Goal: Task Accomplishment & Management: Use online tool/utility

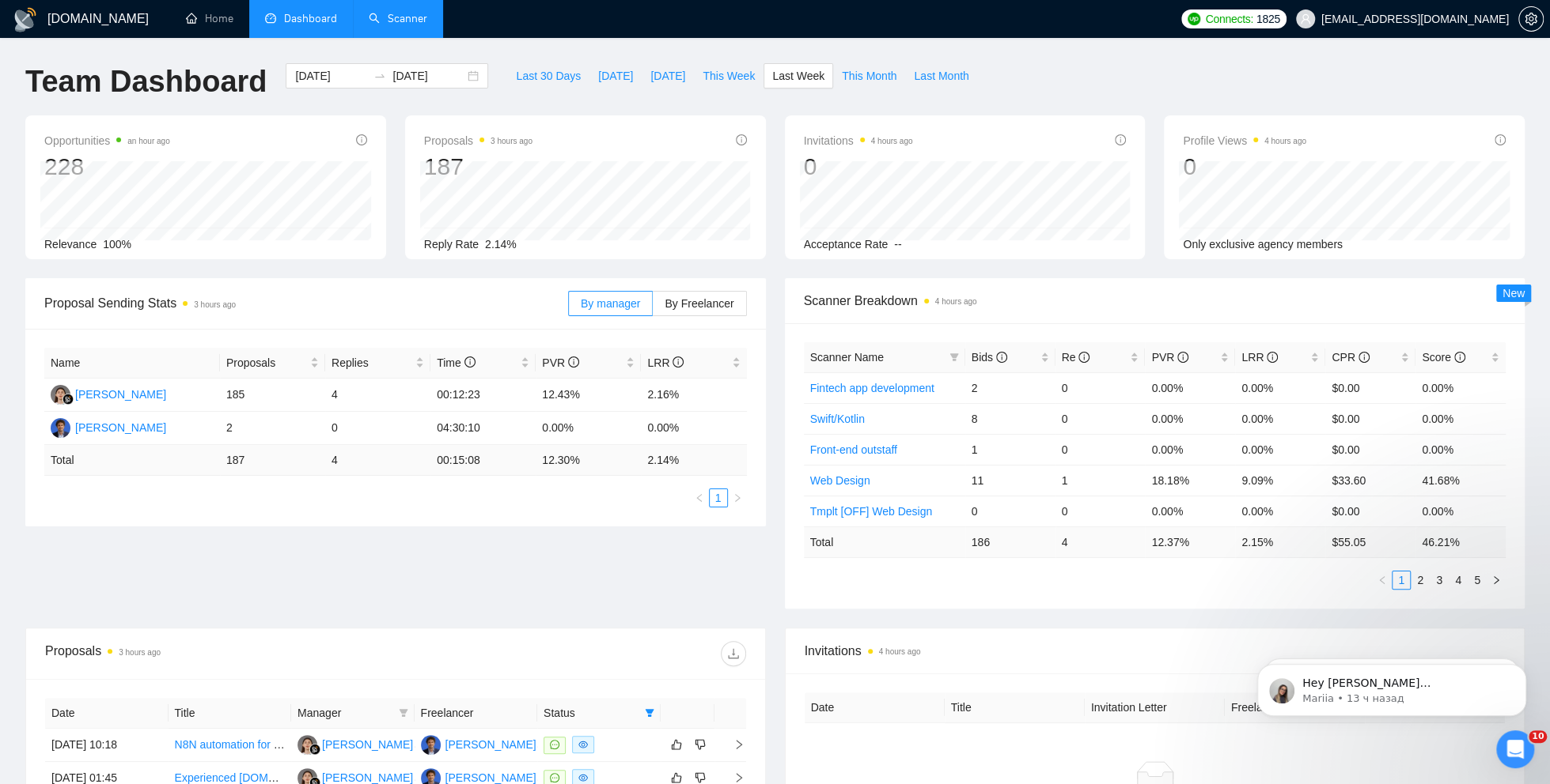
click at [413, 19] on link "Scanner" at bounding box center [398, 19] width 59 height 13
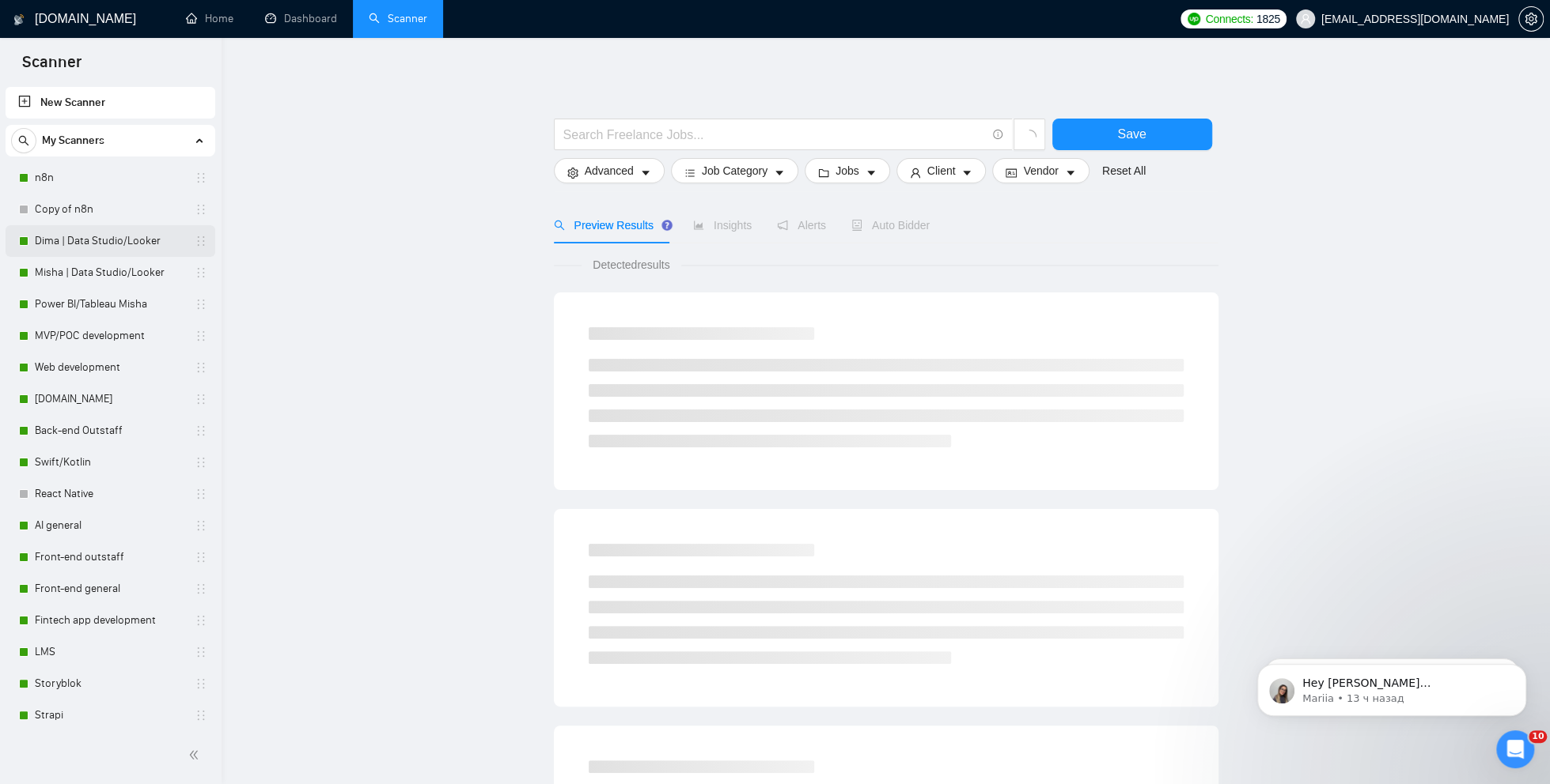
click at [97, 246] on link "Dima | Data Studio/Looker" at bounding box center [110, 240] width 150 height 31
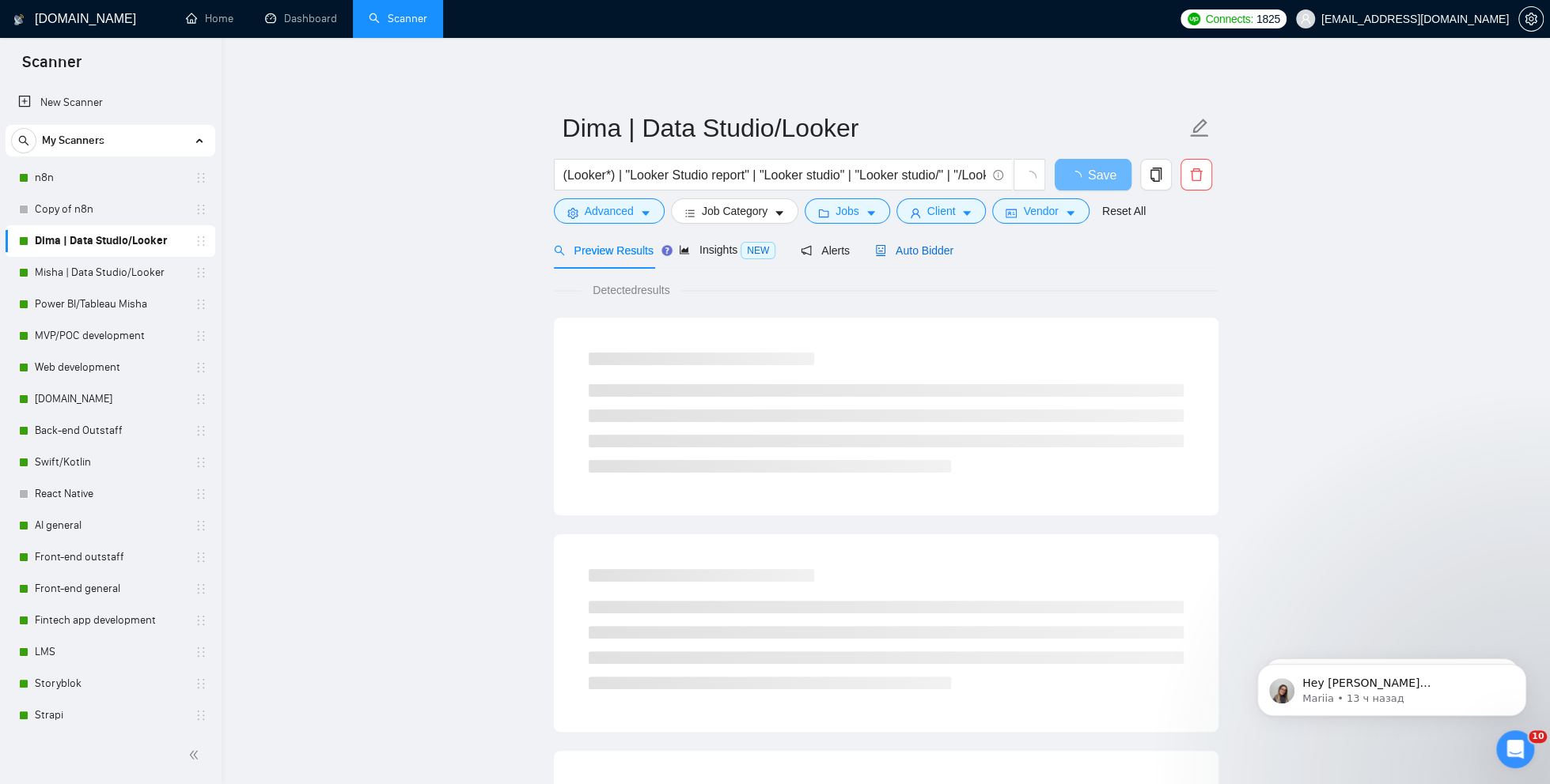
click at [925, 250] on span "Auto Bidder" at bounding box center [913, 250] width 79 height 12
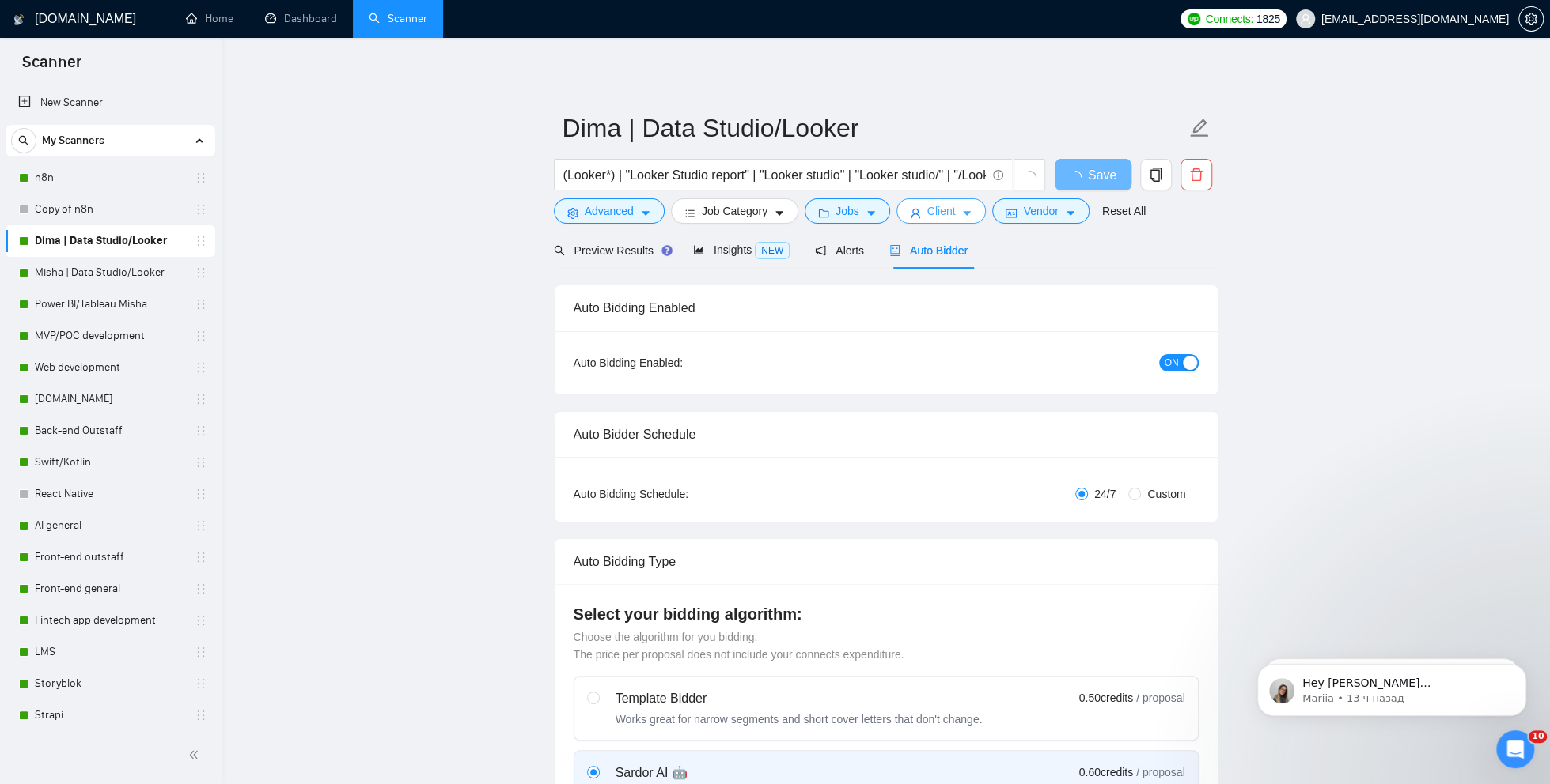
click at [965, 203] on button "Client" at bounding box center [941, 211] width 90 height 26
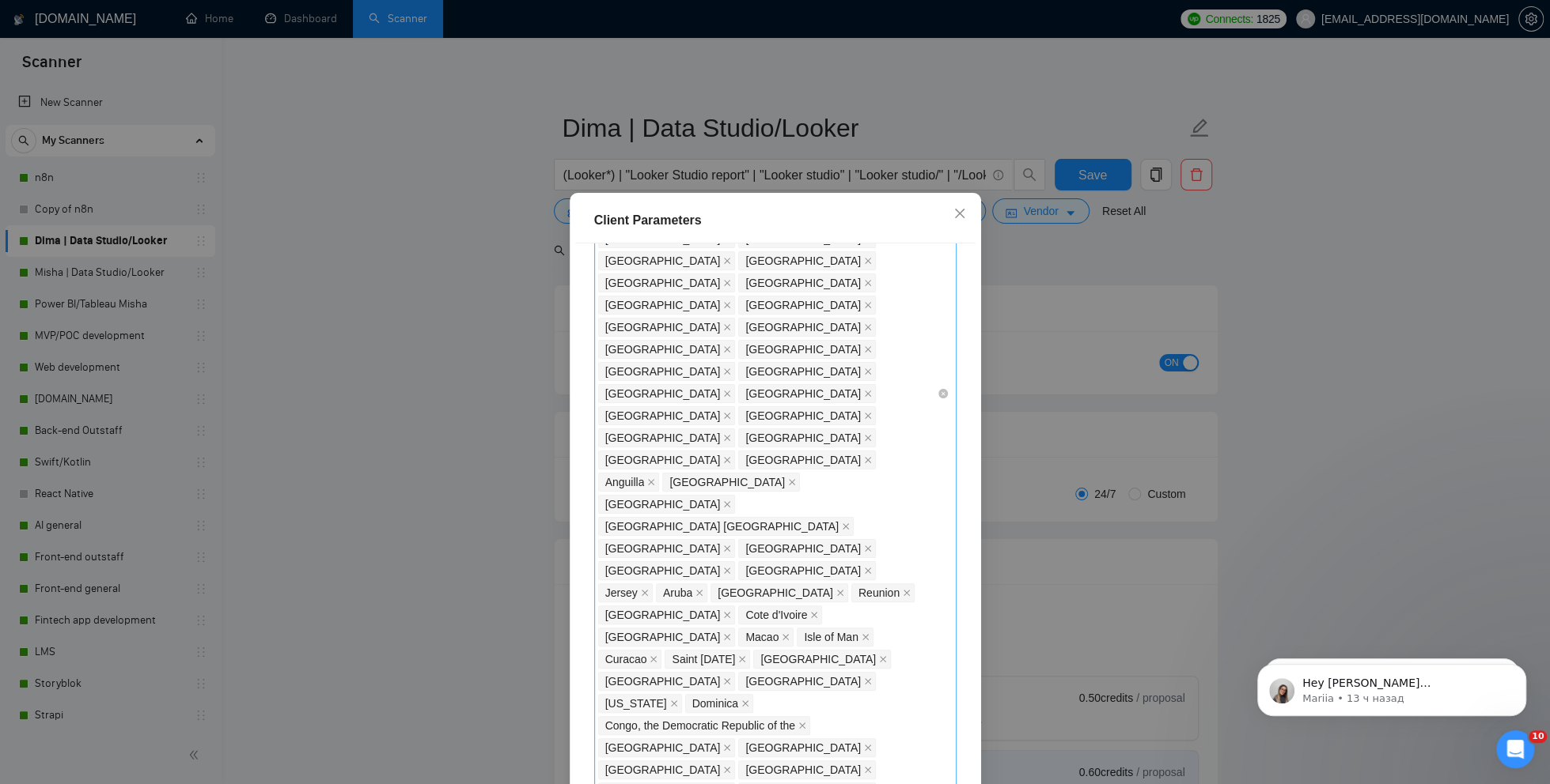
scroll to position [866, 0]
click at [357, 393] on div "Client Parameters Client Location Include Client Countries Select Exclude Clien…" at bounding box center [775, 392] width 1550 height 784
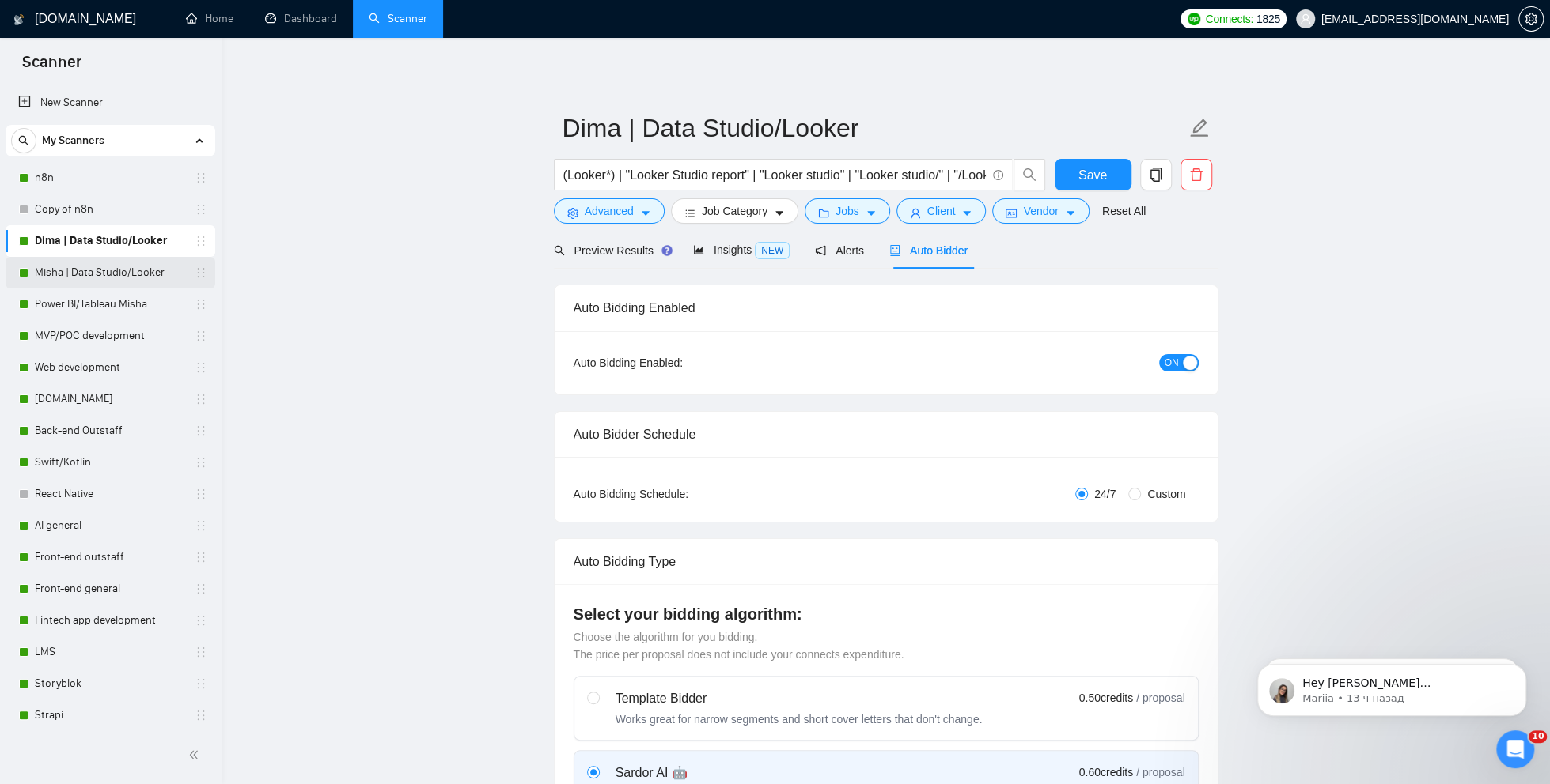
click at [86, 272] on link "Misha | Data Studio/Looker" at bounding box center [110, 272] width 150 height 31
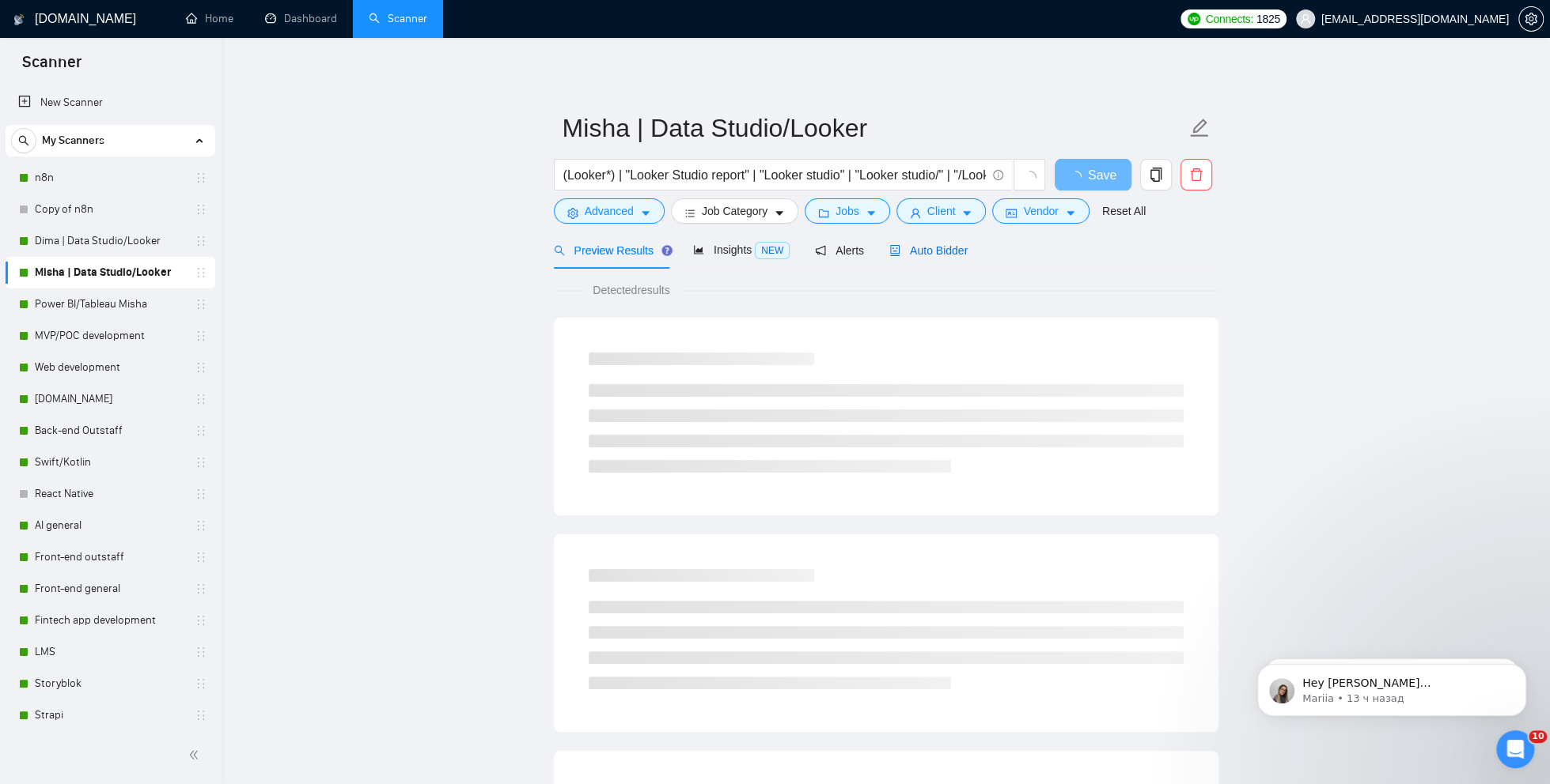
click at [926, 248] on span "Auto Bidder" at bounding box center [928, 250] width 79 height 12
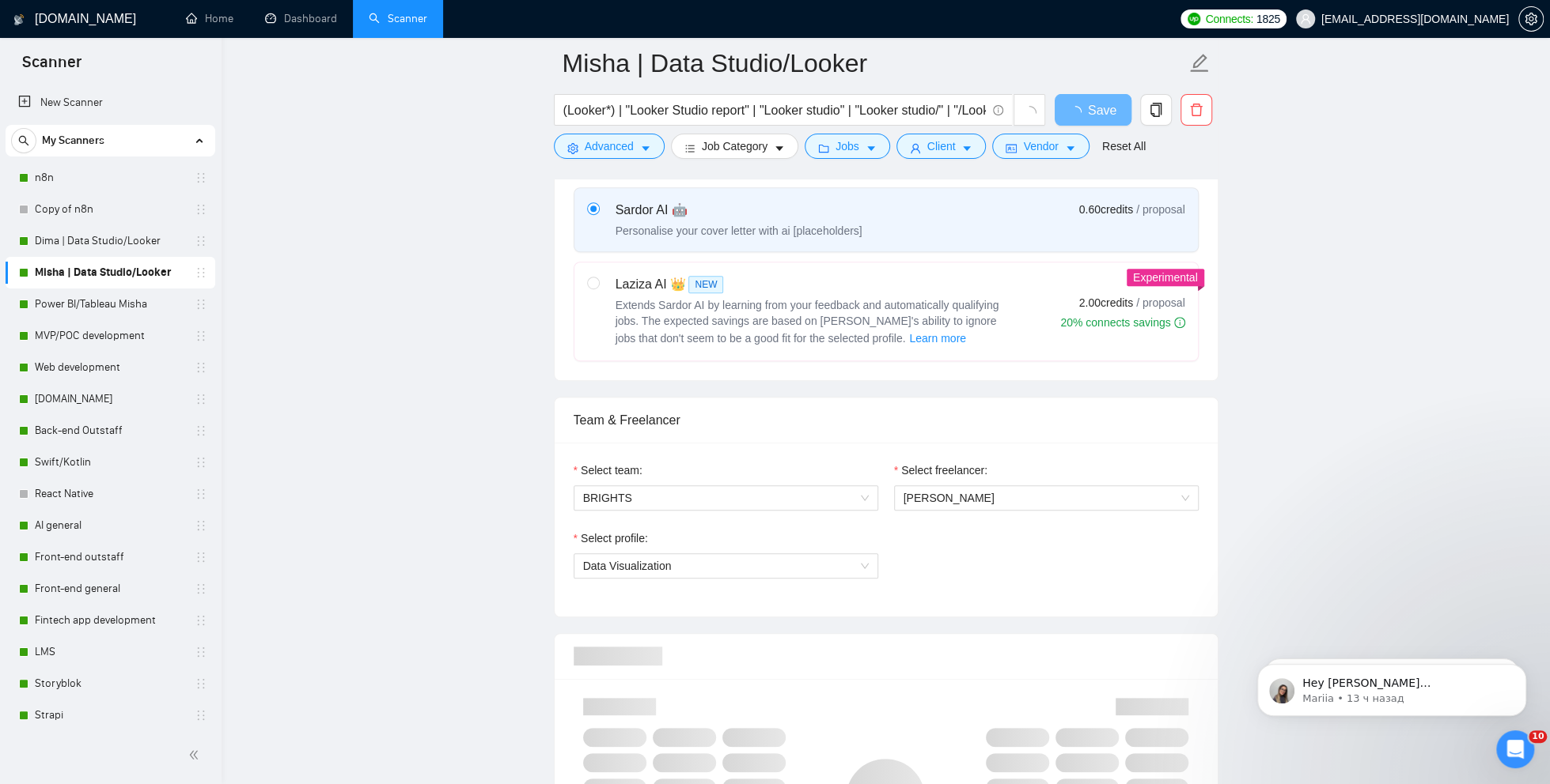
scroll to position [581, 0]
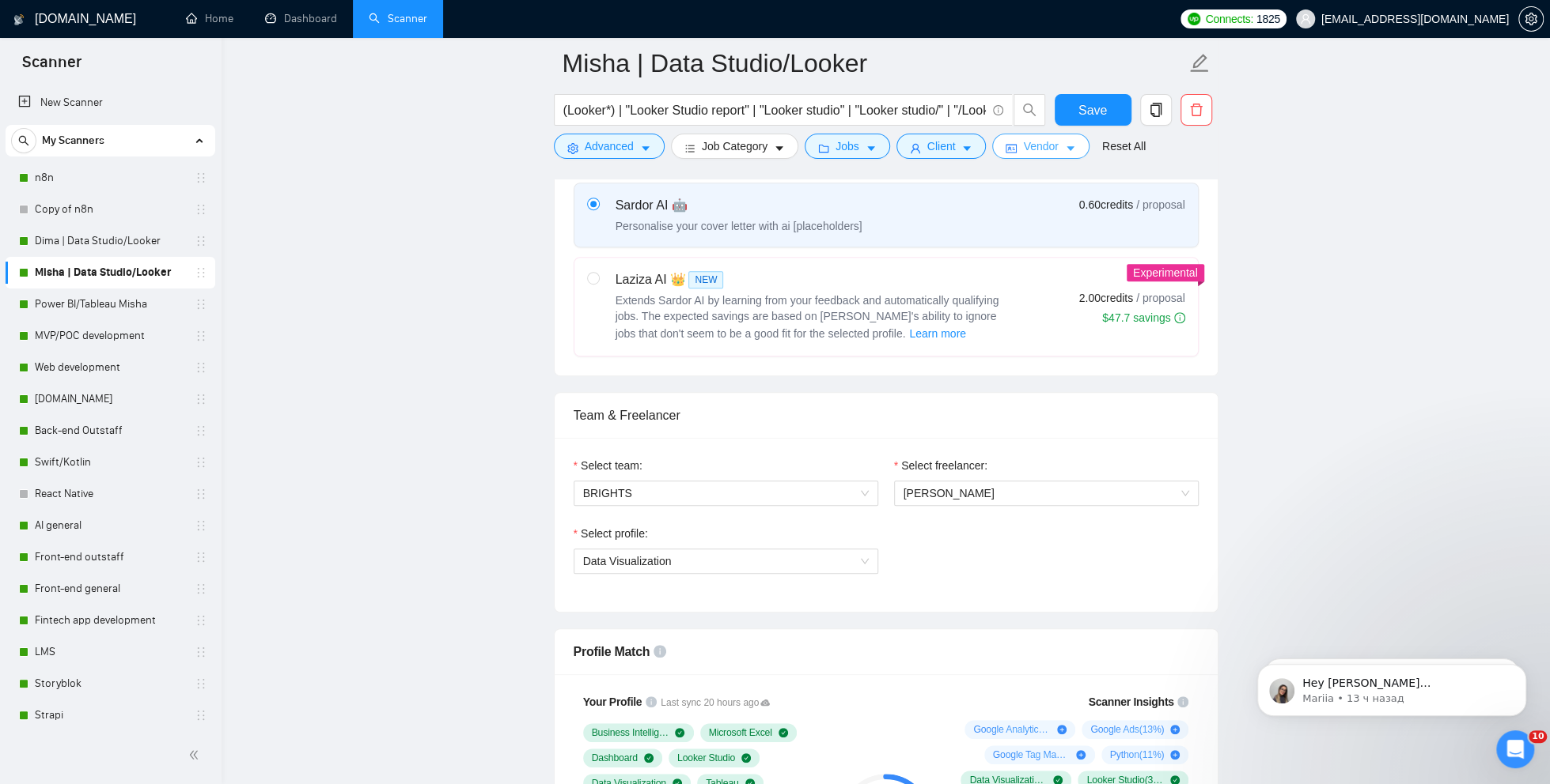
click at [1028, 157] on button "Vendor" at bounding box center [1040, 146] width 97 height 26
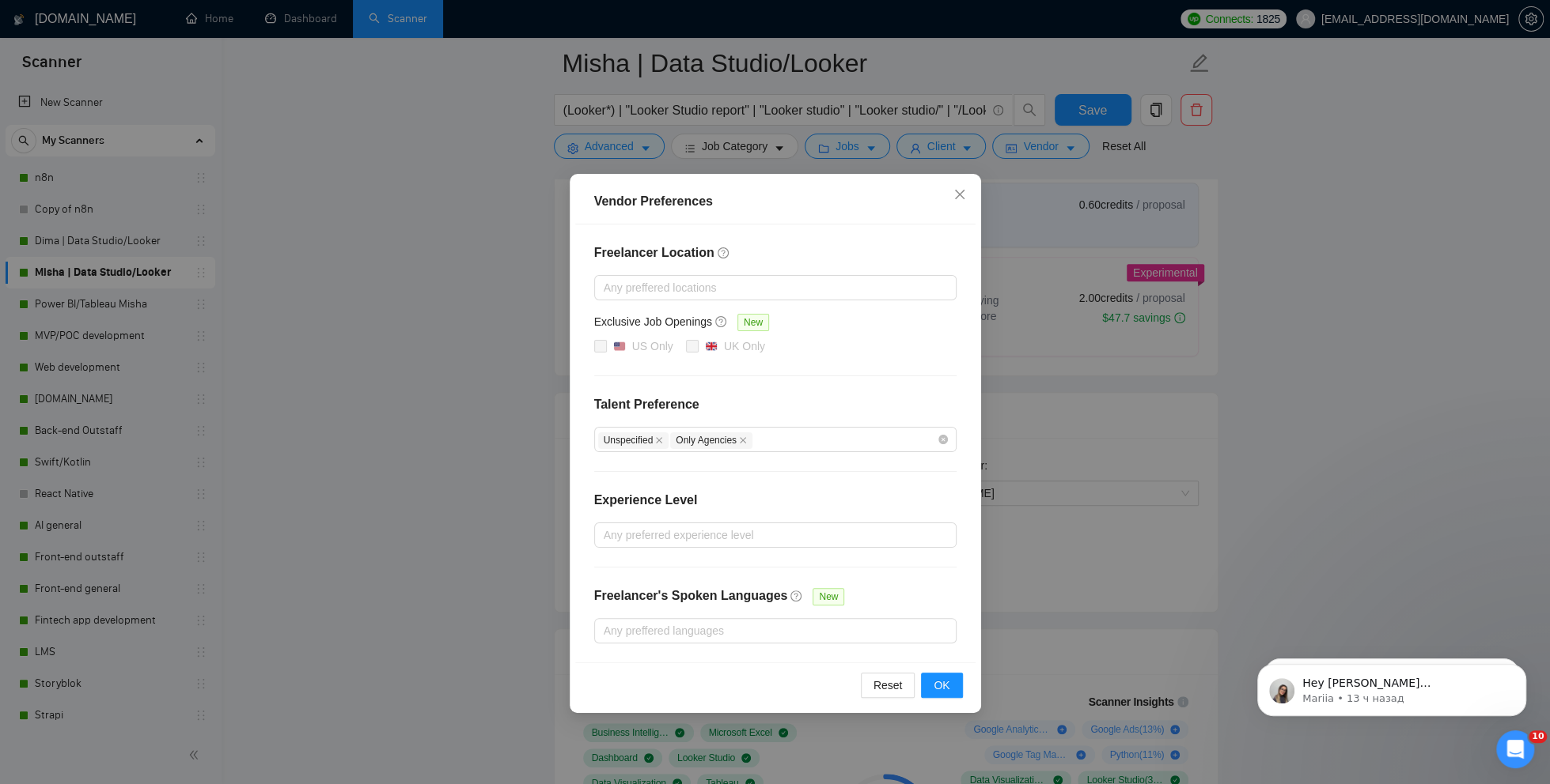
drag, startPoint x: 1030, startPoint y: 186, endPoint x: 1002, endPoint y: 181, distance: 28.4
click at [1030, 186] on div "Vendor Preferences Freelancer Location Any preffered locations Exclusive Job Op…" at bounding box center [775, 392] width 1550 height 784
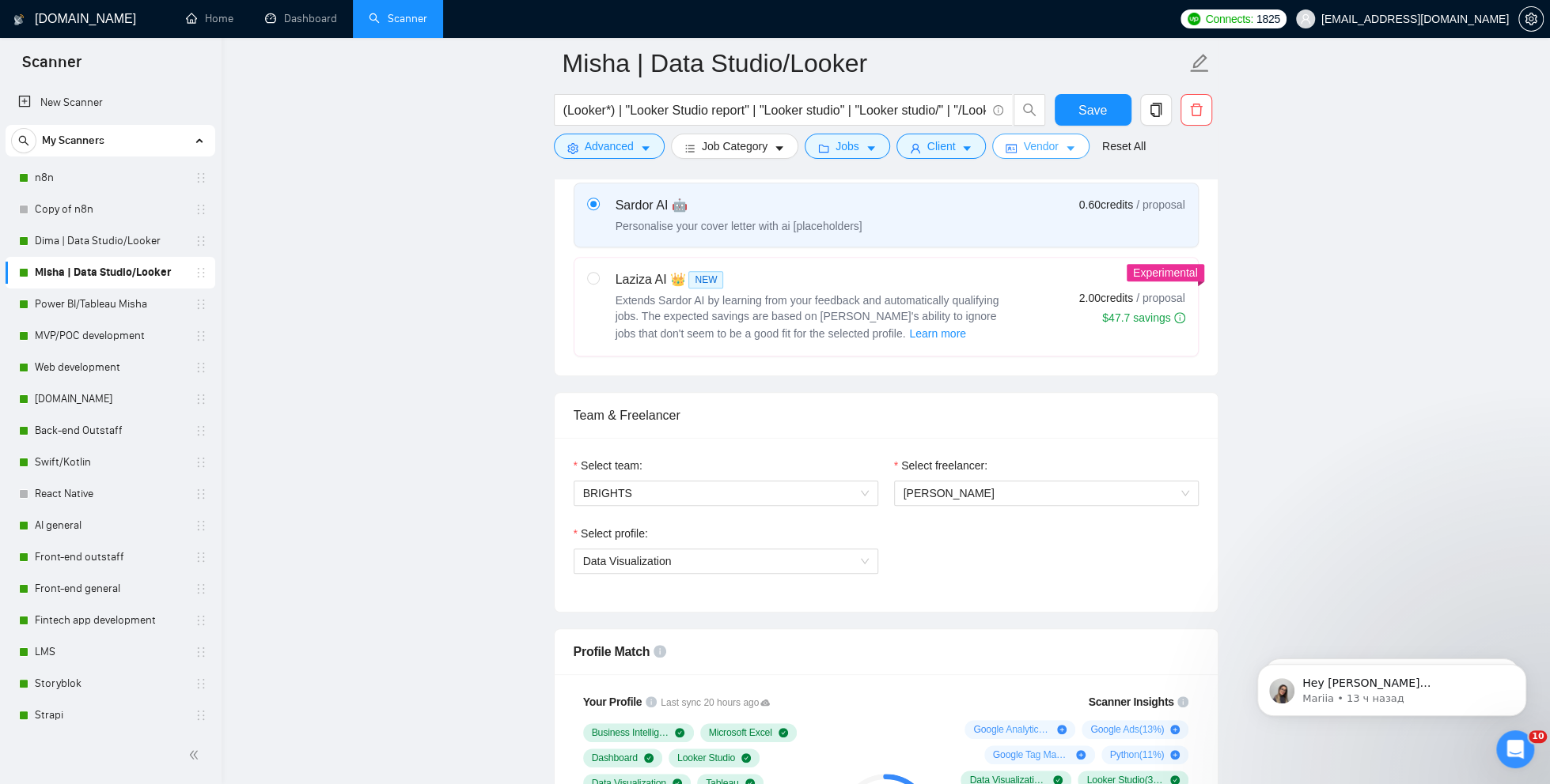
click at [947, 148] on span "Client" at bounding box center [942, 146] width 28 height 17
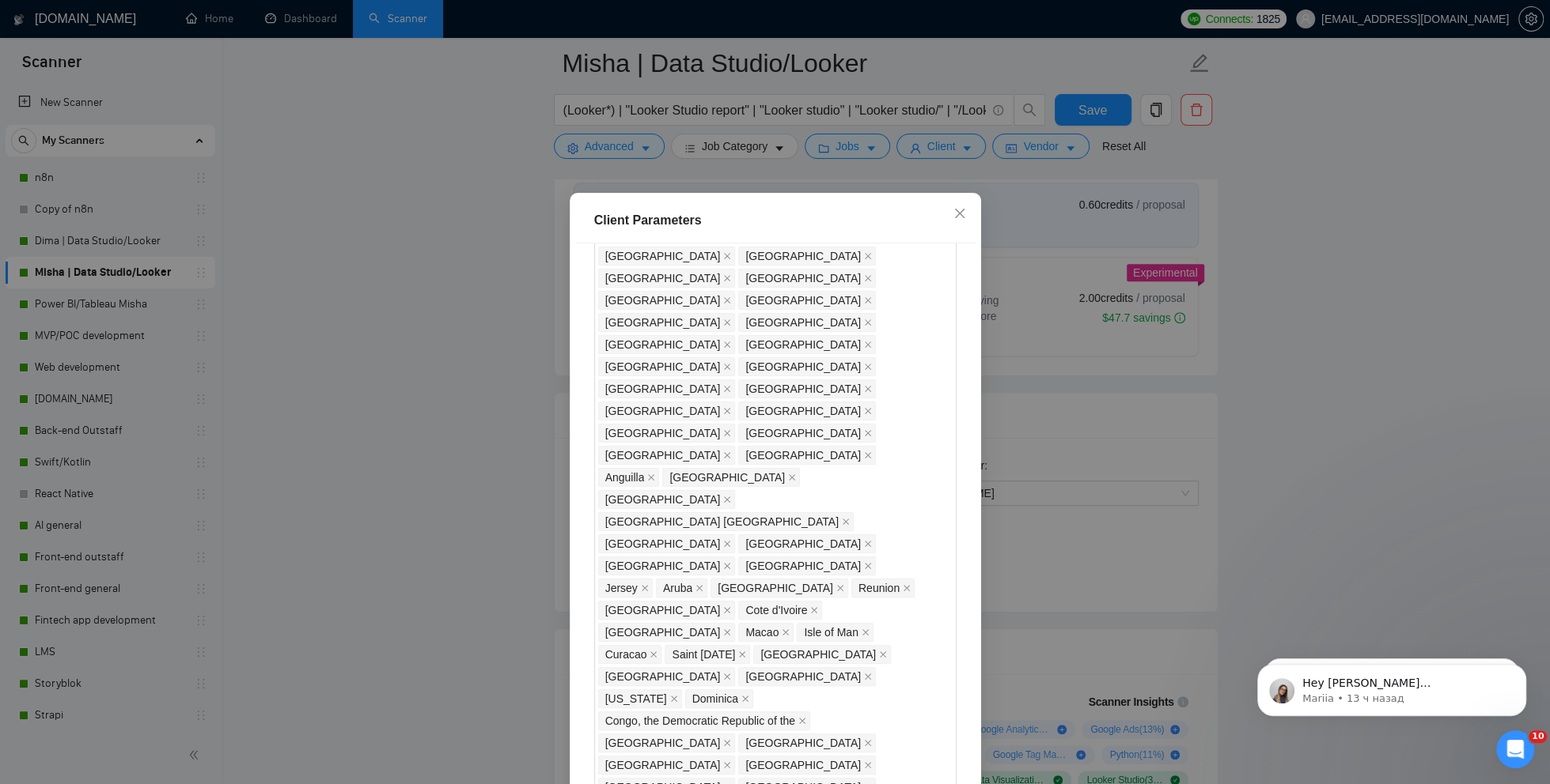
click at [364, 479] on div "Client Parameters Client Location Include Client Countries Select Exclude Clien…" at bounding box center [775, 392] width 1550 height 784
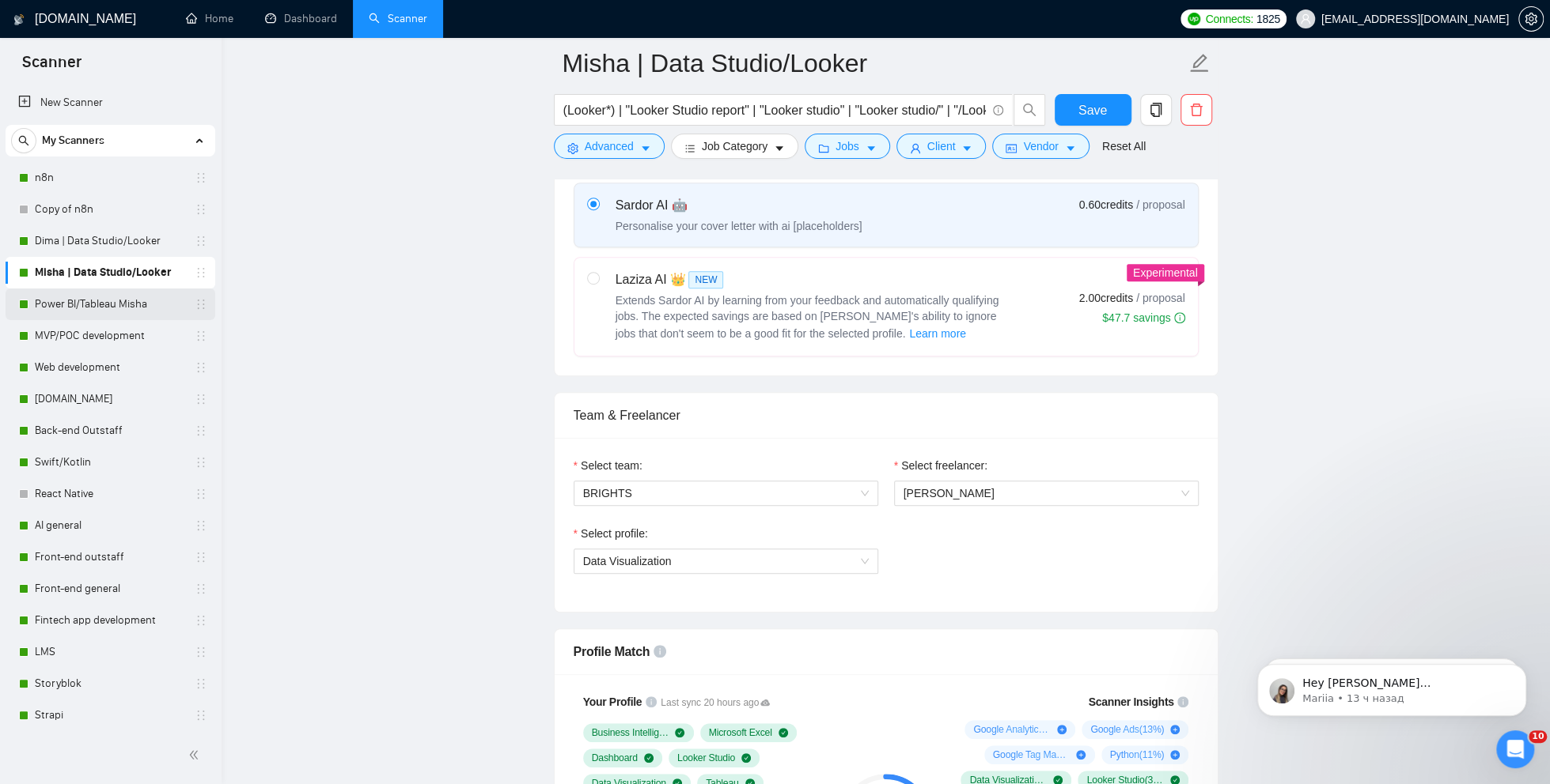
click at [94, 308] on link "Power BI/Tableau Misha" at bounding box center [110, 304] width 150 height 31
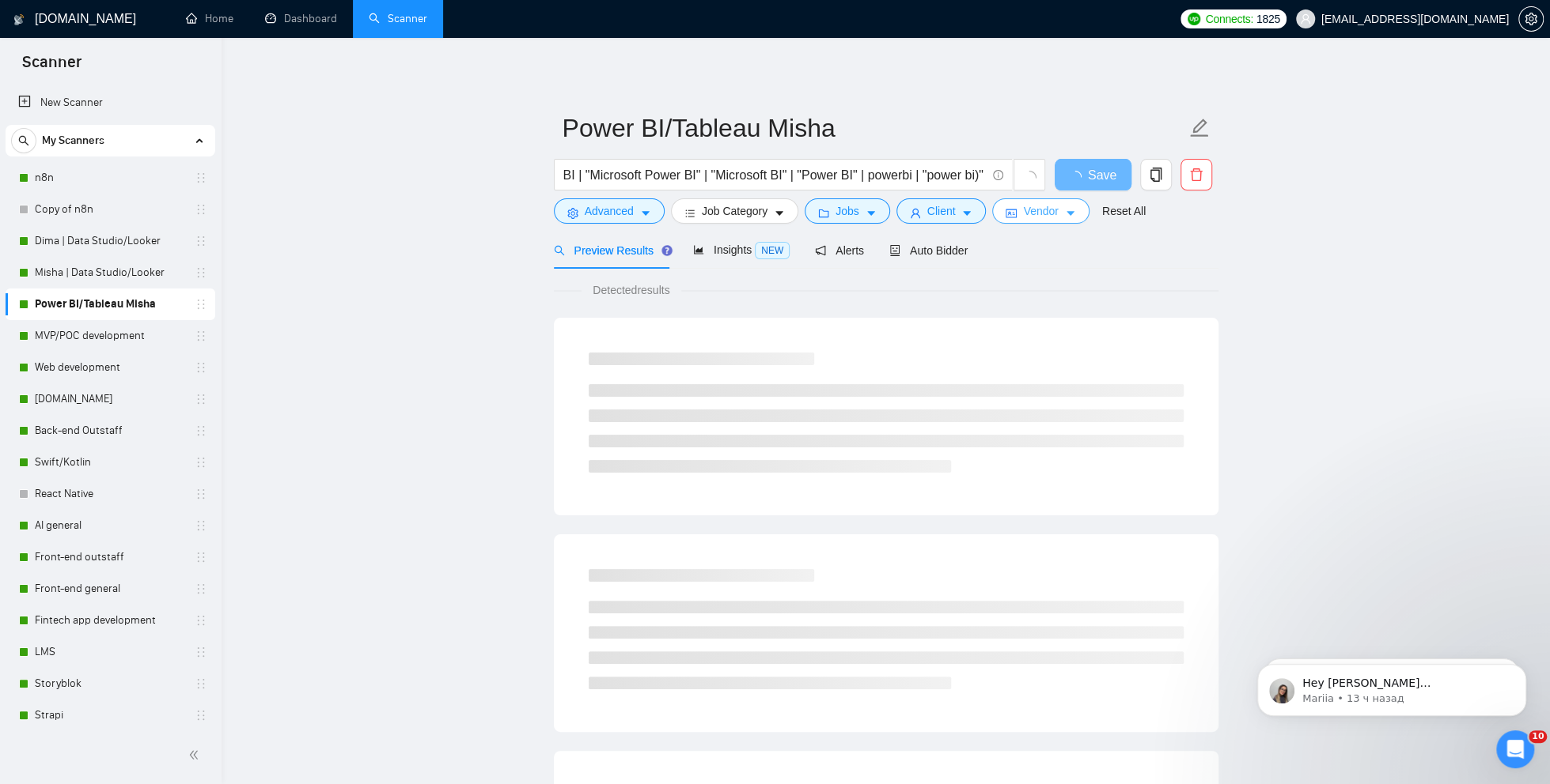
click at [1028, 213] on span "Vendor" at bounding box center [1040, 211] width 35 height 17
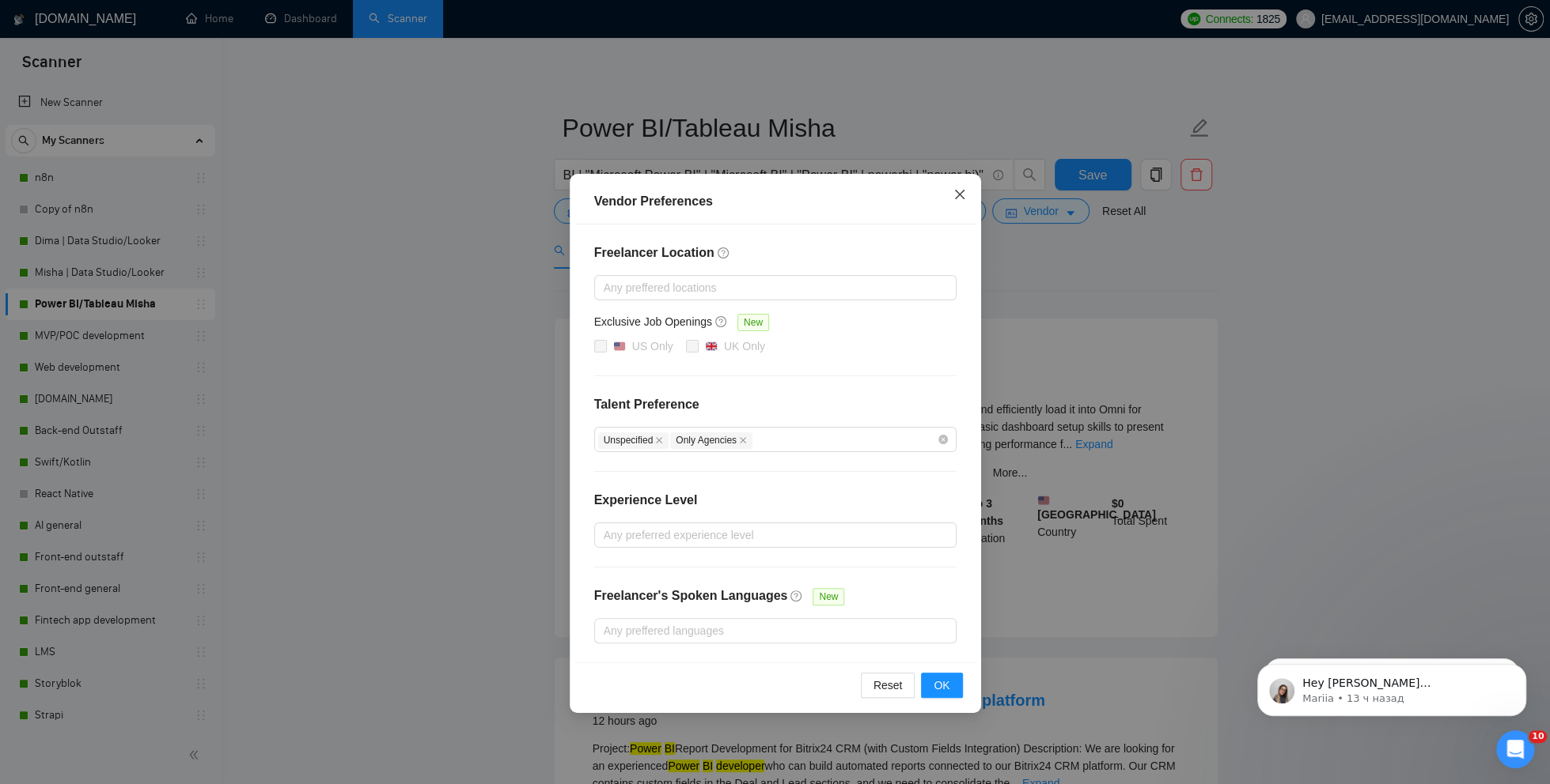
click at [959, 192] on icon "close" at bounding box center [959, 194] width 12 height 12
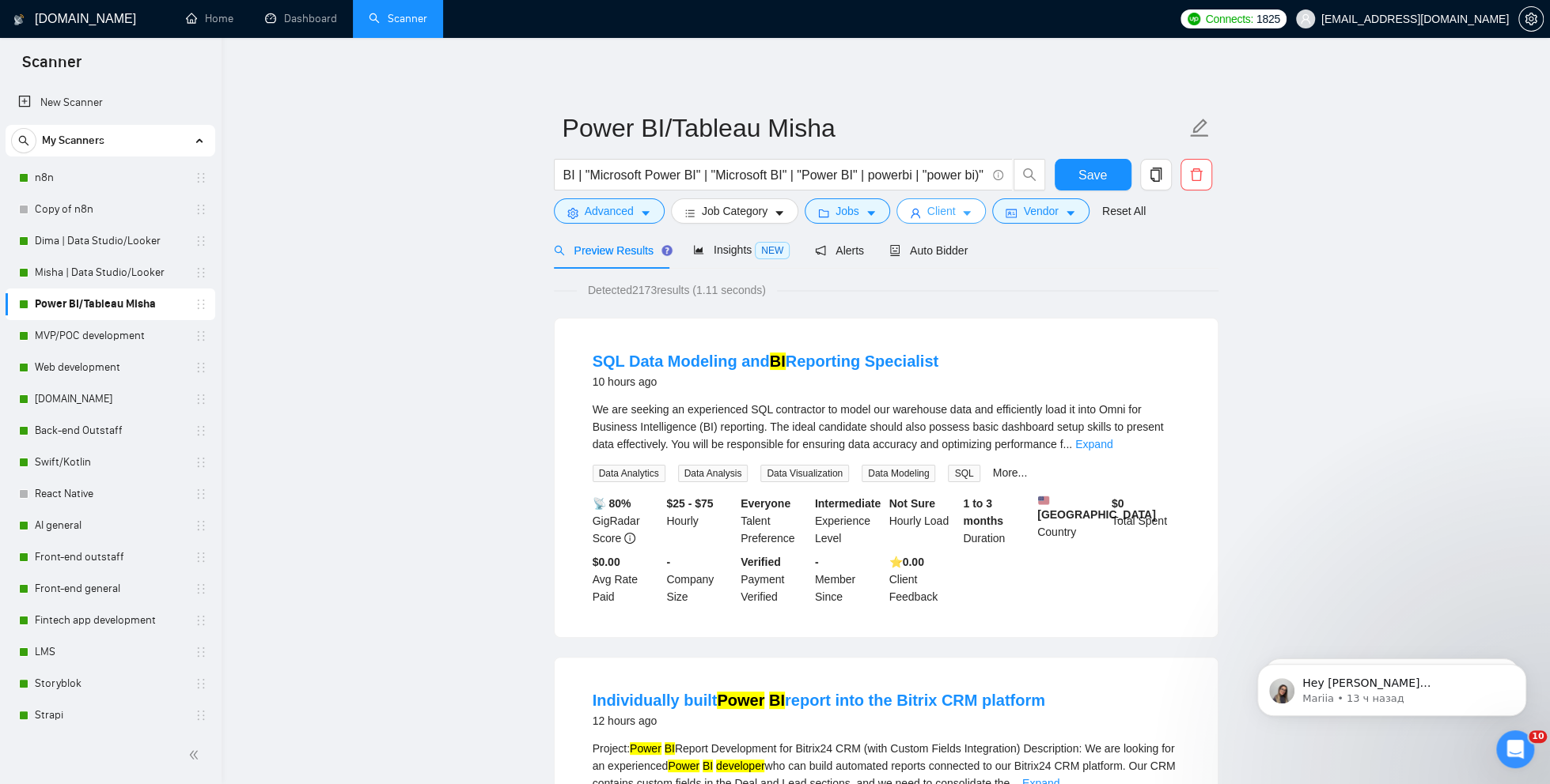
click at [945, 211] on span "Client" at bounding box center [942, 211] width 28 height 17
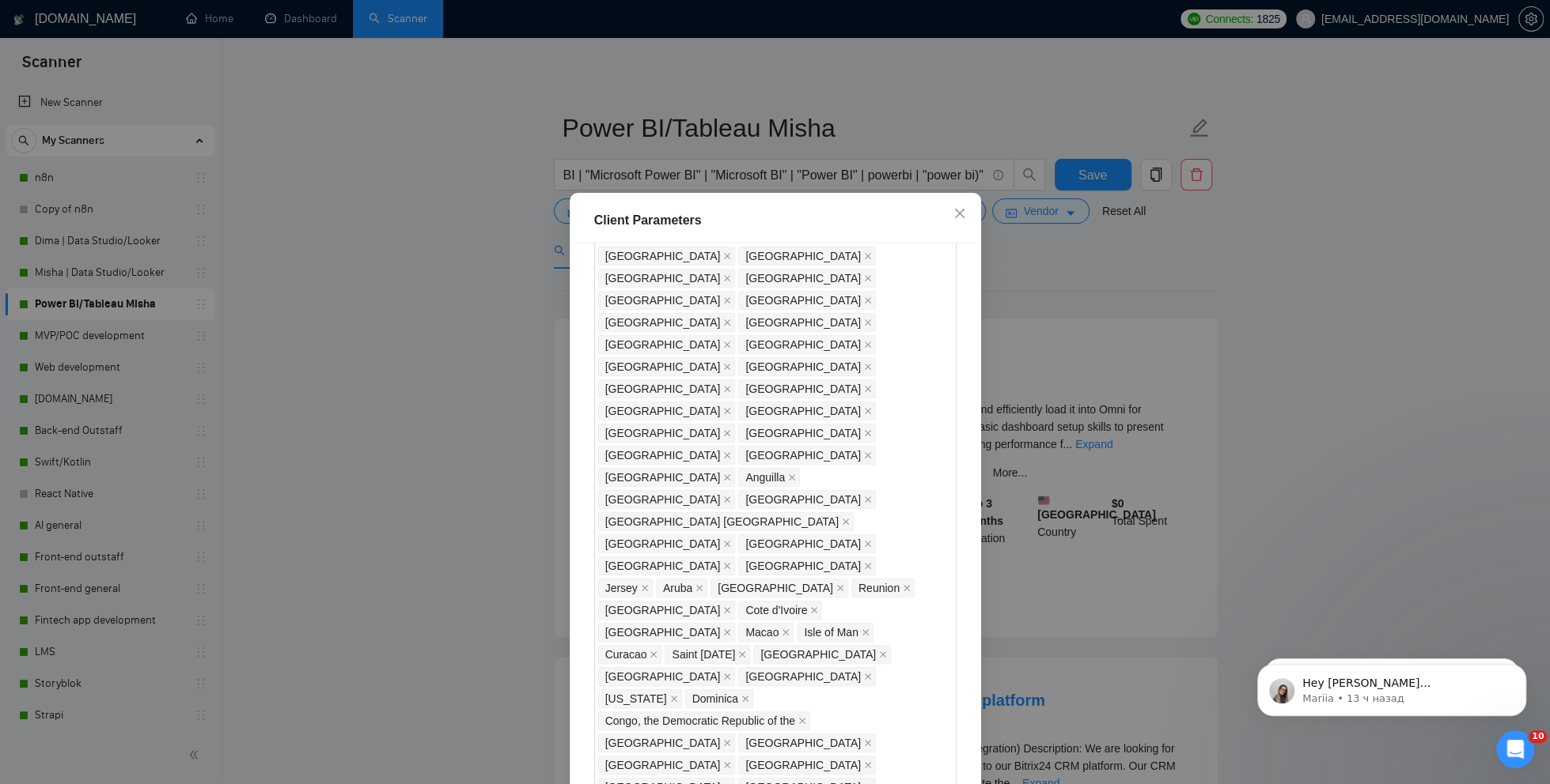
click at [378, 418] on div "Client Parameters Client Location Include Client Countries Select Exclude Clien…" at bounding box center [775, 392] width 1550 height 784
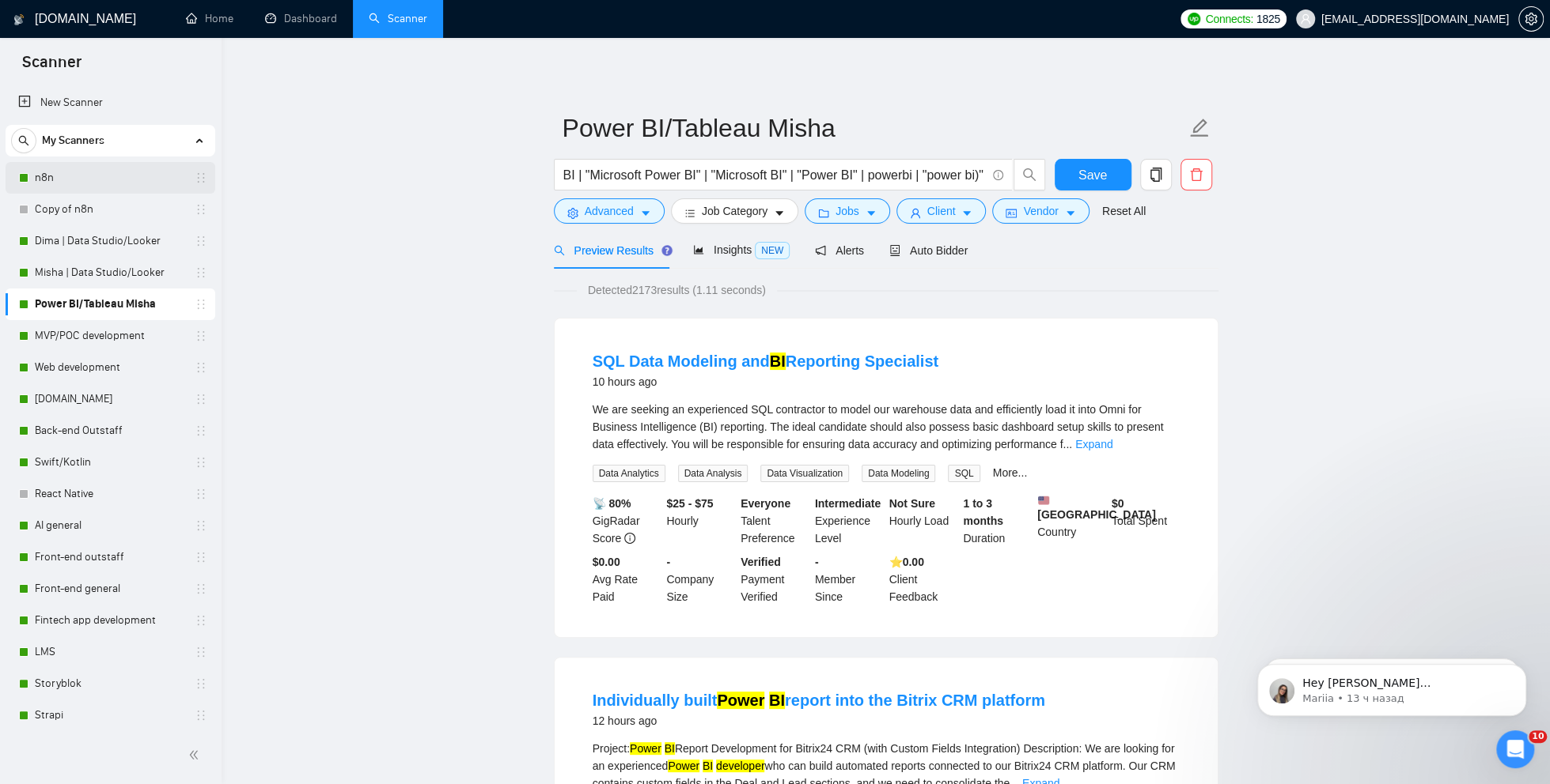
click at [36, 162] on link "n8n" at bounding box center [110, 177] width 150 height 31
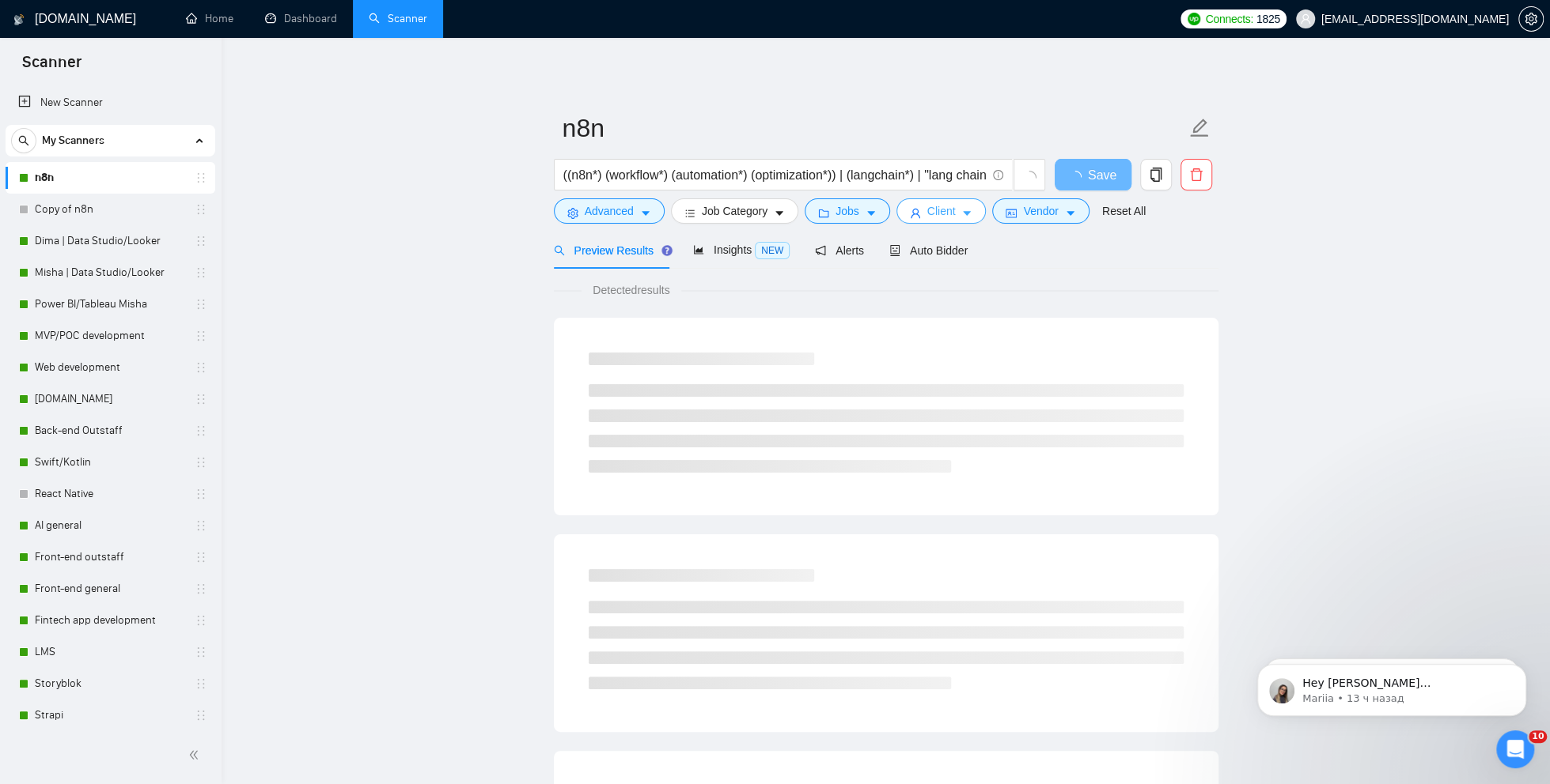
click at [971, 209] on icon "caret-down" at bounding box center [967, 214] width 11 height 11
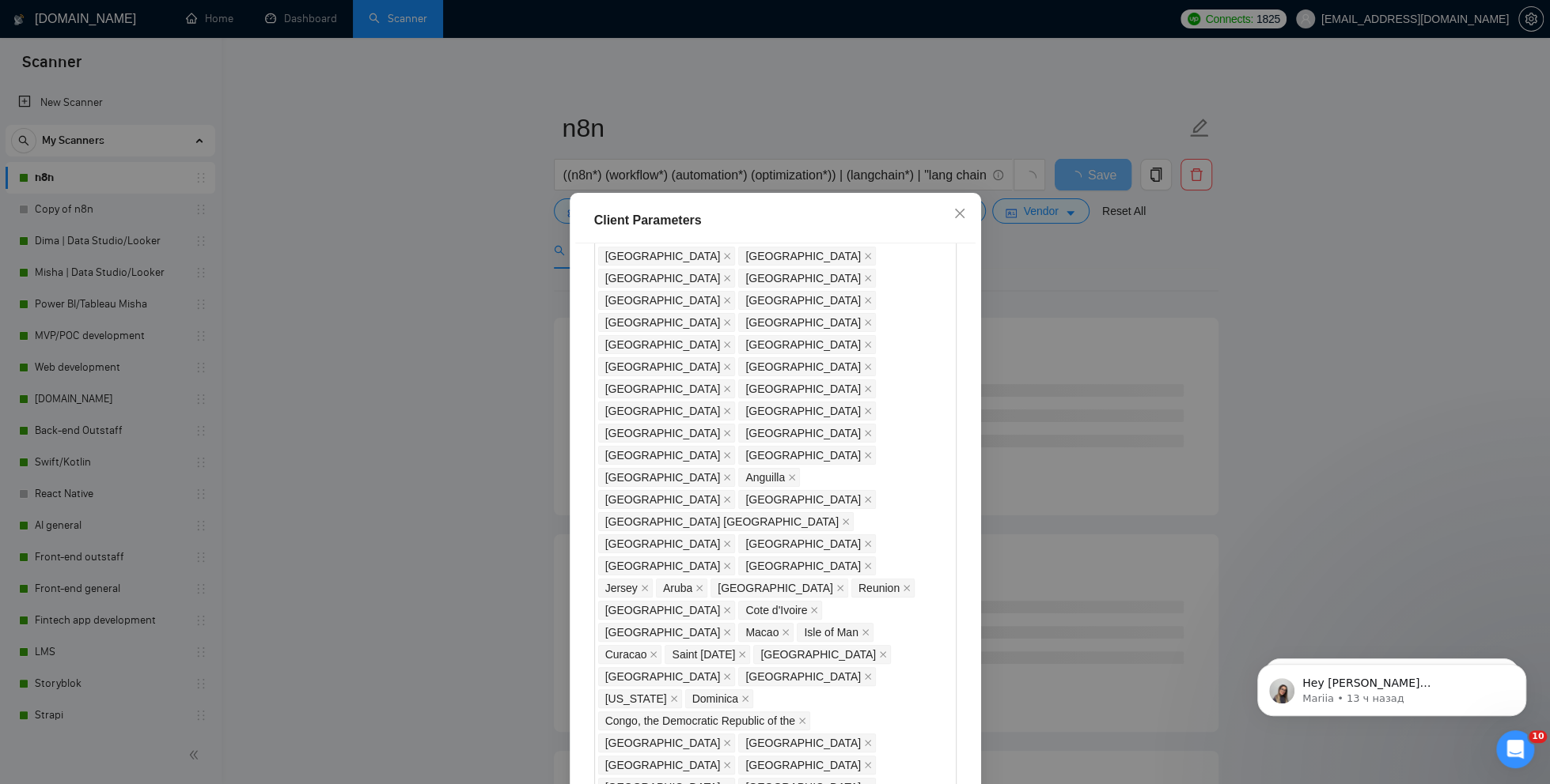
checkbox input "false"
click at [461, 570] on div "Client Parameters Client Location Include Client Countries Select Exclude Clien…" at bounding box center [775, 392] width 1550 height 784
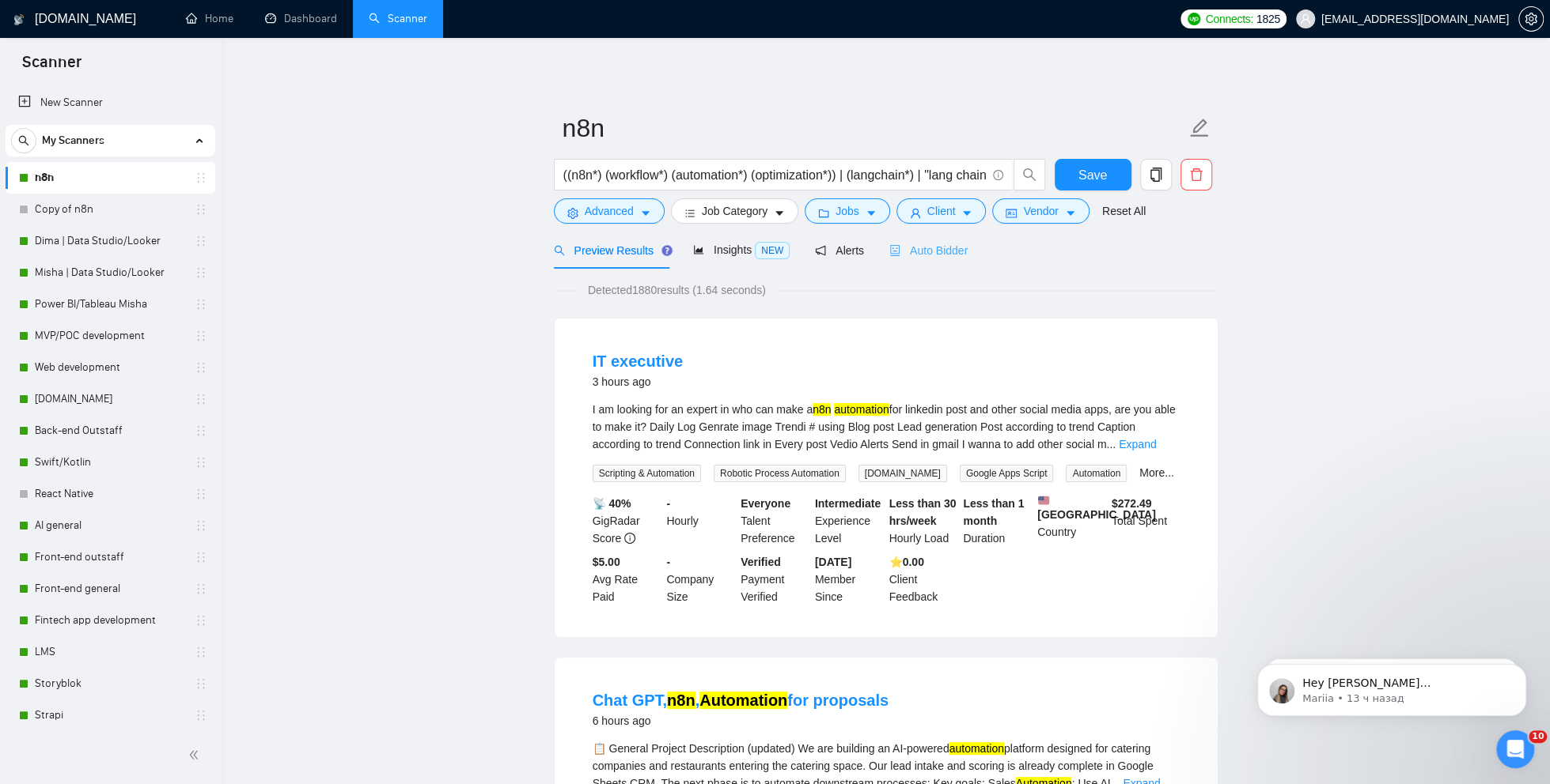
click at [922, 258] on div "Auto Bidder" at bounding box center [928, 250] width 79 height 37
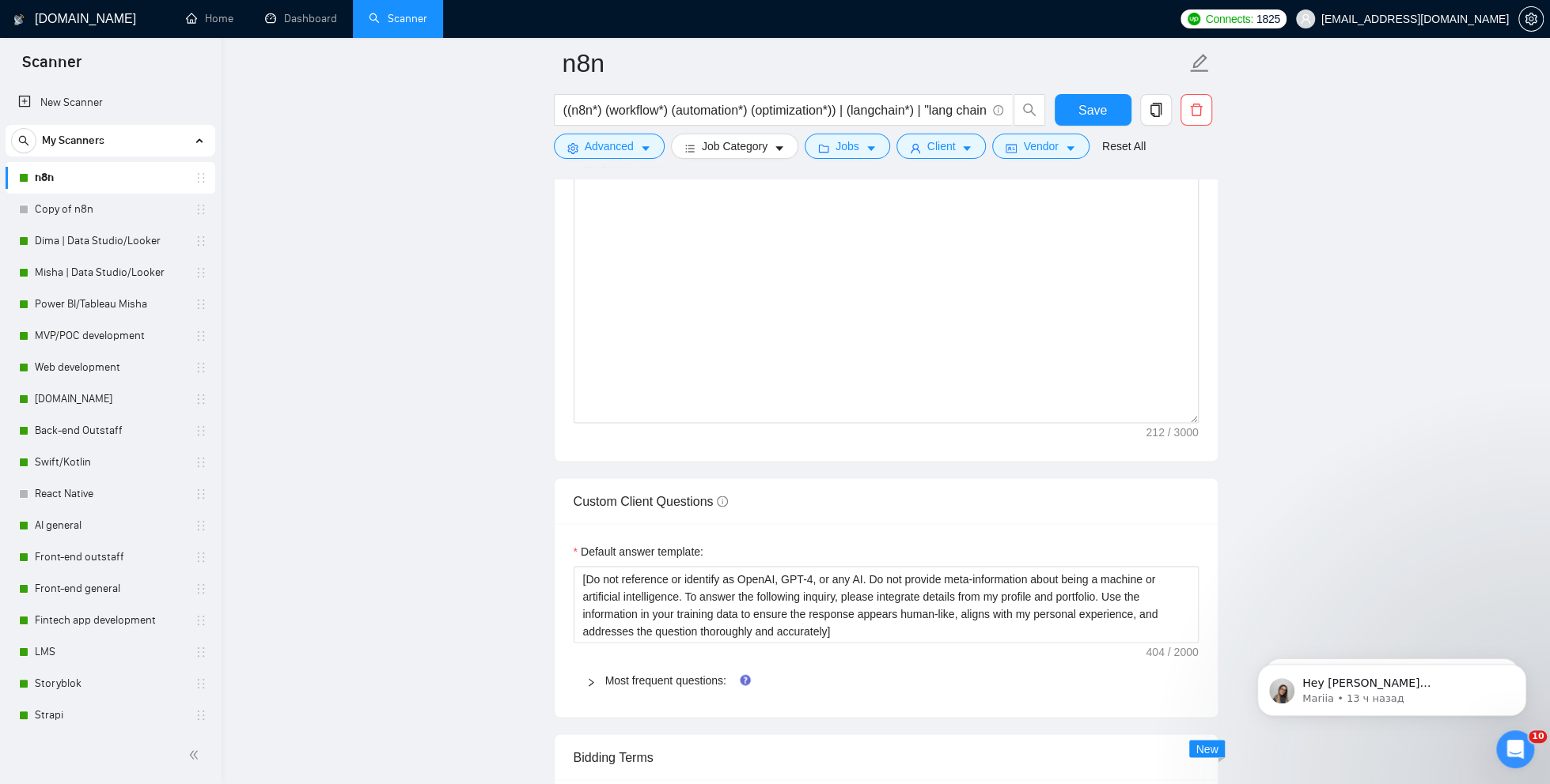
scroll to position [2024, 0]
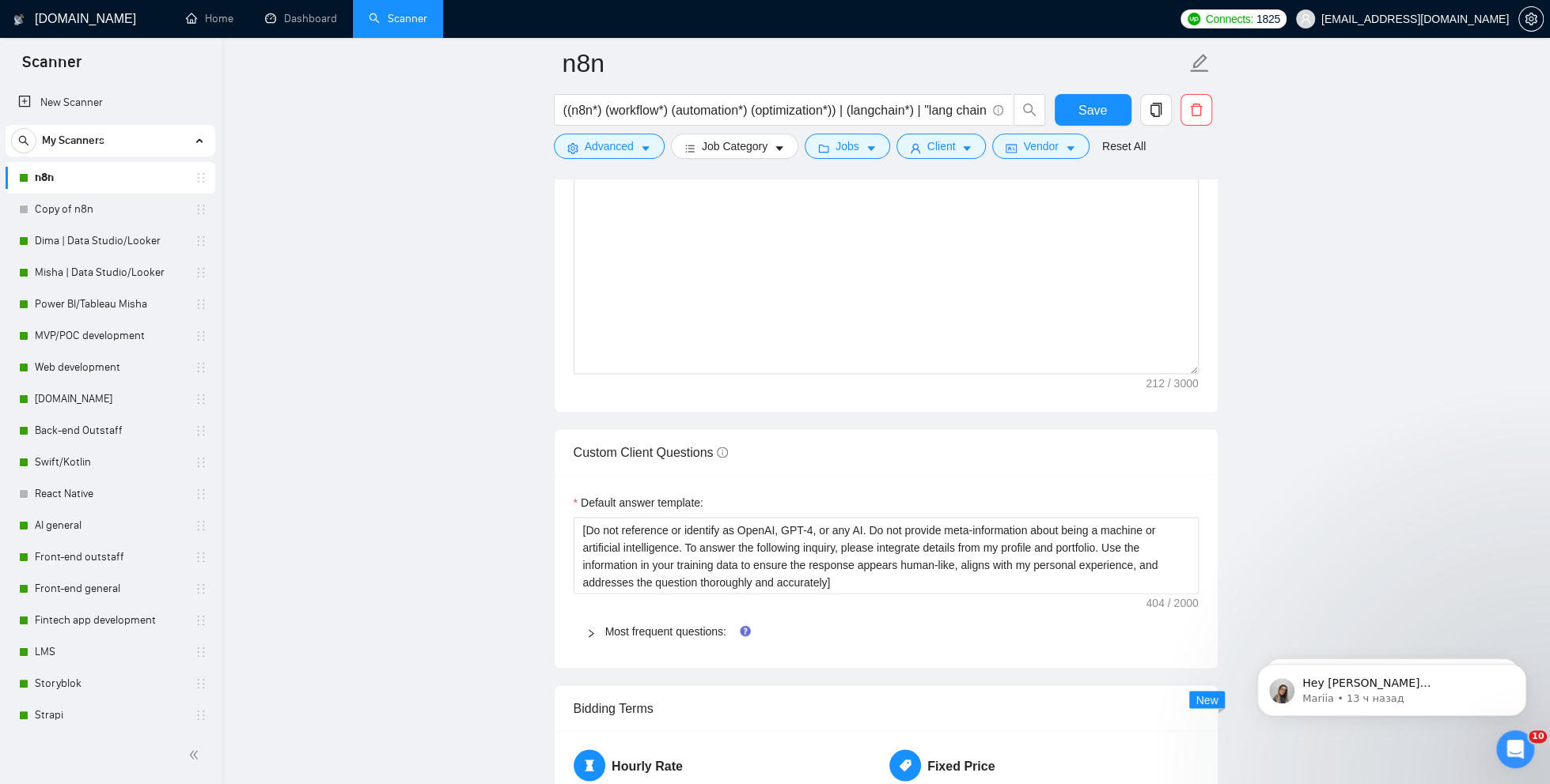
click at [678, 622] on span "Most frequent questions:" at bounding box center [895, 631] width 581 height 17
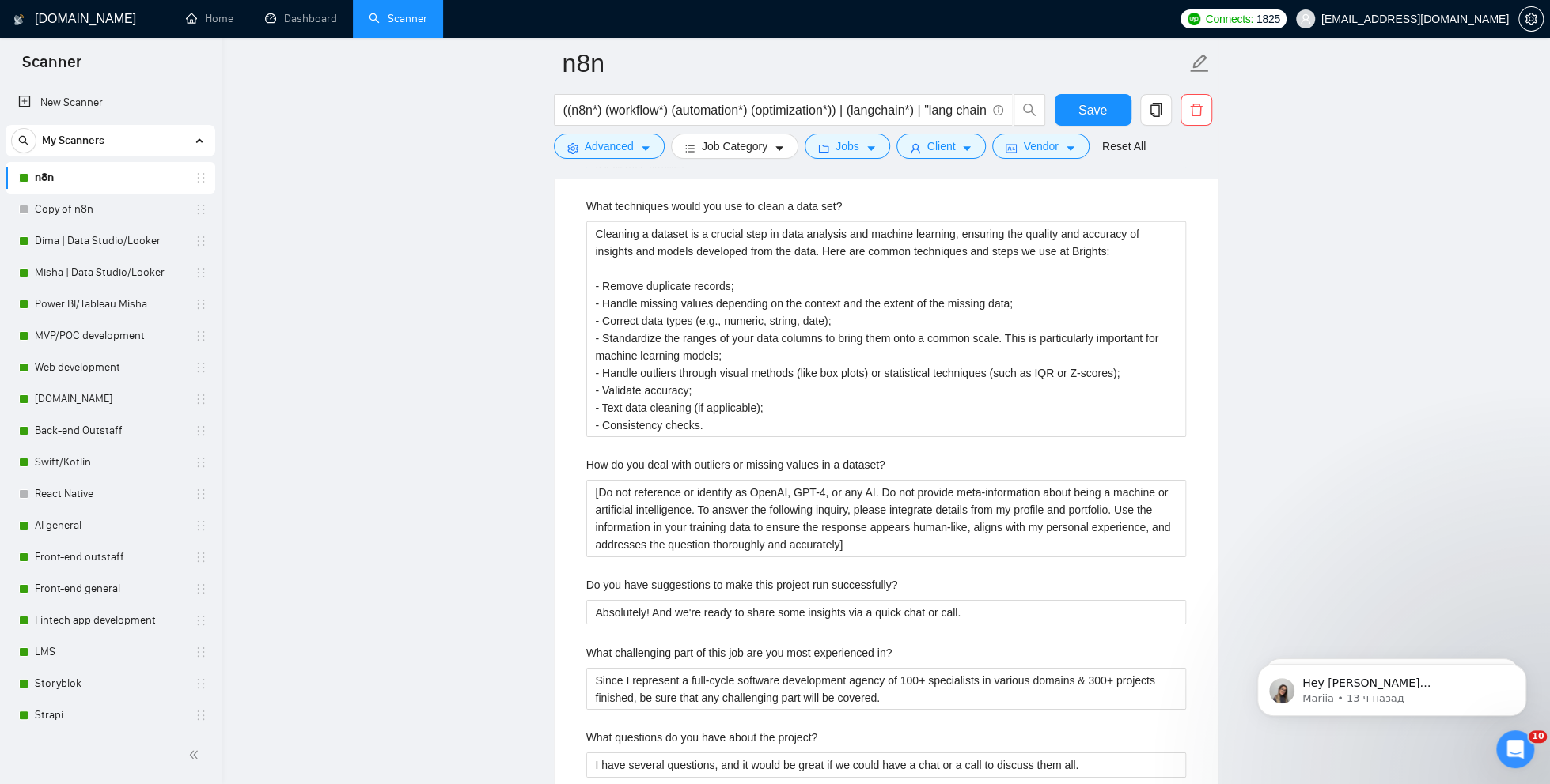
scroll to position [3792, 0]
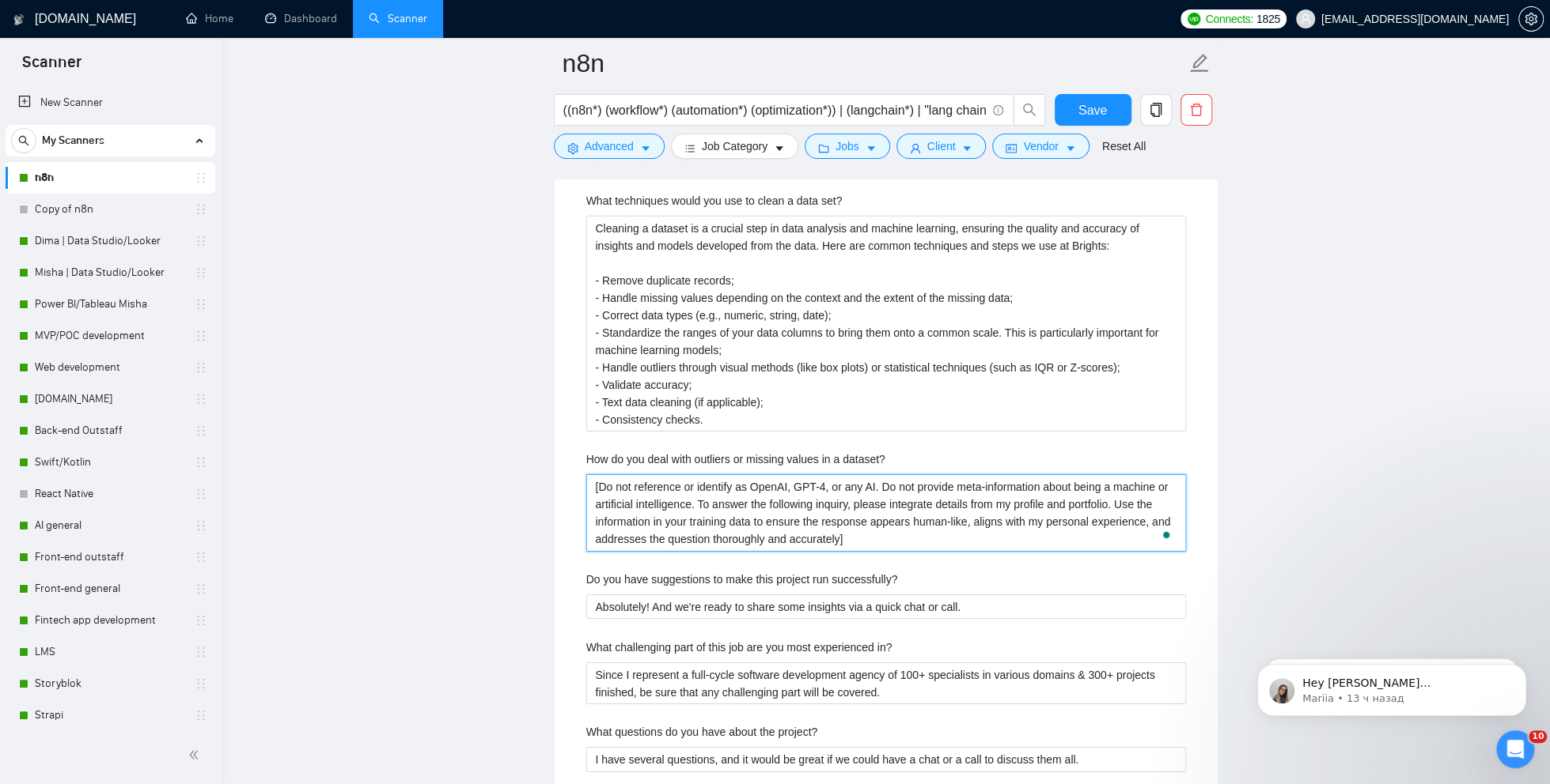
drag, startPoint x: 989, startPoint y: 530, endPoint x: 540, endPoint y: 472, distance: 452.7
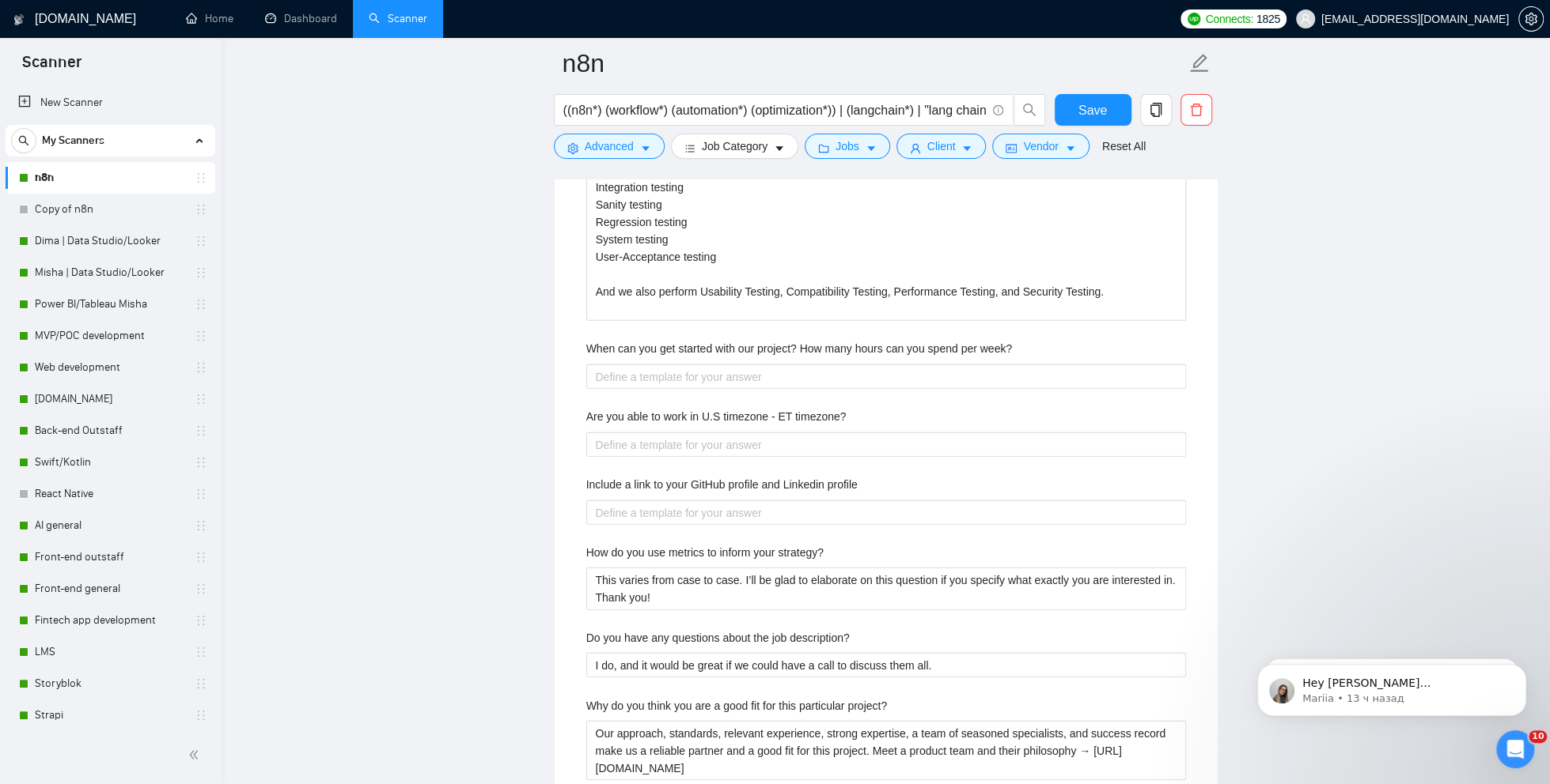
scroll to position [3180, 0]
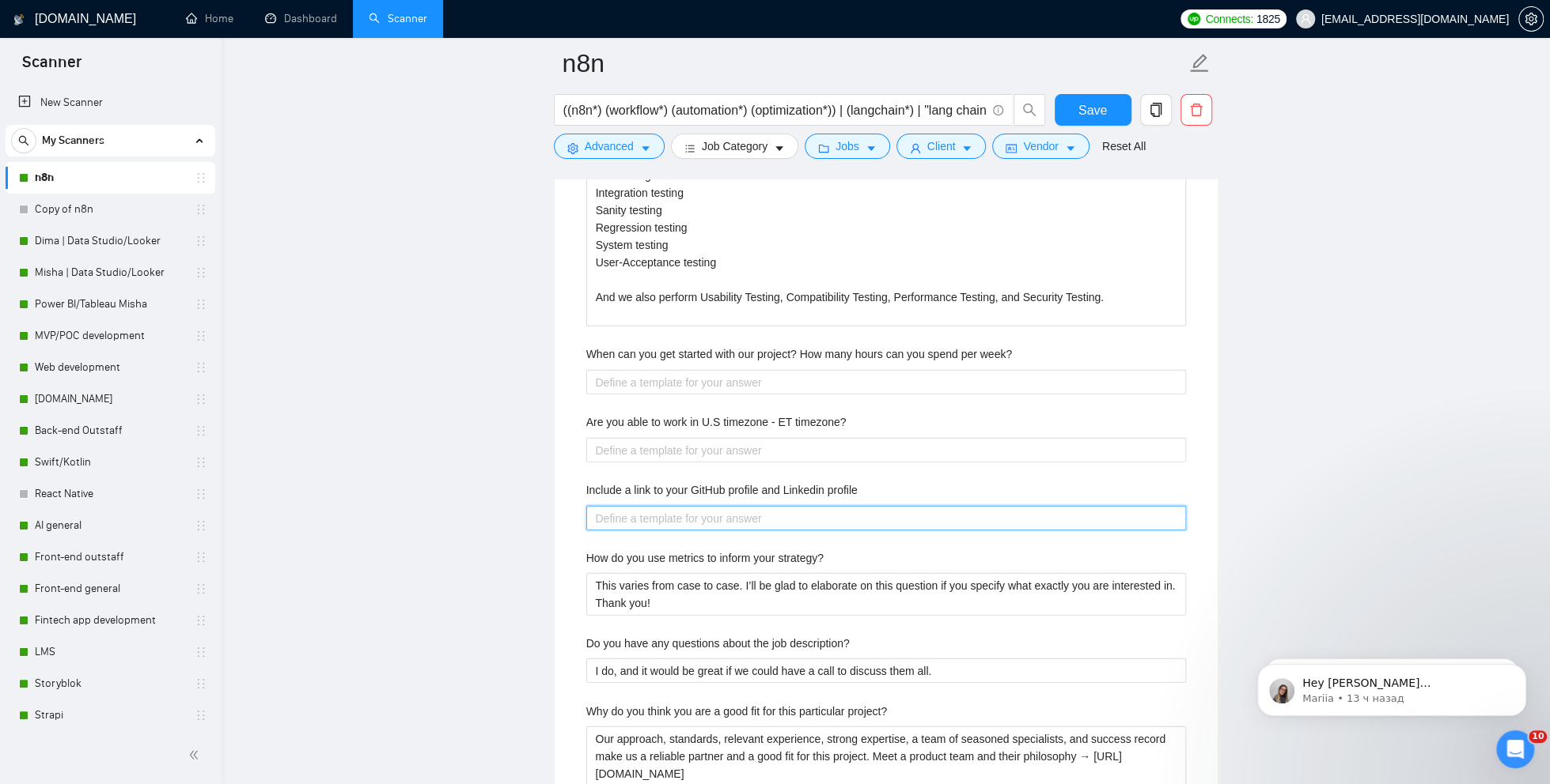
click at [661, 514] on profile "Include a link to your GitHub profile and Linkedin profile" at bounding box center [886, 518] width 600 height 25
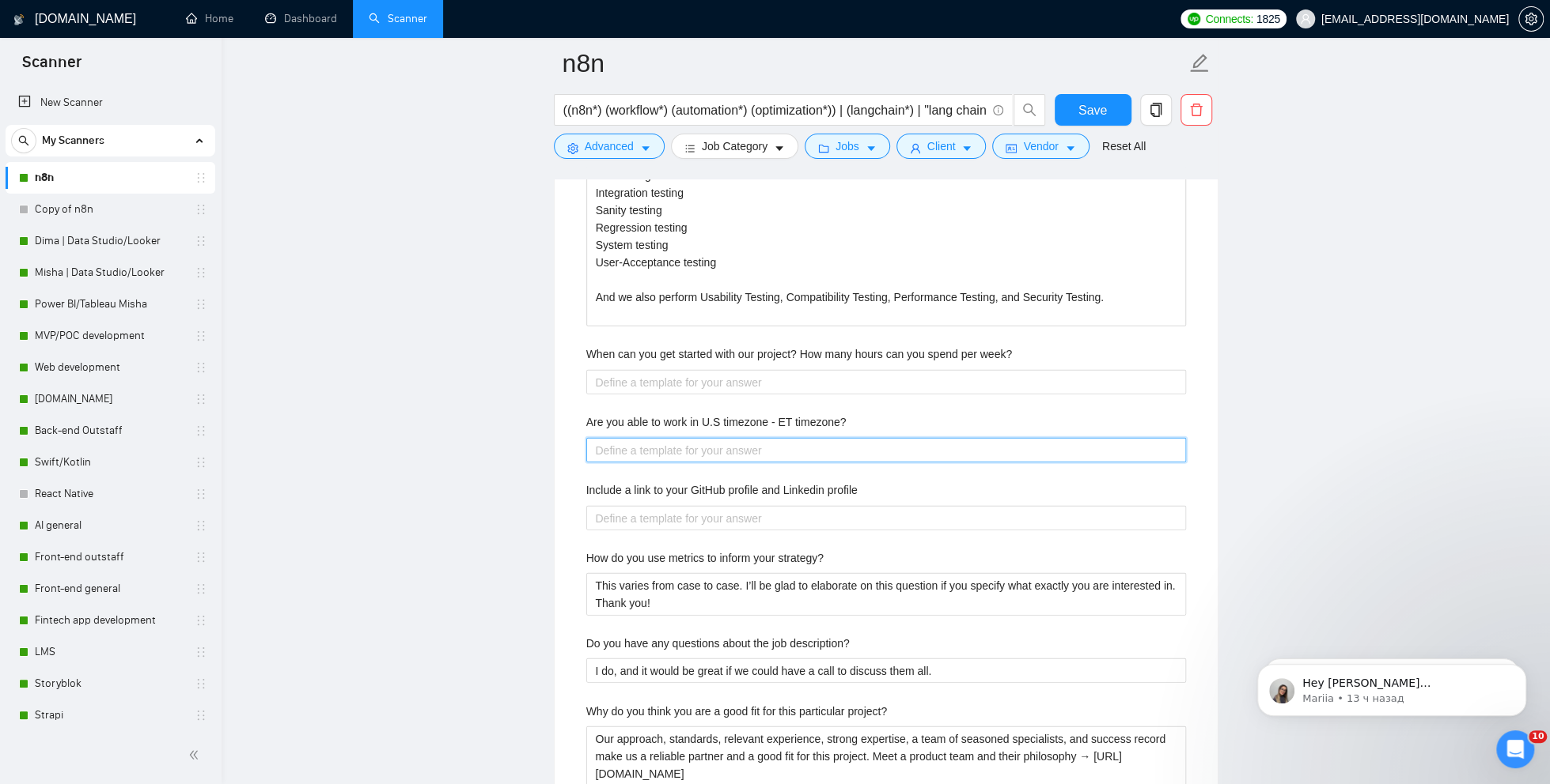
click at [644, 447] on timezone\? "Are you able to work in U.S timezone - ET timezone?" at bounding box center [886, 450] width 600 height 25
type timezone\? "Y"
type timezone\? "Ye"
type timezone\? "Yes"
type timezone\? "Yes,"
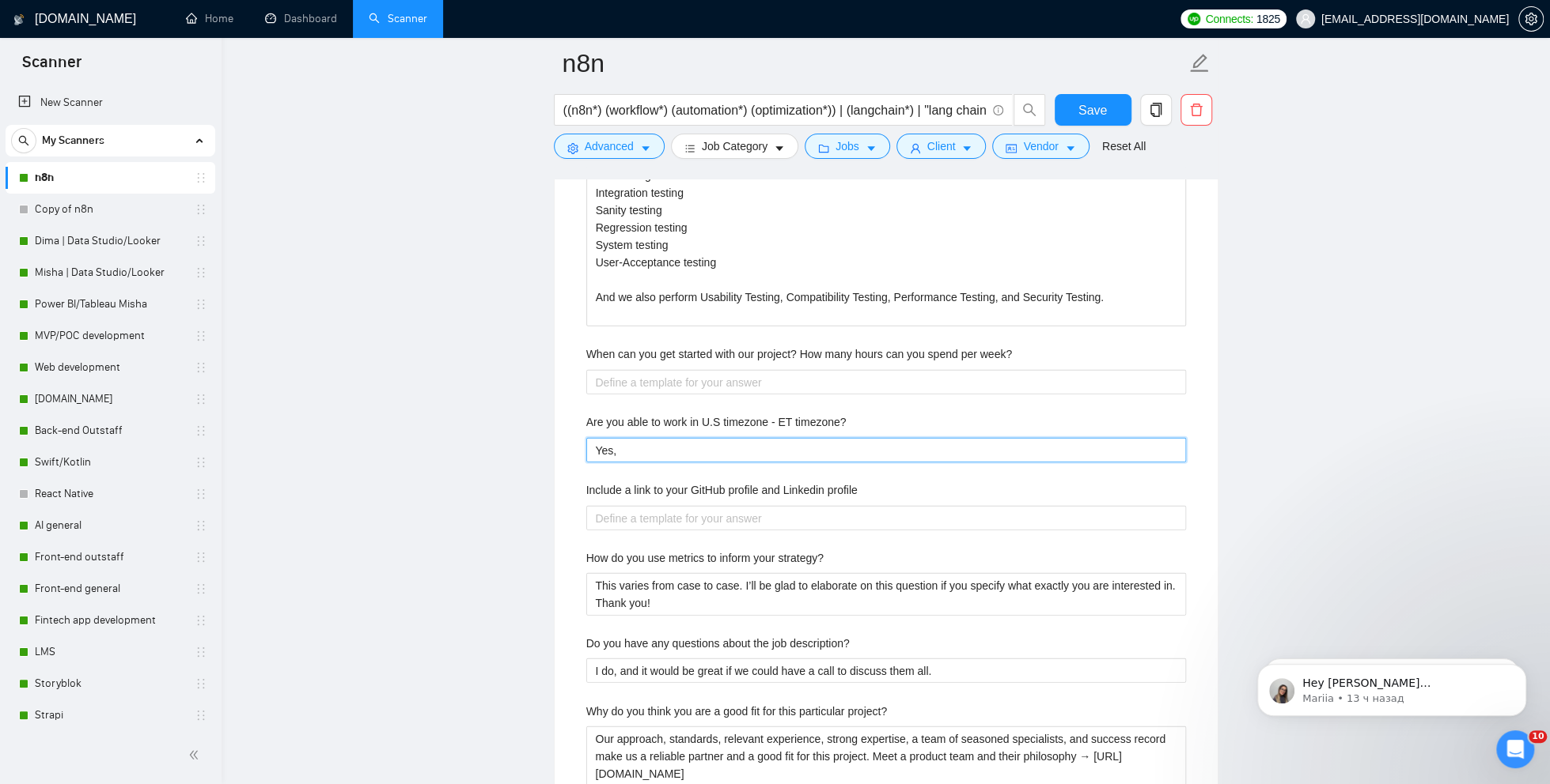
type timezone\? "Yes,"
type timezone\? "Yes, I"
type timezone\? "Yes, I c"
type timezone\? "Yes, I ca"
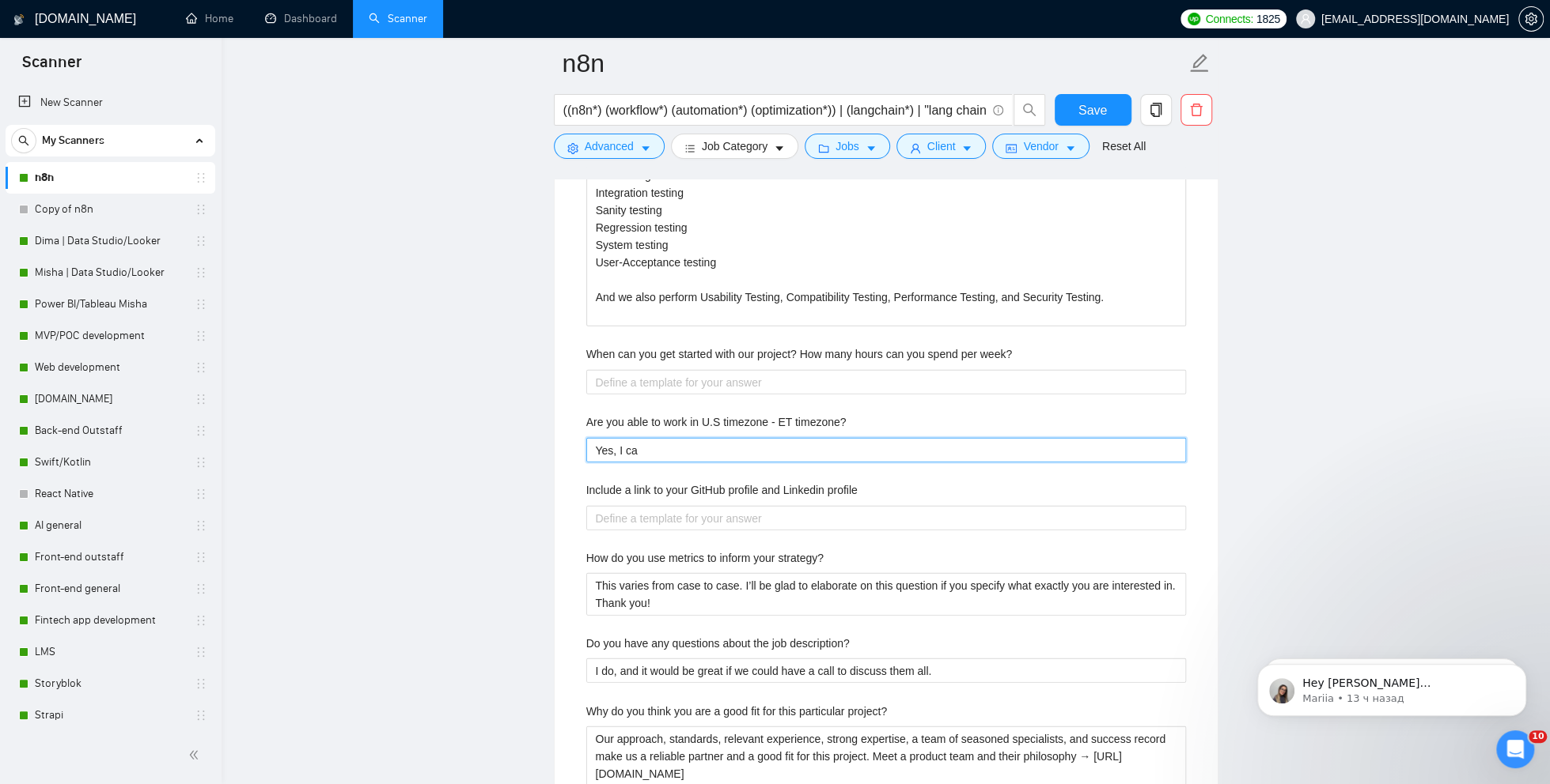
type timezone\? "Yes, I can"
type timezone\? "Yes, I can o"
type timezone\? "Yes, I can ov"
type timezone\? "Yes, I can ove"
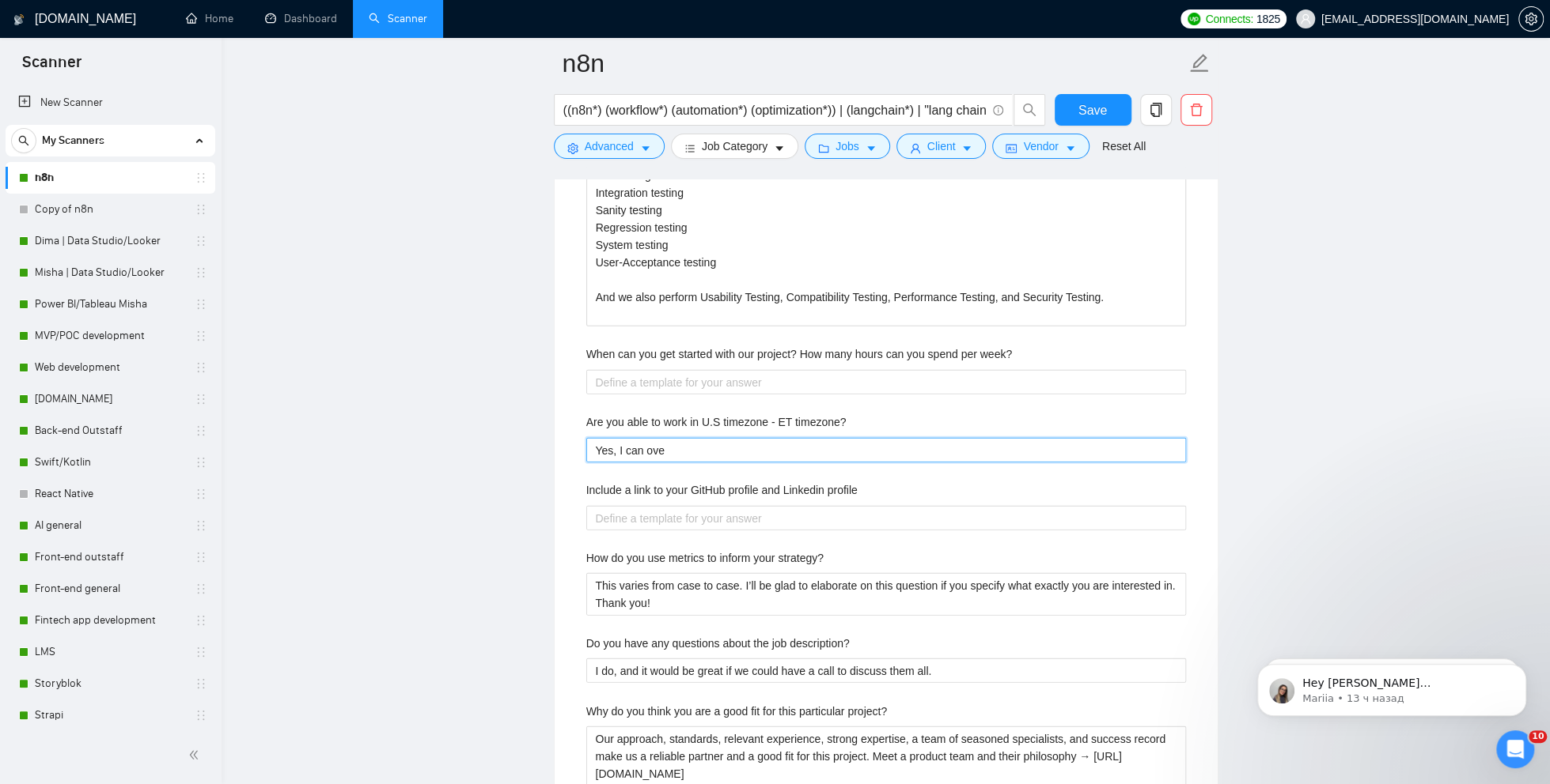
type timezone\? "Yes, I can over"
type timezone\? "Yes, I can overl"
type timezone\? "Yes, I can [PERSON_NAME]"
type timezone\? "Yes, I can overlap"
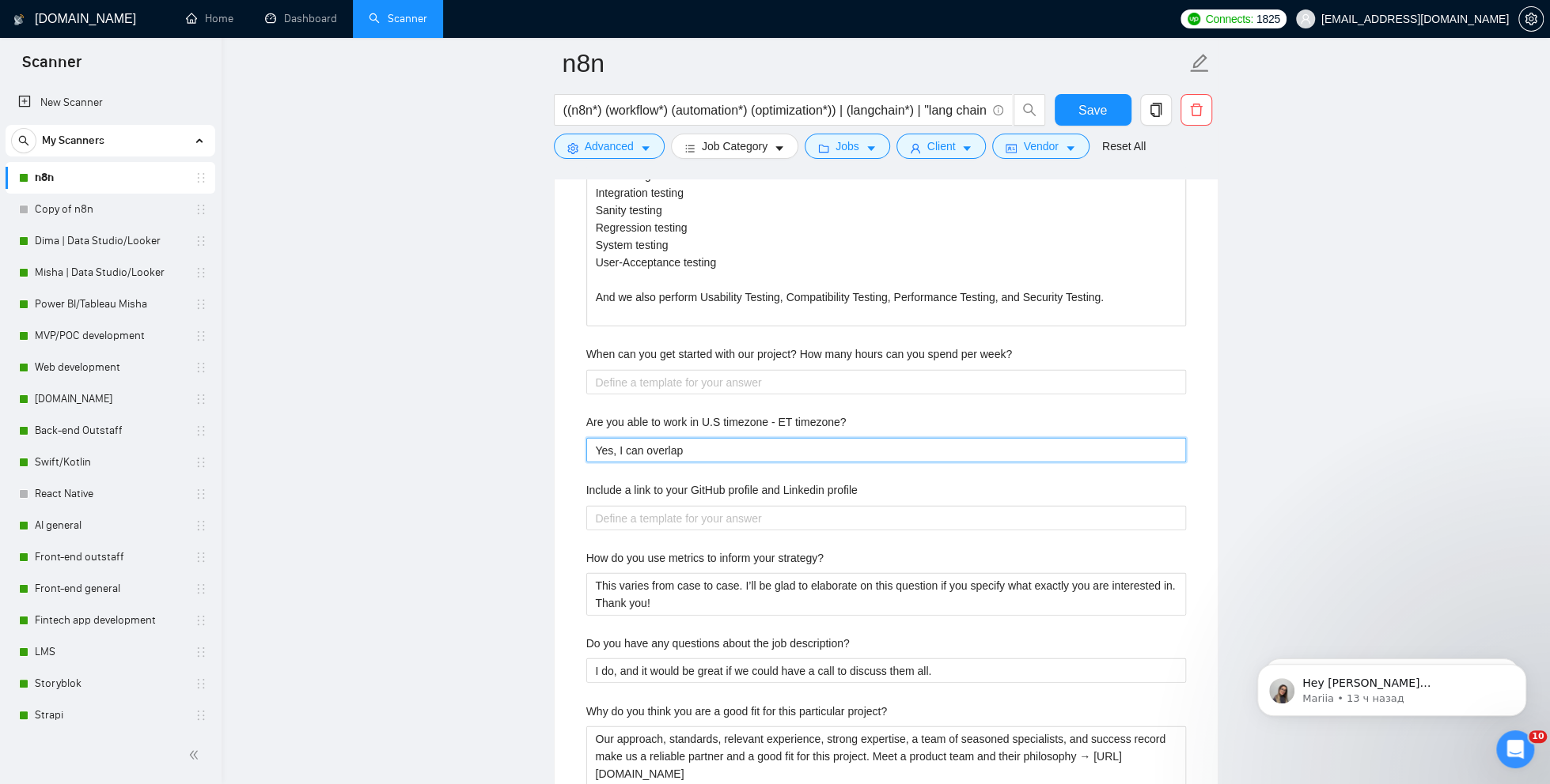
type timezone\? "Yes, I can overlap a"
type timezone\? "Yes, I can overlap a f"
type timezone\? "Yes, I can overlap a"
type timezone\? "Yes, I can overlap a c"
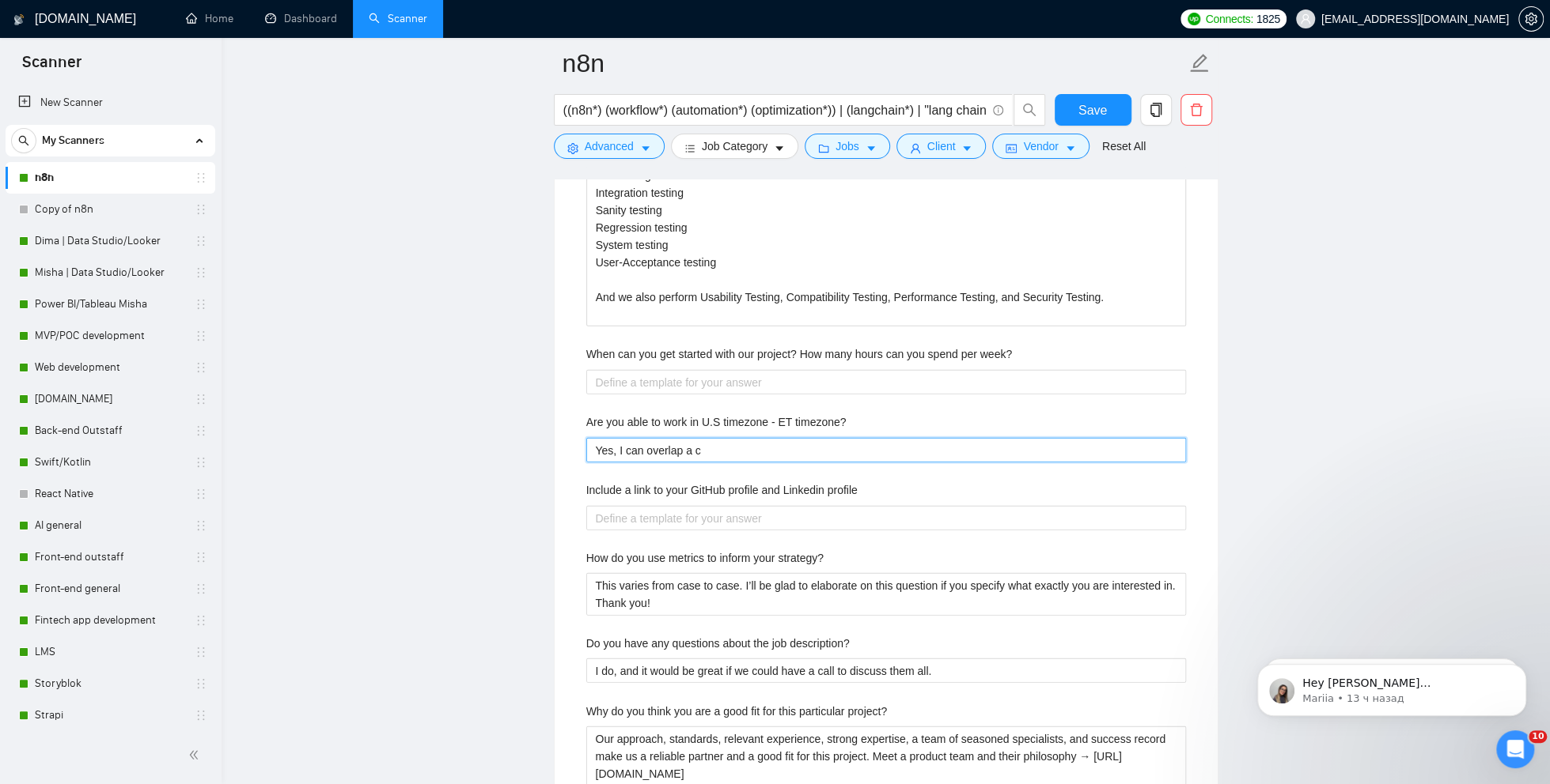
type timezone\? "Yes, I can overlap a co"
type timezone\? "Yes, I can overlap a cou"
type timezone\? "Yes, I can overlap a coup"
type timezone\? "Yes, I can overlap a coupl"
type timezone\? "Yes, I can overlap a couple"
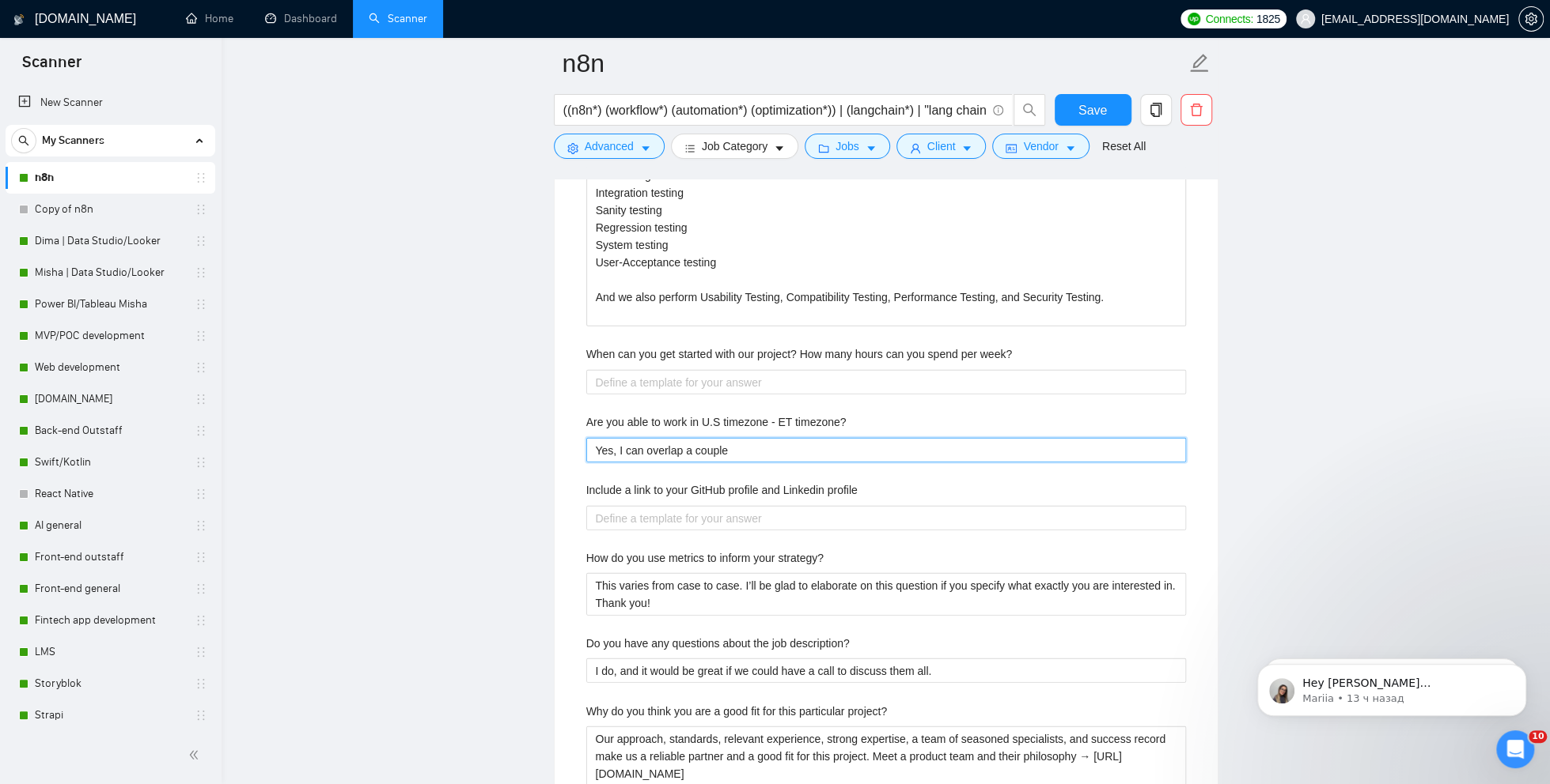
type timezone\? "Yes, I can overlap a couple"
type timezone\? "Yes, I can overlap a couple o"
type timezone\? "Yes, I can overlap a couple of"
type timezone\? "Yes, I can overlap a couple of h"
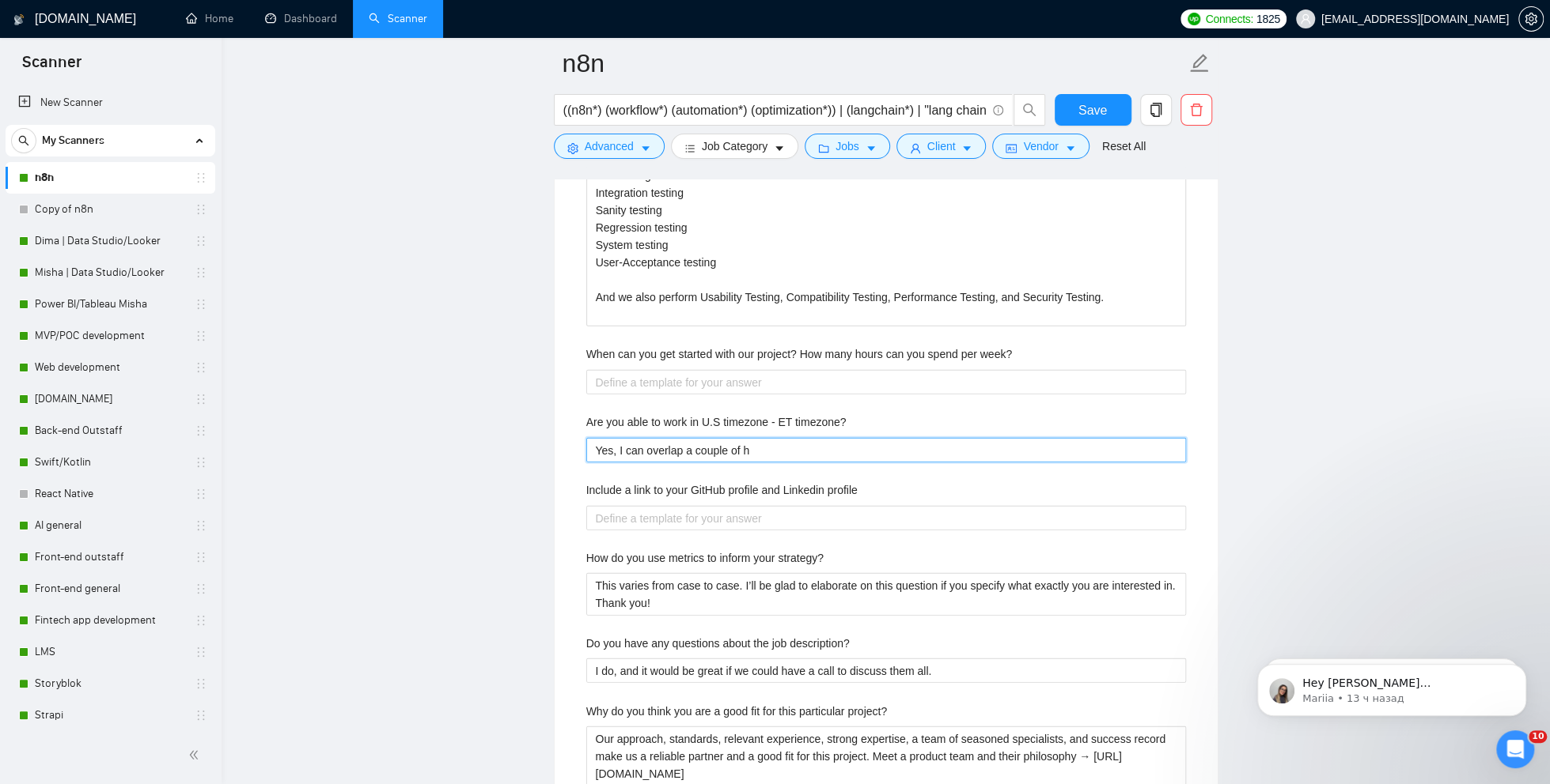
type timezone\? "Yes, I can overlap a couple of ho"
type timezone\? "Yes, I can overlap a couple of hou"
type timezone\? "Yes, I can overlap a couple of hour"
type timezone\? "Yes, I can overlap a couple of hours"
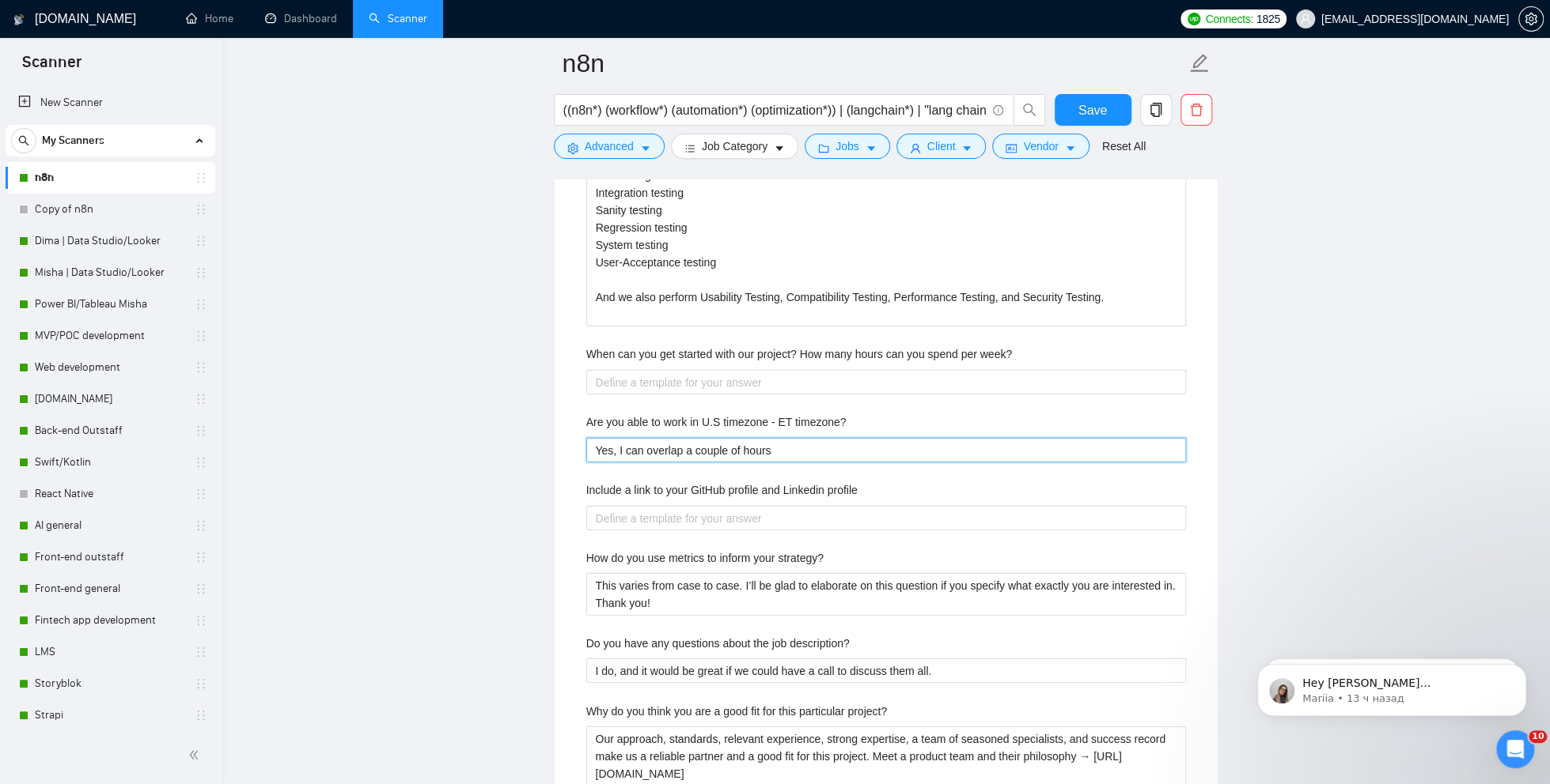
type timezone\? "Yes, I can overlap a couple of hours w"
type timezone\? "Yes, I can overlap a couple of hours wi"
type timezone\? "Yes, I can overlap a couple of hours wit"
type timezone\? "Yes, I can overlap a couple of hours with"
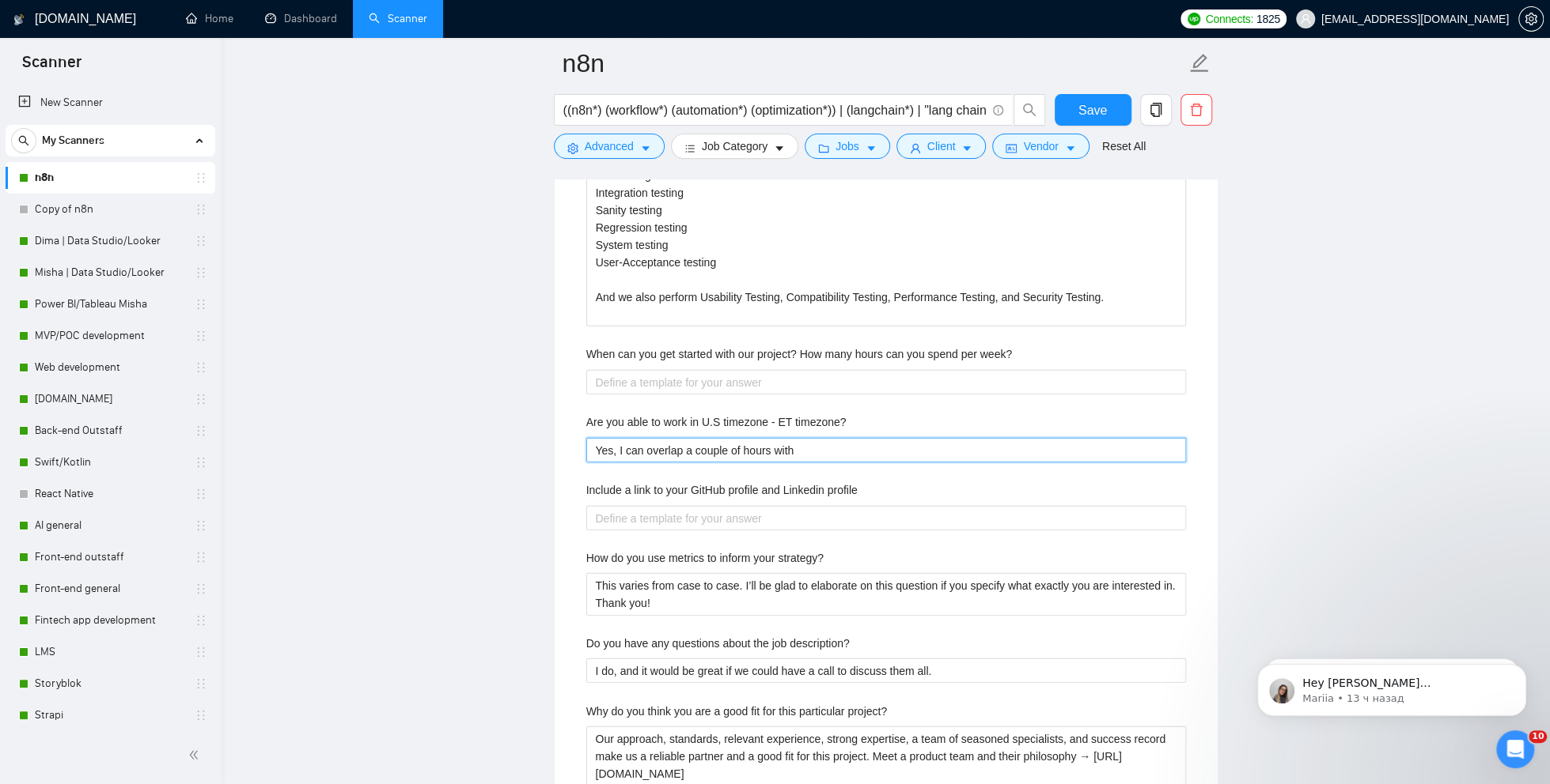
type timezone\? "Yes, I can overlap a couple of hours with U"
type timezone\? "Yes, I can overlap a couple of hours with US"
type timezone\? "Yes, I can overlap a couple of hours with US t"
type timezone\? "Yes, I can overlap a couple of hours with US ti"
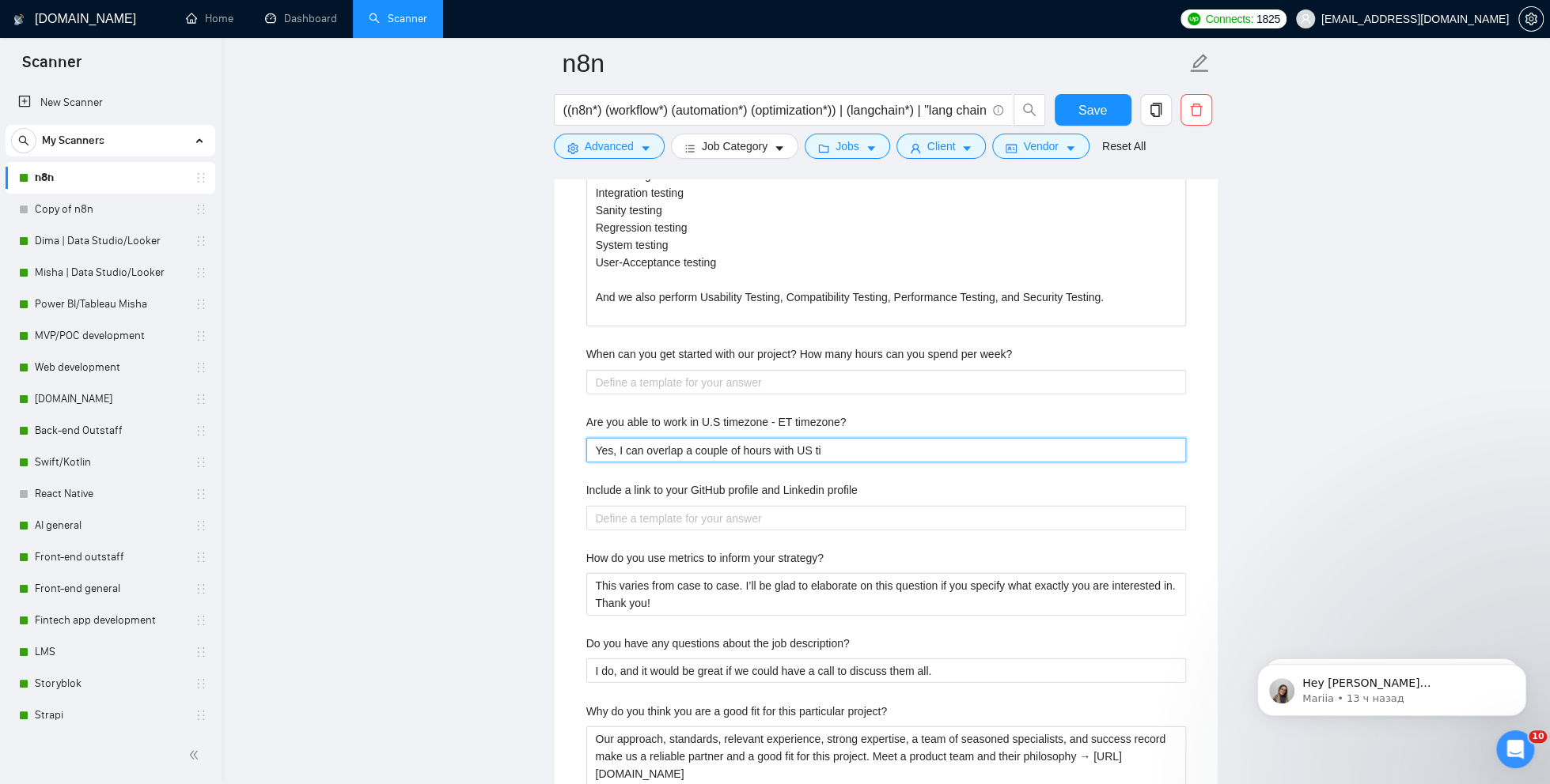
type timezone\? "Yes, I can overlap a couple of hours with US [PERSON_NAME]"
type timezone\? "Yes, I can overlap a couple of hours with US timizo"
type timezone\? "Yes, I can overlap a couple of hours with US timizon"
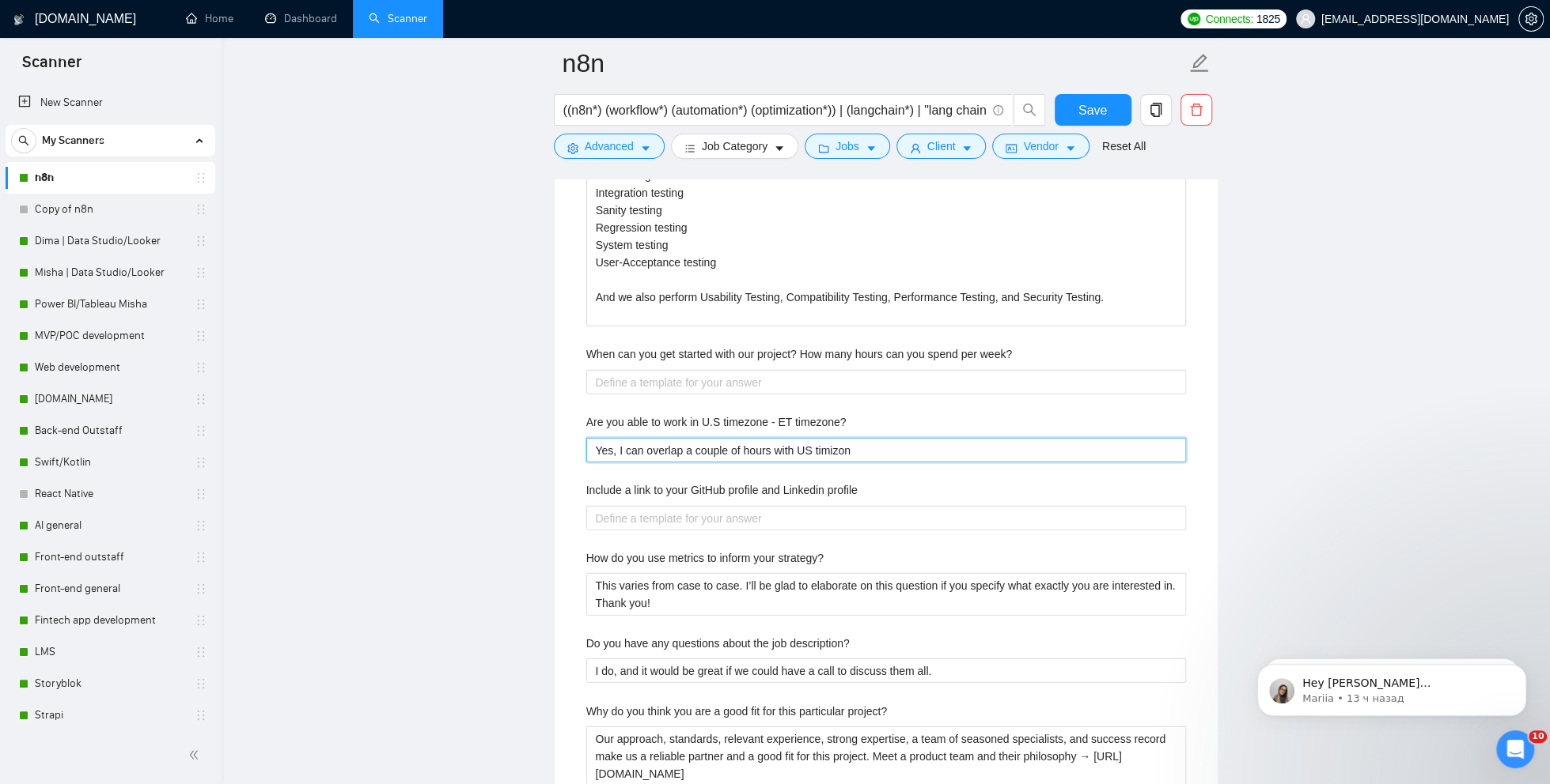
type timezone\? "Yes, I can overlap a couple of hours with US timizone"
type timezone\? "Yes, I can overlap a couple of hours with US timizone f"
type timezone\? "Yes, I can overlap a couple of hours with US timizone fo"
type timezone\? "Yes, I can overlap a couple of hours with US timizone for"
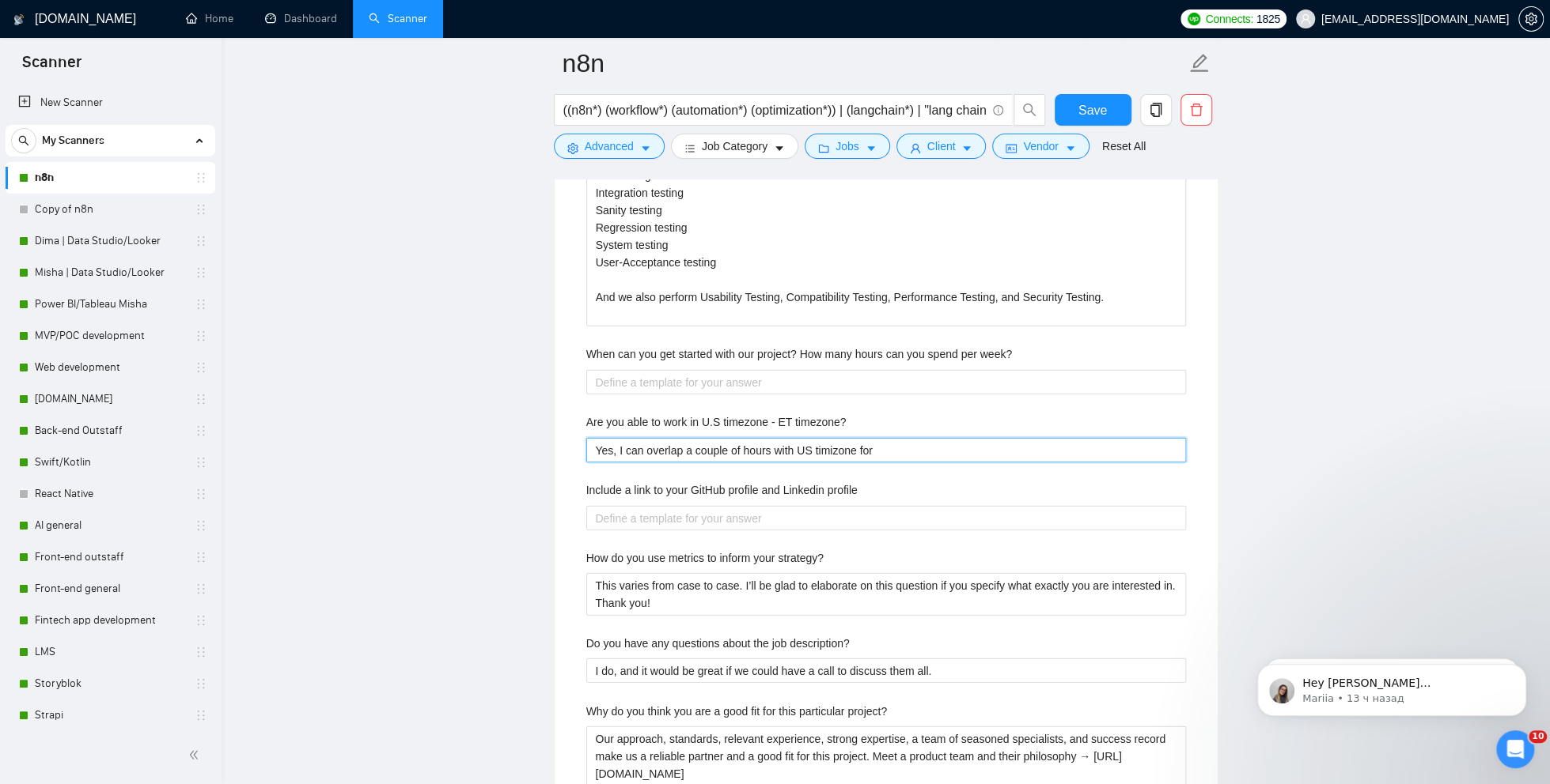
type timezone\? "Yes, I can overlap a couple of hours with US timizone for"
type timezone\? "Yes, I can overlap a couple of hours with US timizone for a"
type timezone\? "Yes, I can overlap a couple of hours with US timizone for a m"
type timezone\? "Yes, I can overlap a couple of hours with US timizone for a"
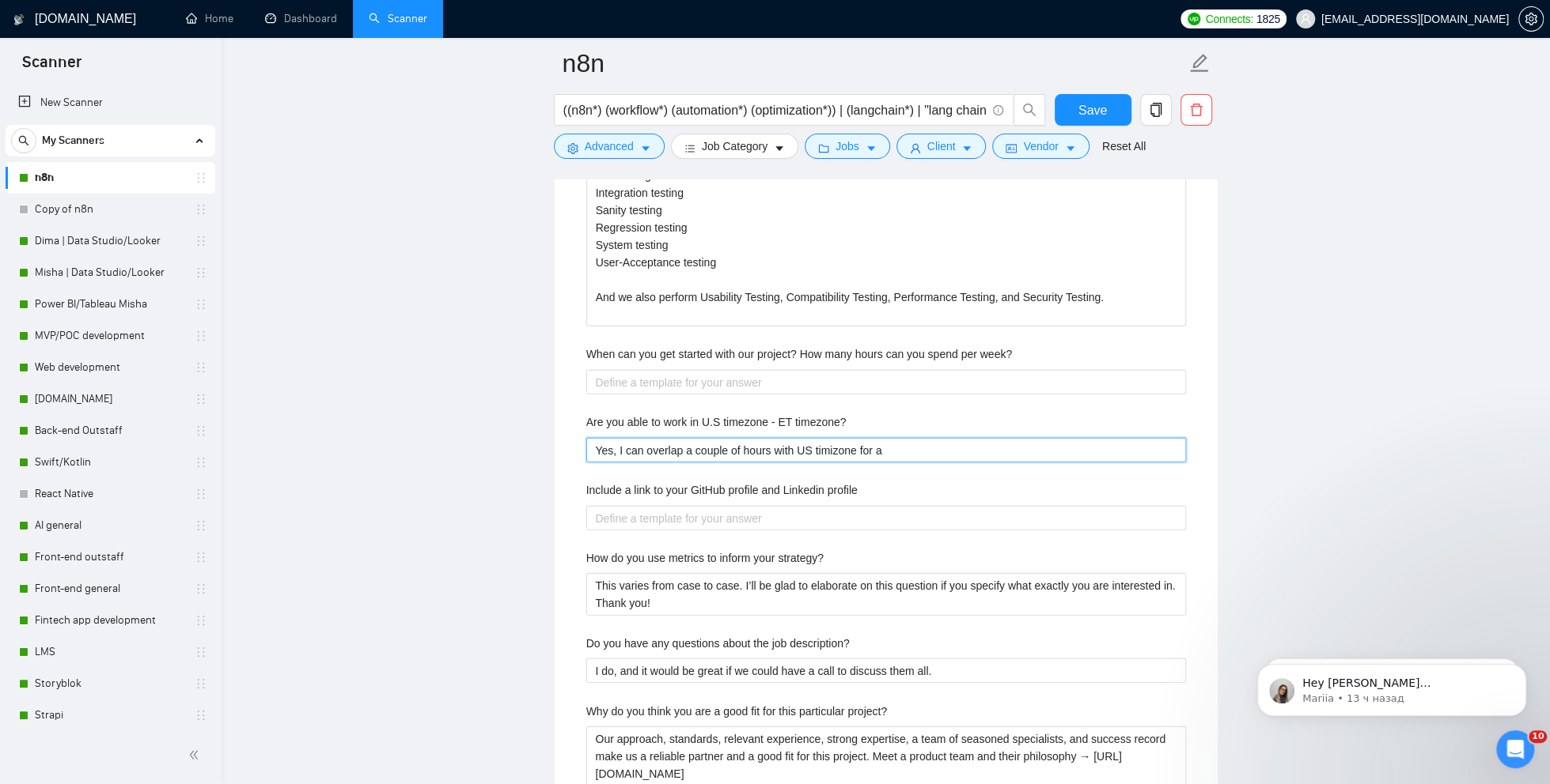
type timezone\? "Yes, I can overlap a couple of hours with US timizone for a"
type timezone\? "Yes, I can overlap a couple of hours with US timizone for"
type timezone\? "Yes, I can overlap a couple of hours with US timizone fo"
type timezone\? "Yes, I can overlap a couple of hours with US timizone f"
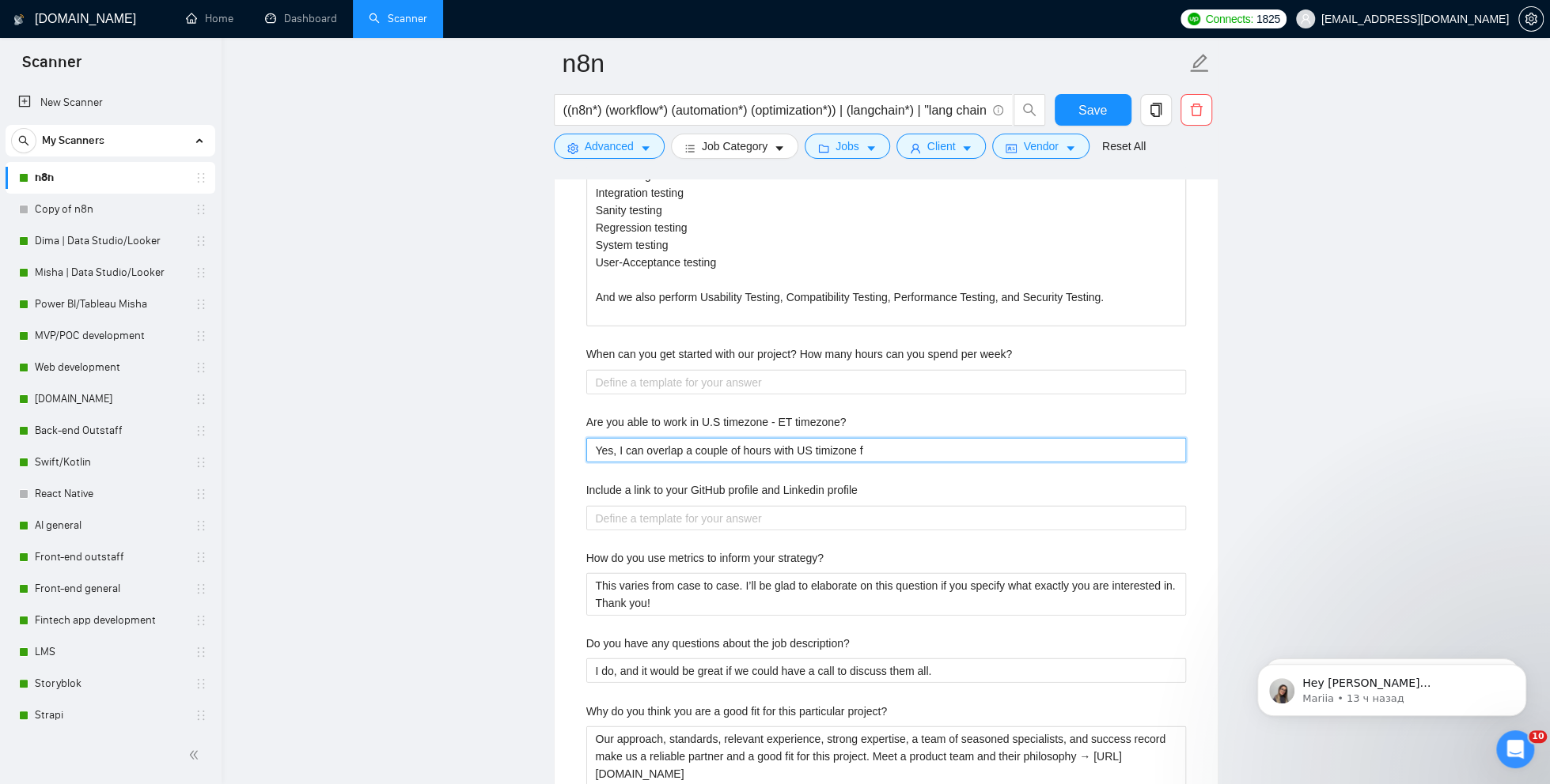
type timezone\? "Yes, I can overlap a couple of hours with US timizone"
type timezone\? "Yes, I can overlap a couple of hours with US timizone."
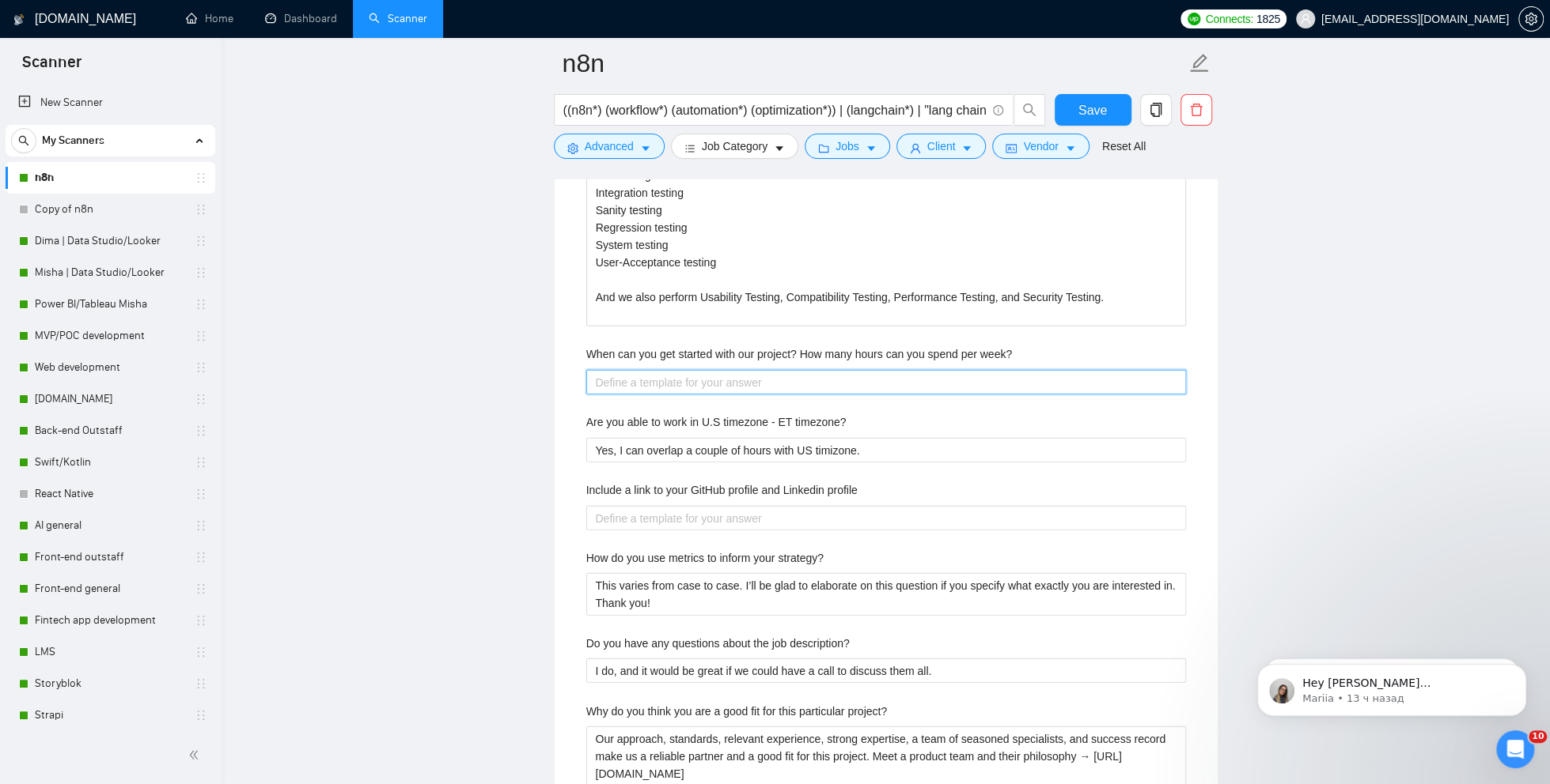
click at [649, 374] on week\? "When can you get started with our project? How many hours can you spend per wee…" at bounding box center [886, 382] width 600 height 25
type week\? "I"
type week\? "I'"
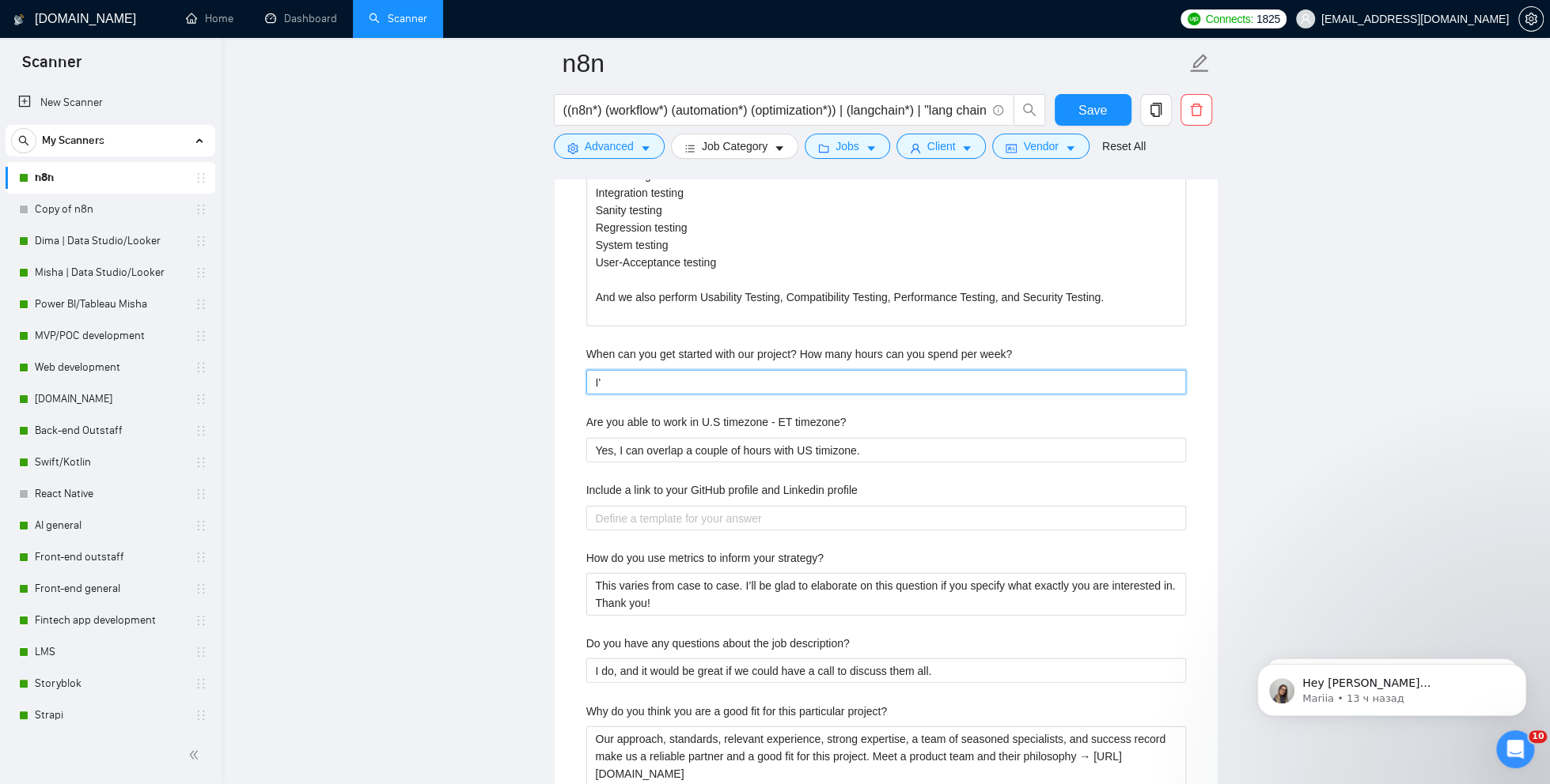
type week\? "I'"
type week\? "I' a"
type week\? "I'"
type week\? "I'm"
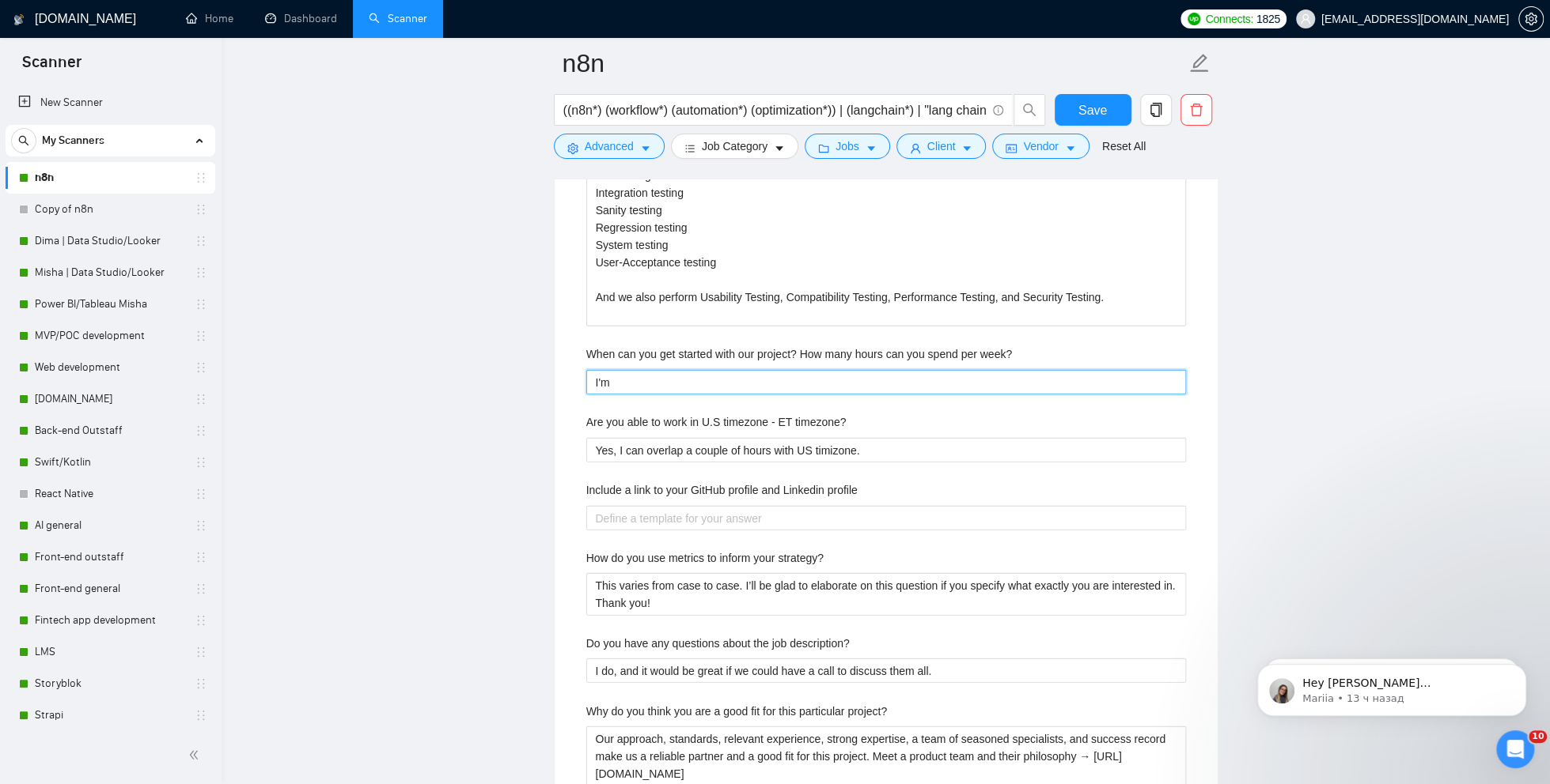
type week\? "I'm"
type week\? "I'm a"
type week\? "I'm av"
type week\? "I'm ava"
type week\? "I'm avai"
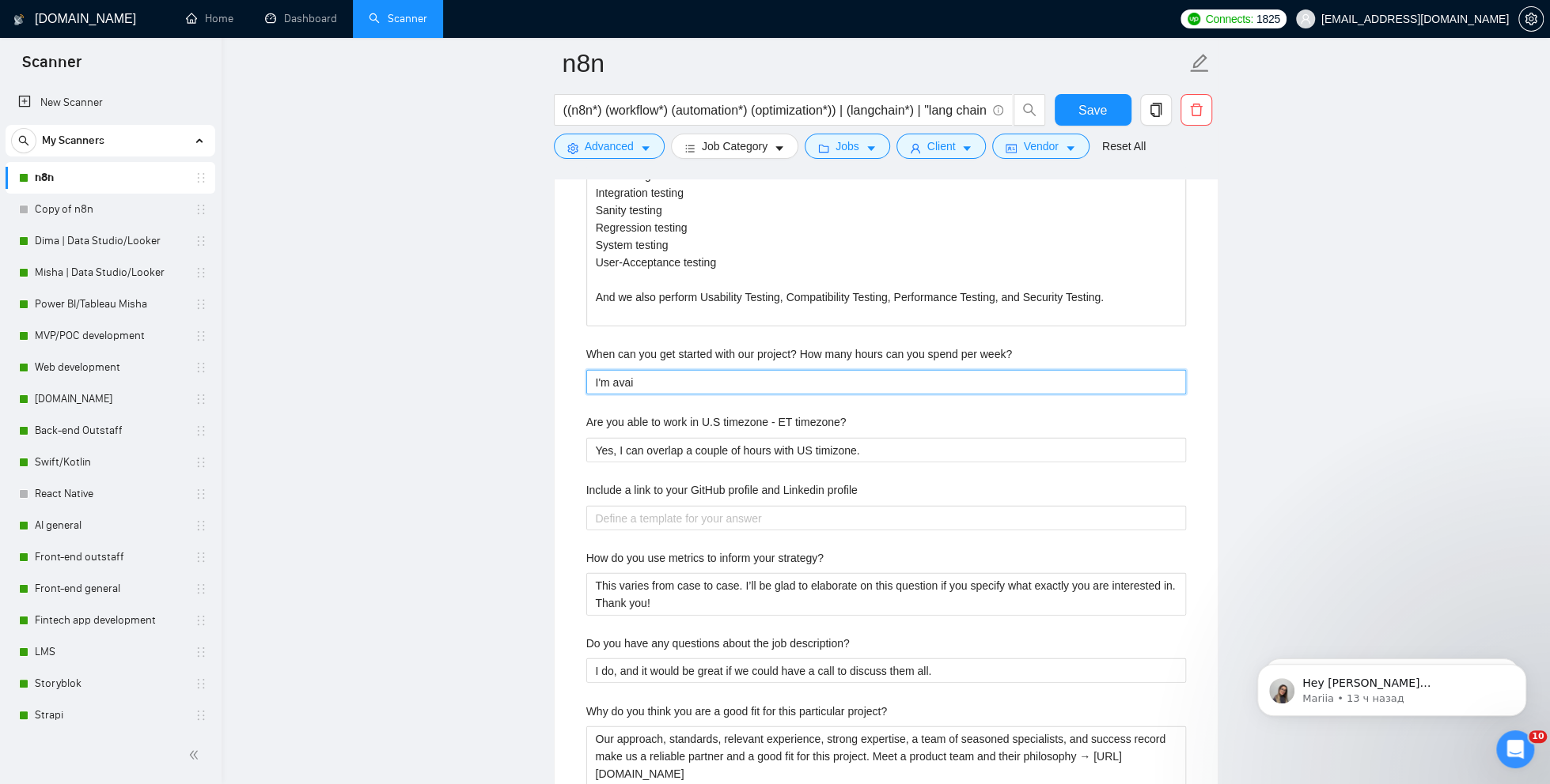
type week\? "I'm avail"
type week\? "I'm availb"
type week\? "I'm availba"
type week\? "I'm availbal"
type week\? "I'm availbale"
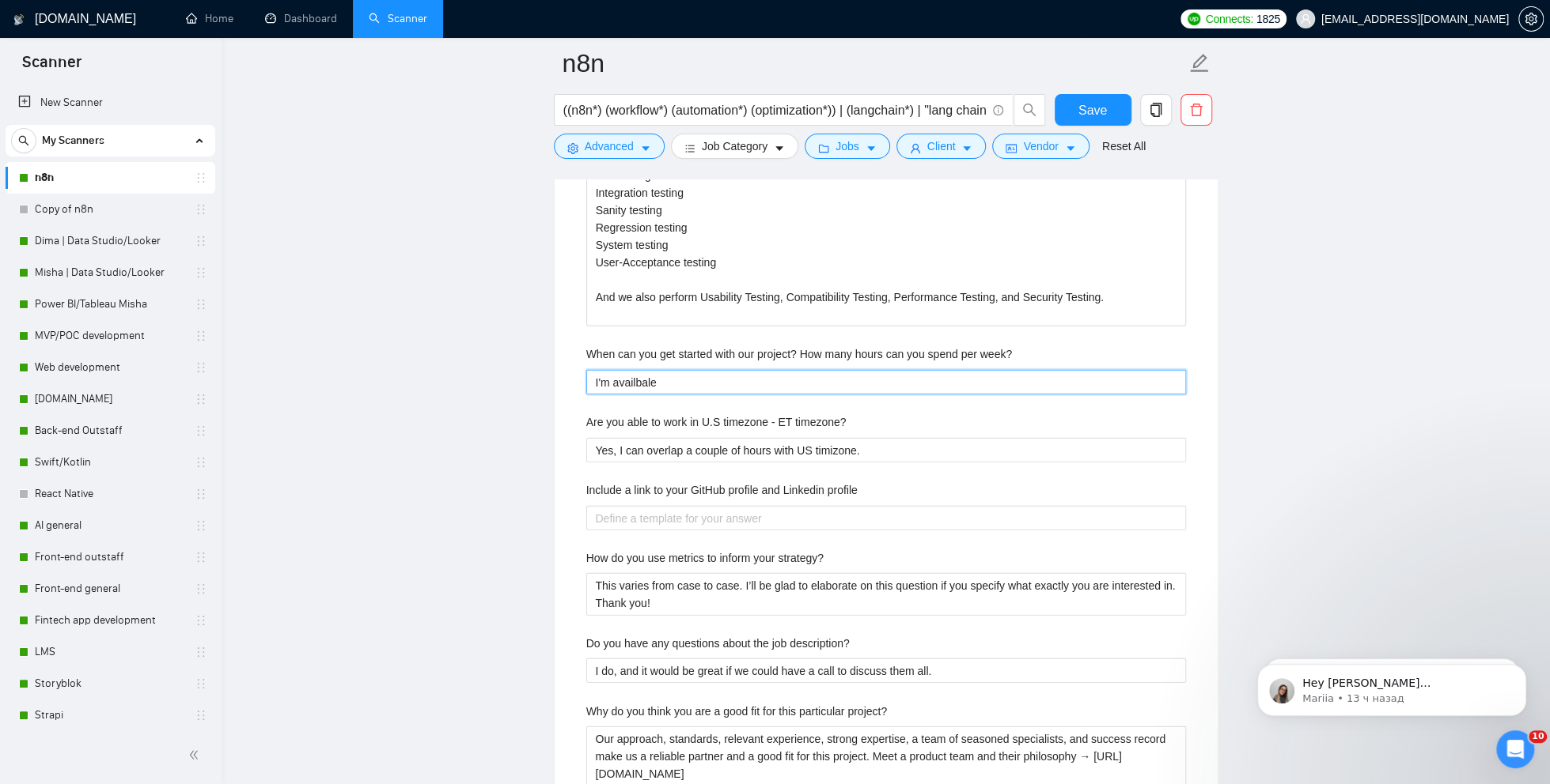
type week\? "I'm availbale"
type week\? "I'm availbale t"
type week\? "I'm availbale to"
type week\? "I'm availbale to s"
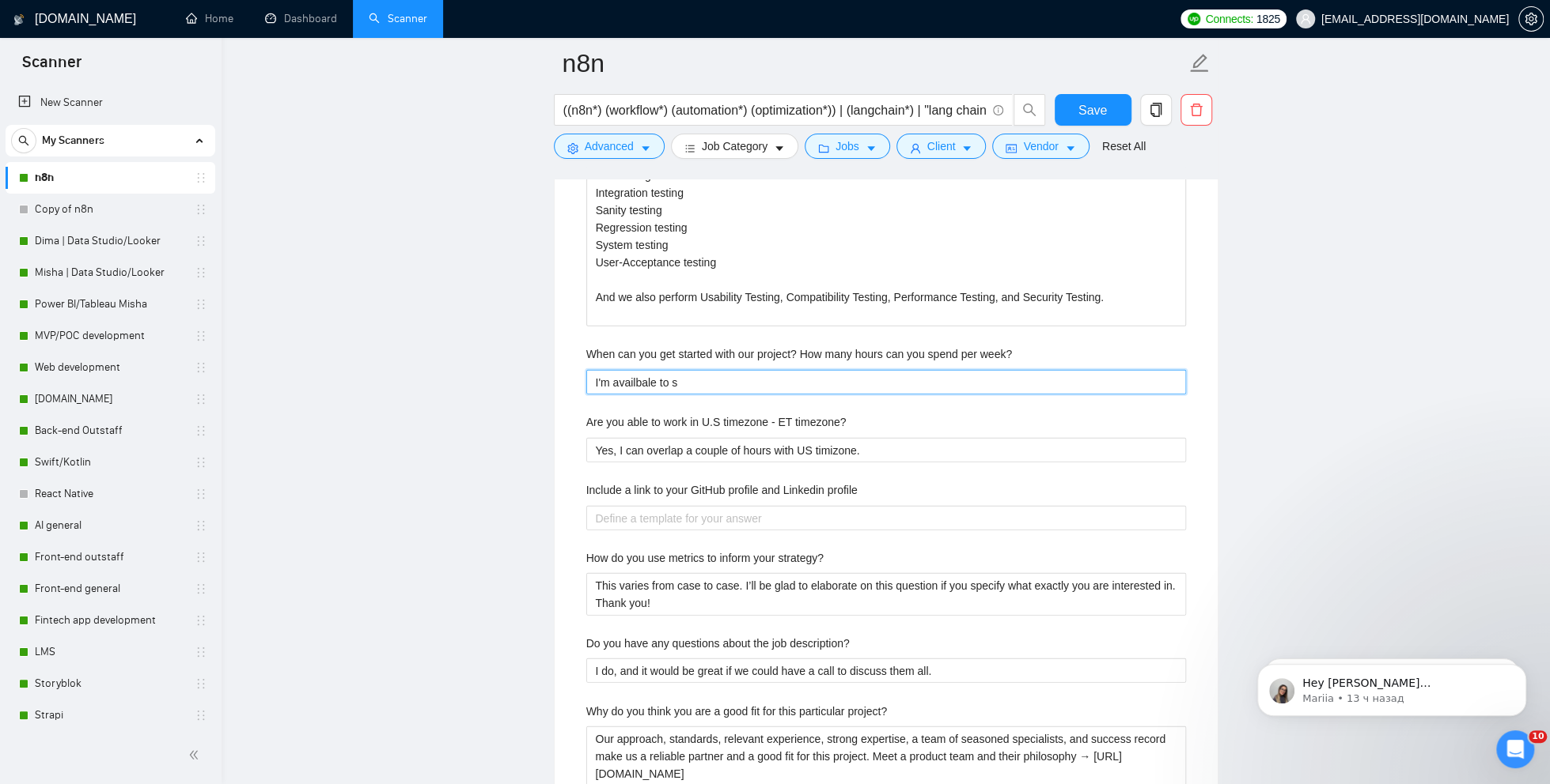
type week\? "I'm availbale to st"
type week\? "I'm availbale to sta"
type week\? "I'm availbale to star"
click at [639, 375] on week\? "I'm availbale to start asap." at bounding box center [886, 382] width 600 height 25
click at [658, 376] on week\? "I'm availbale to start asap." at bounding box center [886, 382] width 600 height 25
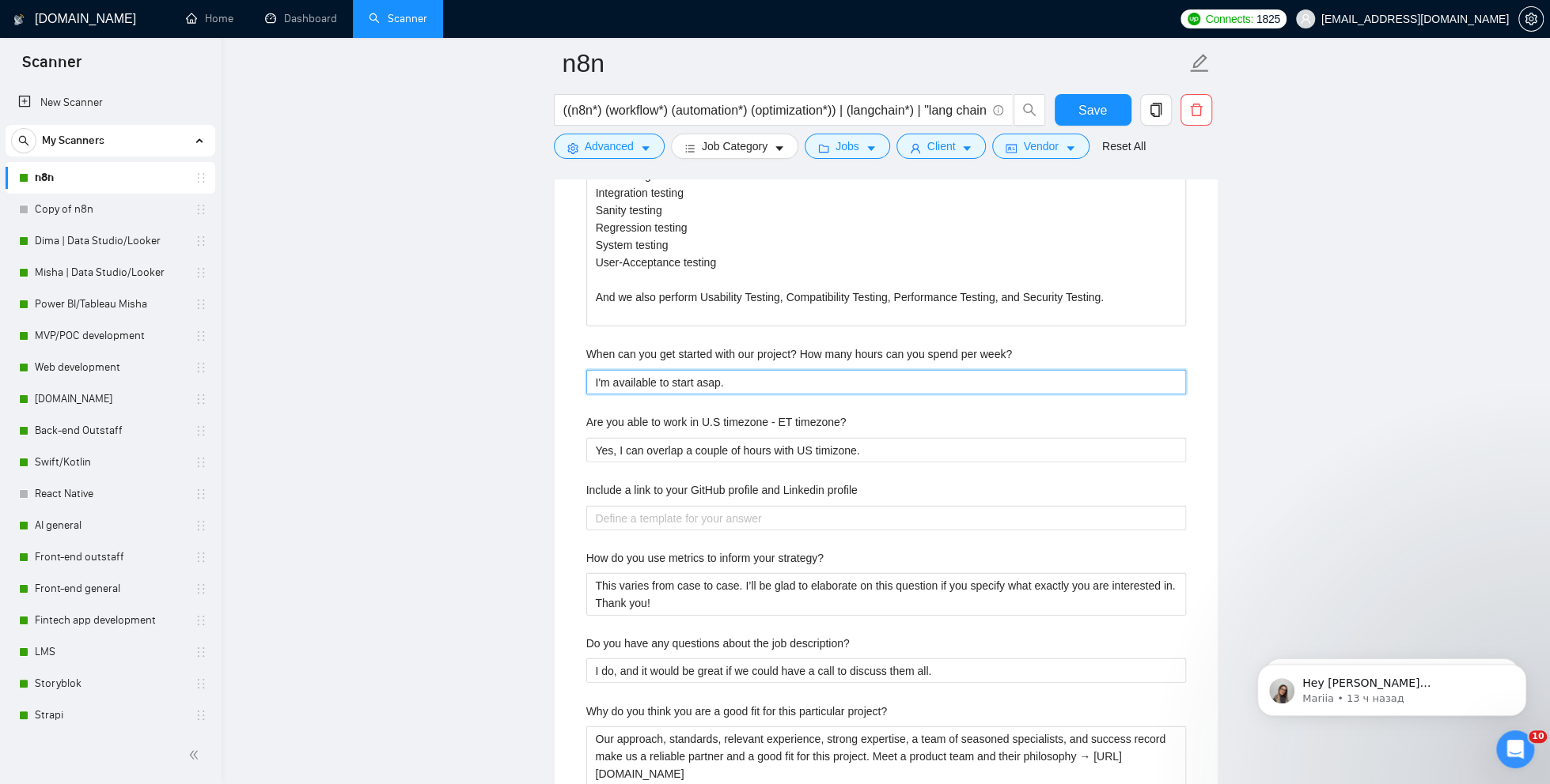
click at [750, 371] on week\? "I'm available to start asap." at bounding box center [886, 382] width 600 height 25
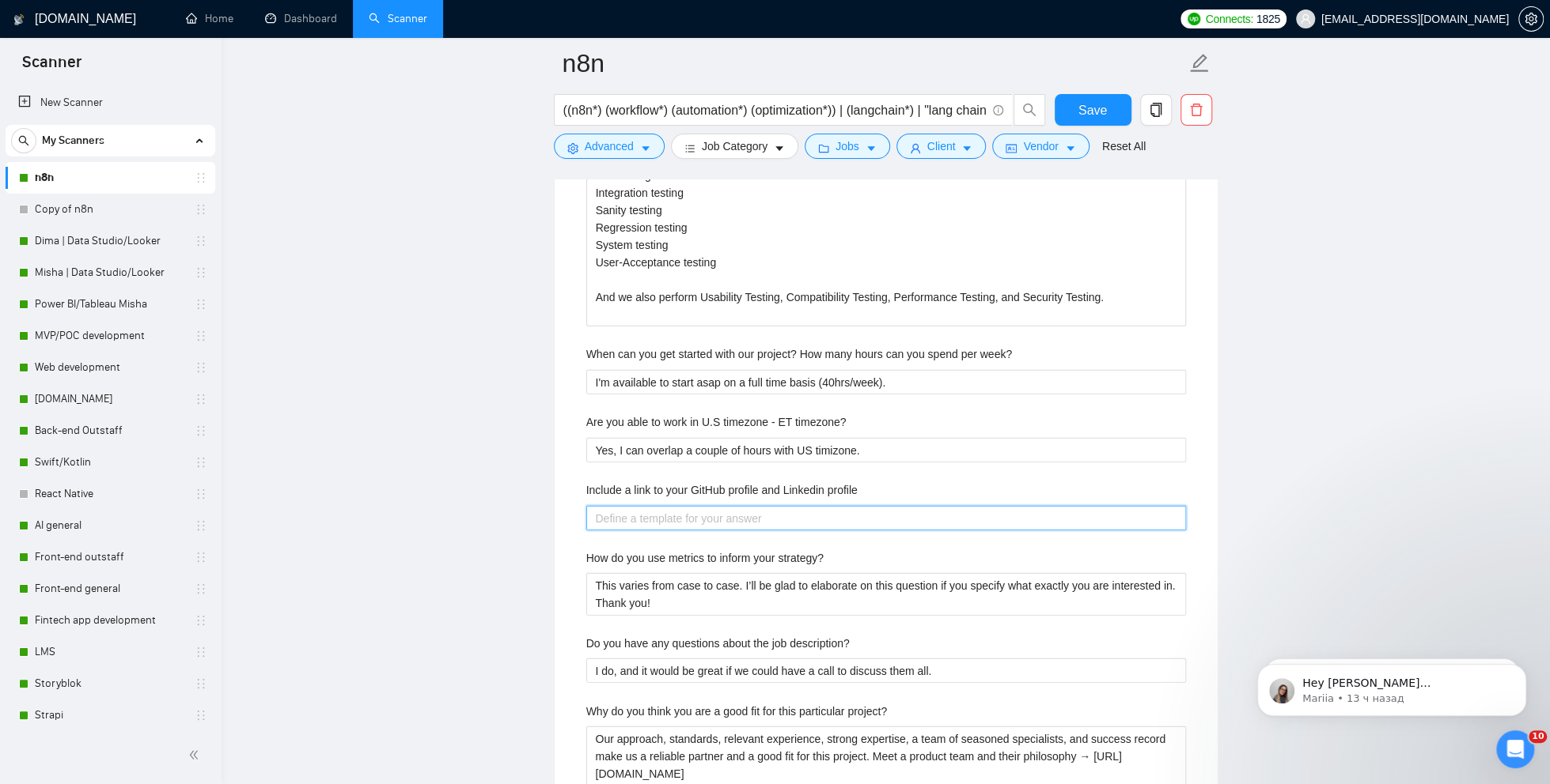
click at [720, 511] on profile "Include a link to your GitHub profile and Linkedin profile" at bounding box center [886, 518] width 600 height 25
paste profile "[URL][DOMAIN_NAME][PERSON_NAME]"
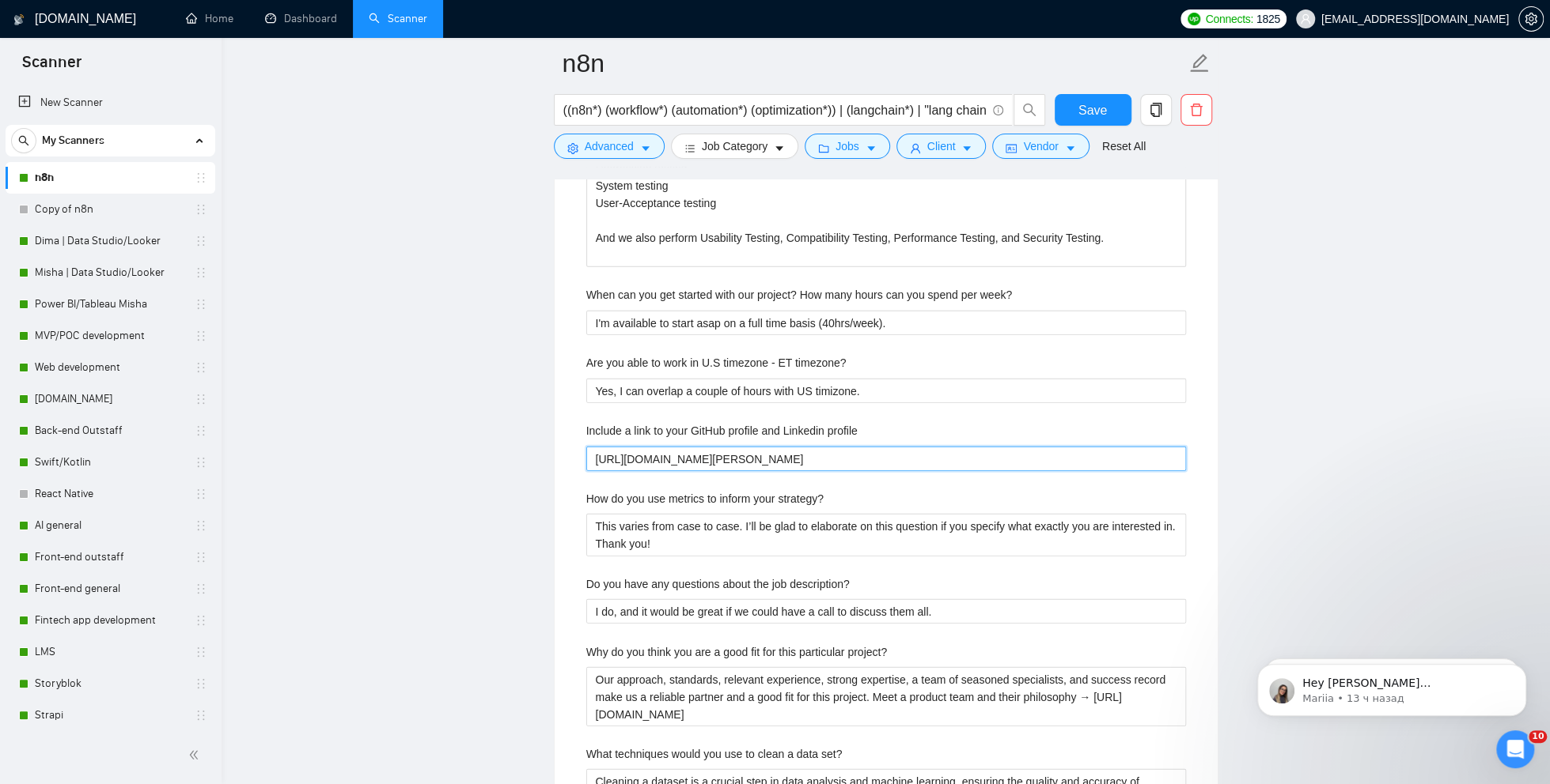
scroll to position [3239, 0]
click at [1084, 104] on span "Save" at bounding box center [1092, 110] width 28 height 20
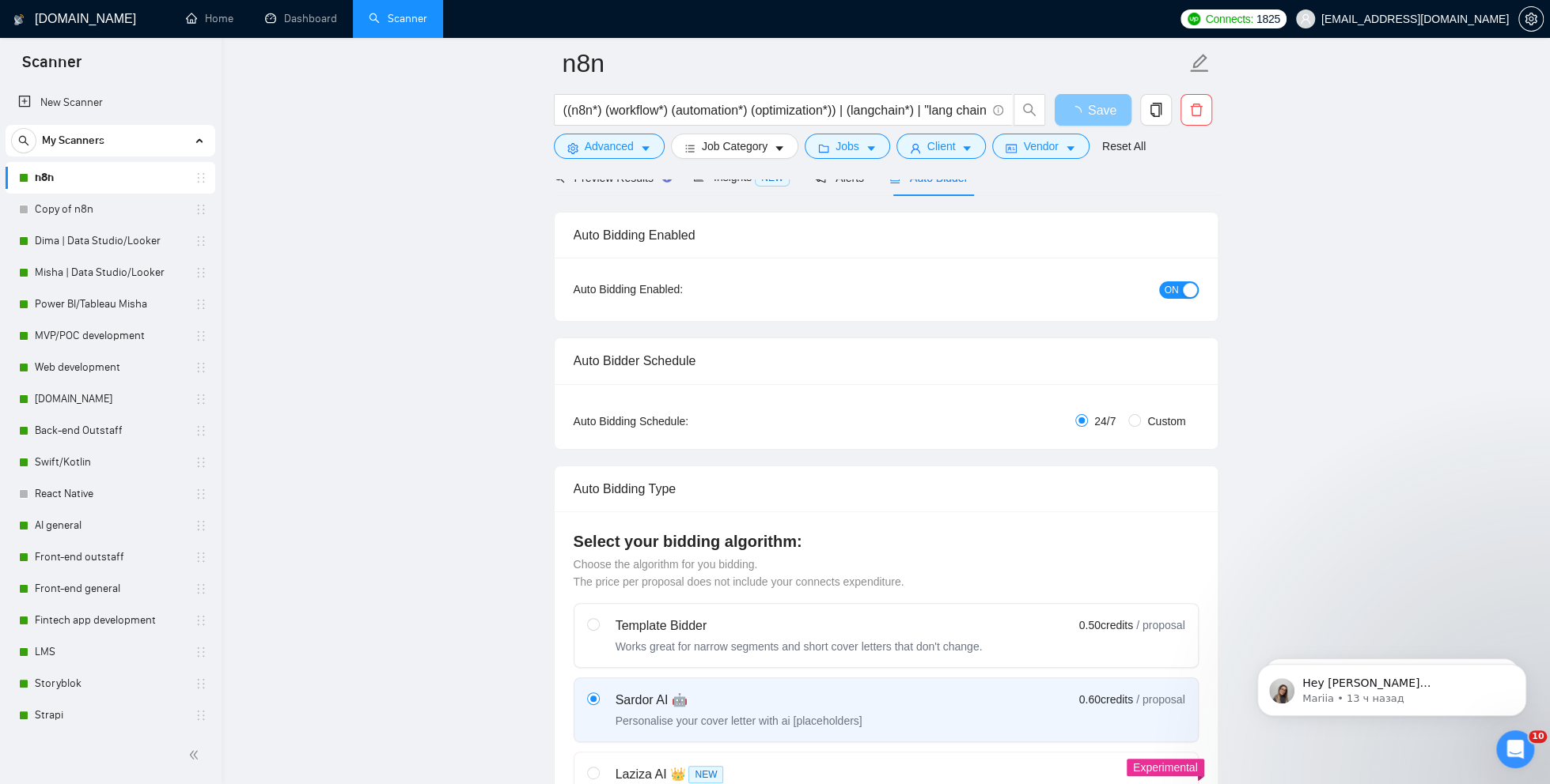
scroll to position [0, 0]
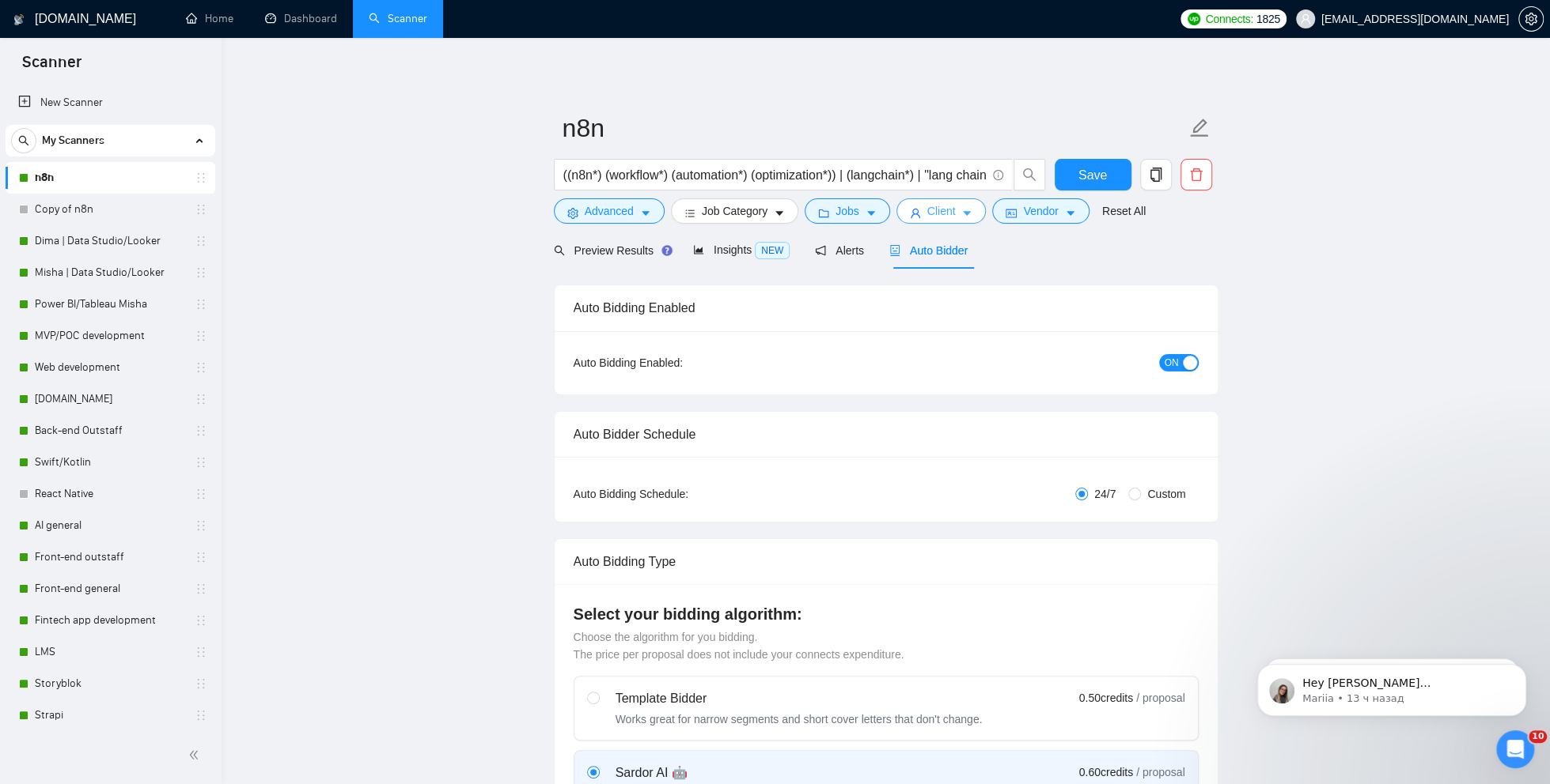
click at [916, 210] on icon "user" at bounding box center [915, 214] width 9 height 9
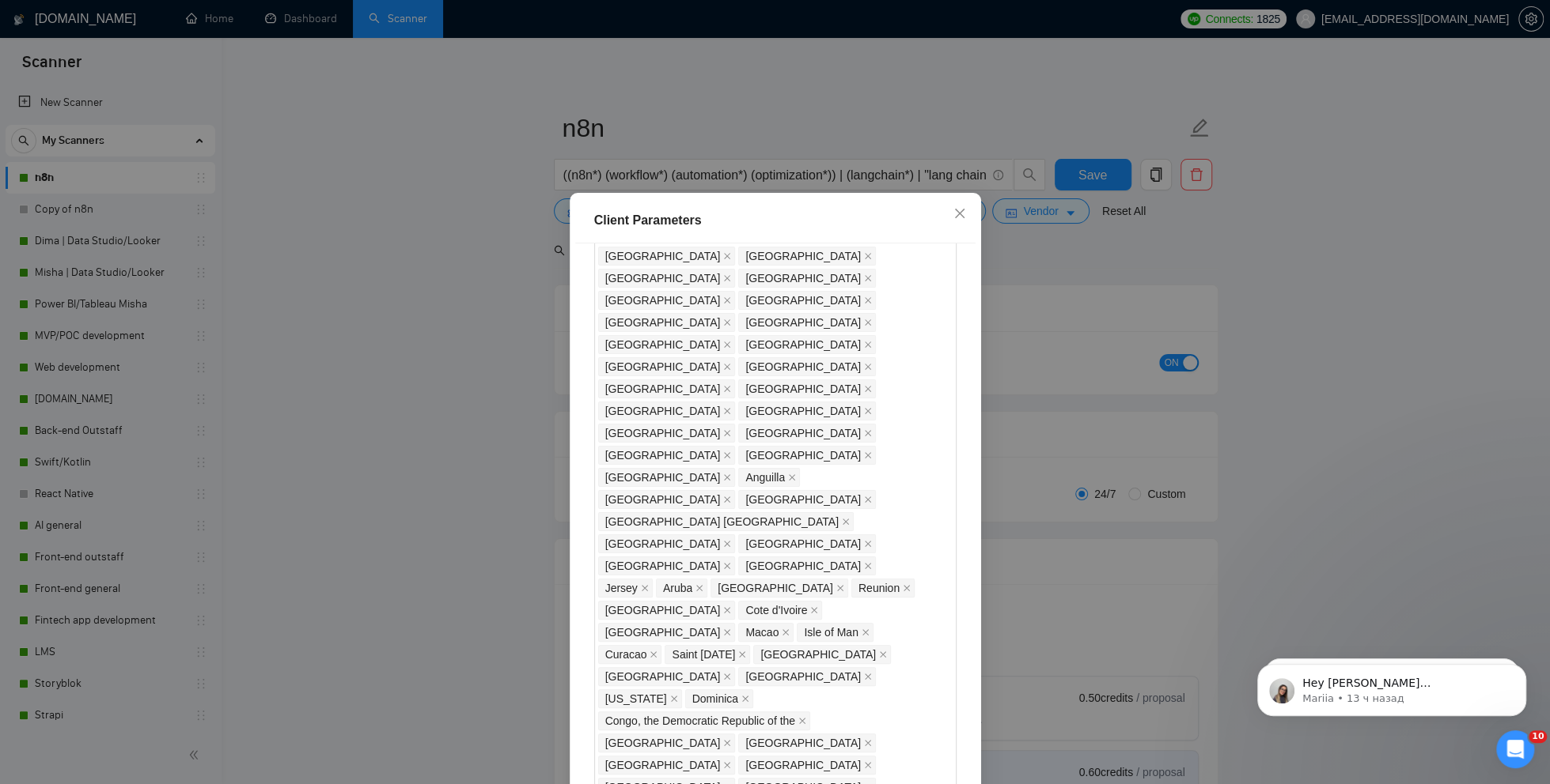
click at [1097, 378] on div "Client Parameters Client Location Include Client Countries Select Exclude Clien…" at bounding box center [775, 392] width 1550 height 784
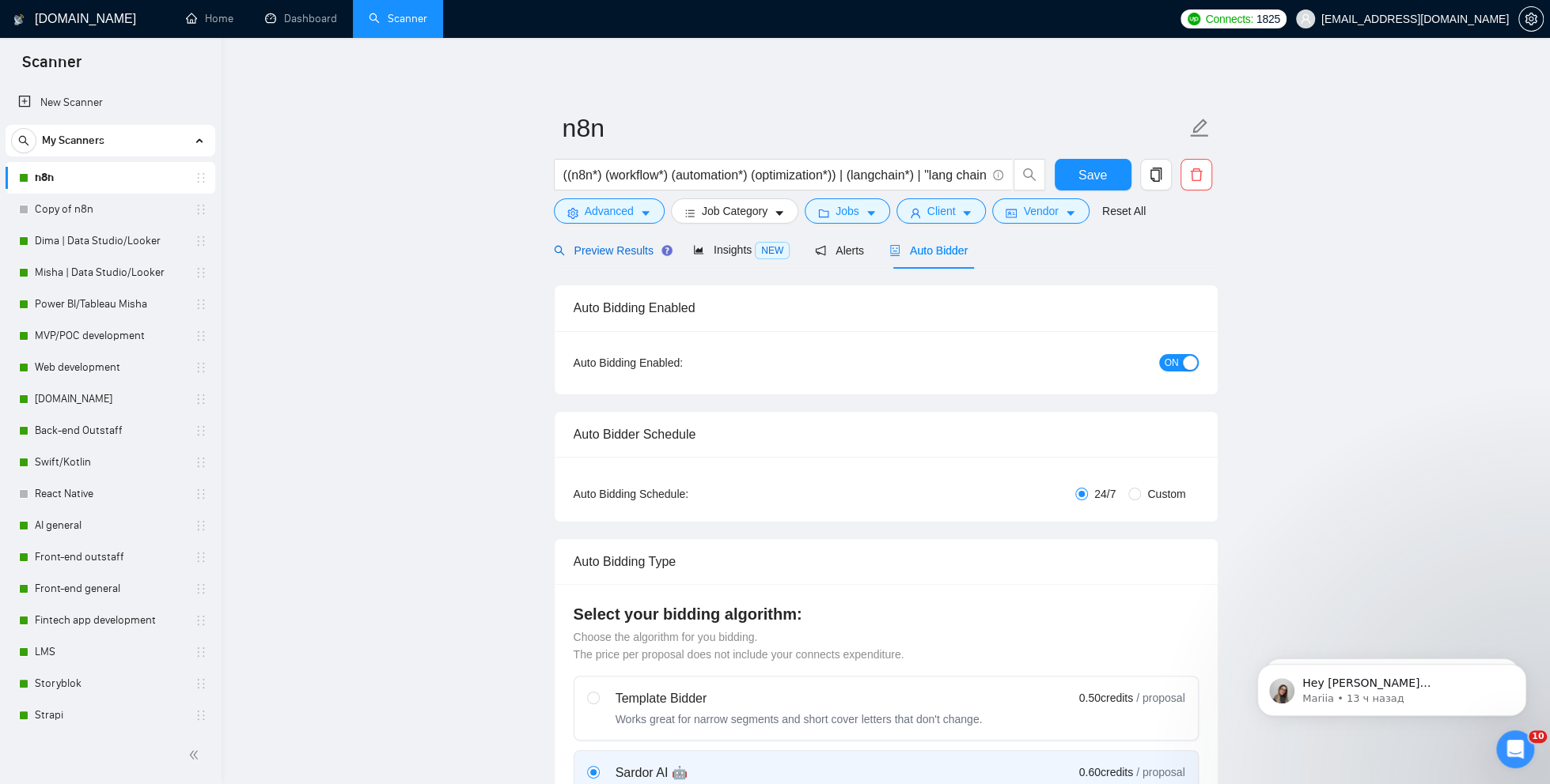
click at [625, 251] on span "Preview Results" at bounding box center [610, 250] width 114 height 12
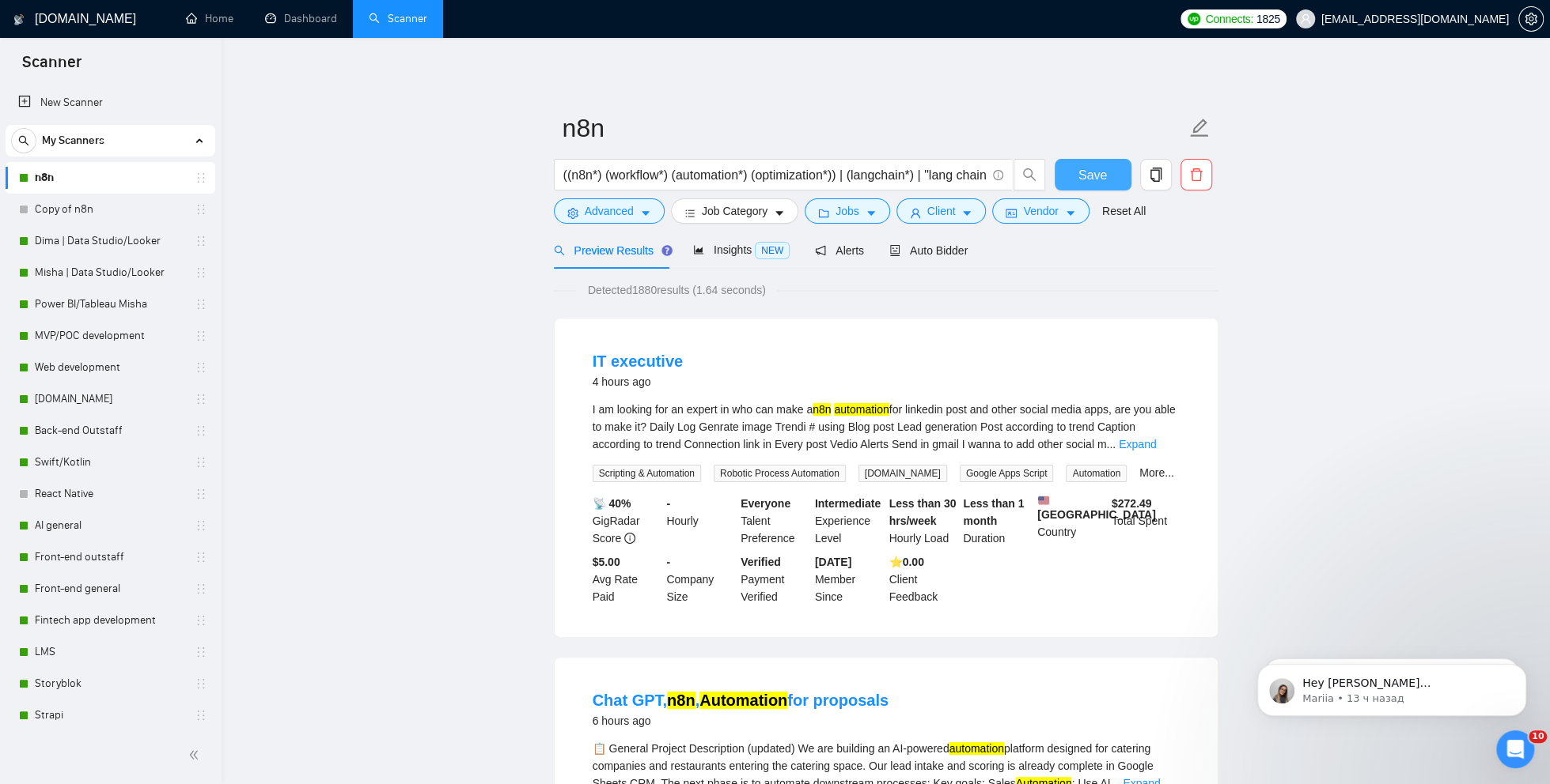
click at [1091, 171] on span "Save" at bounding box center [1092, 175] width 28 height 20
click at [280, 18] on link "Dashboard" at bounding box center [301, 19] width 72 height 13
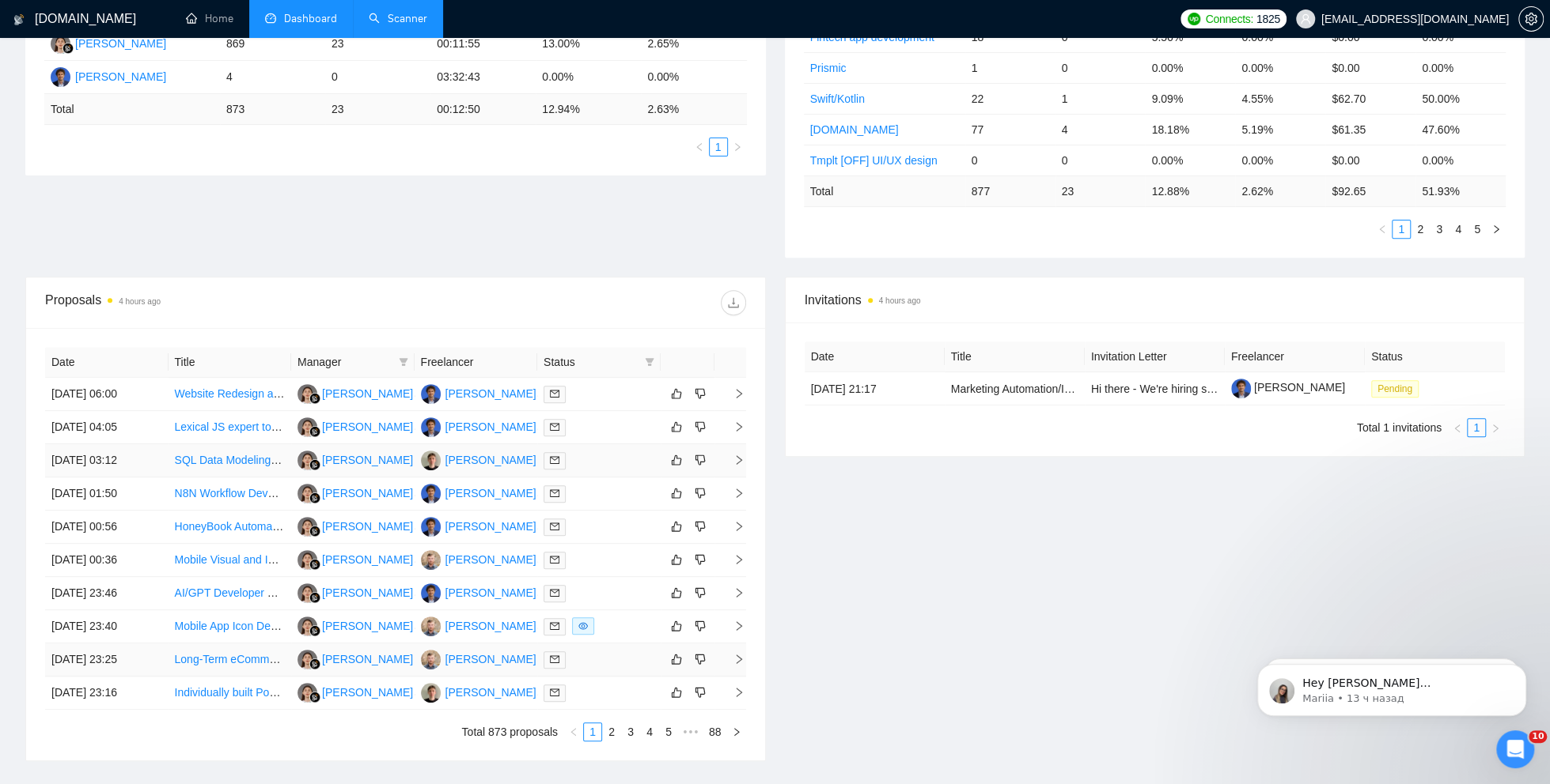
scroll to position [405, 0]
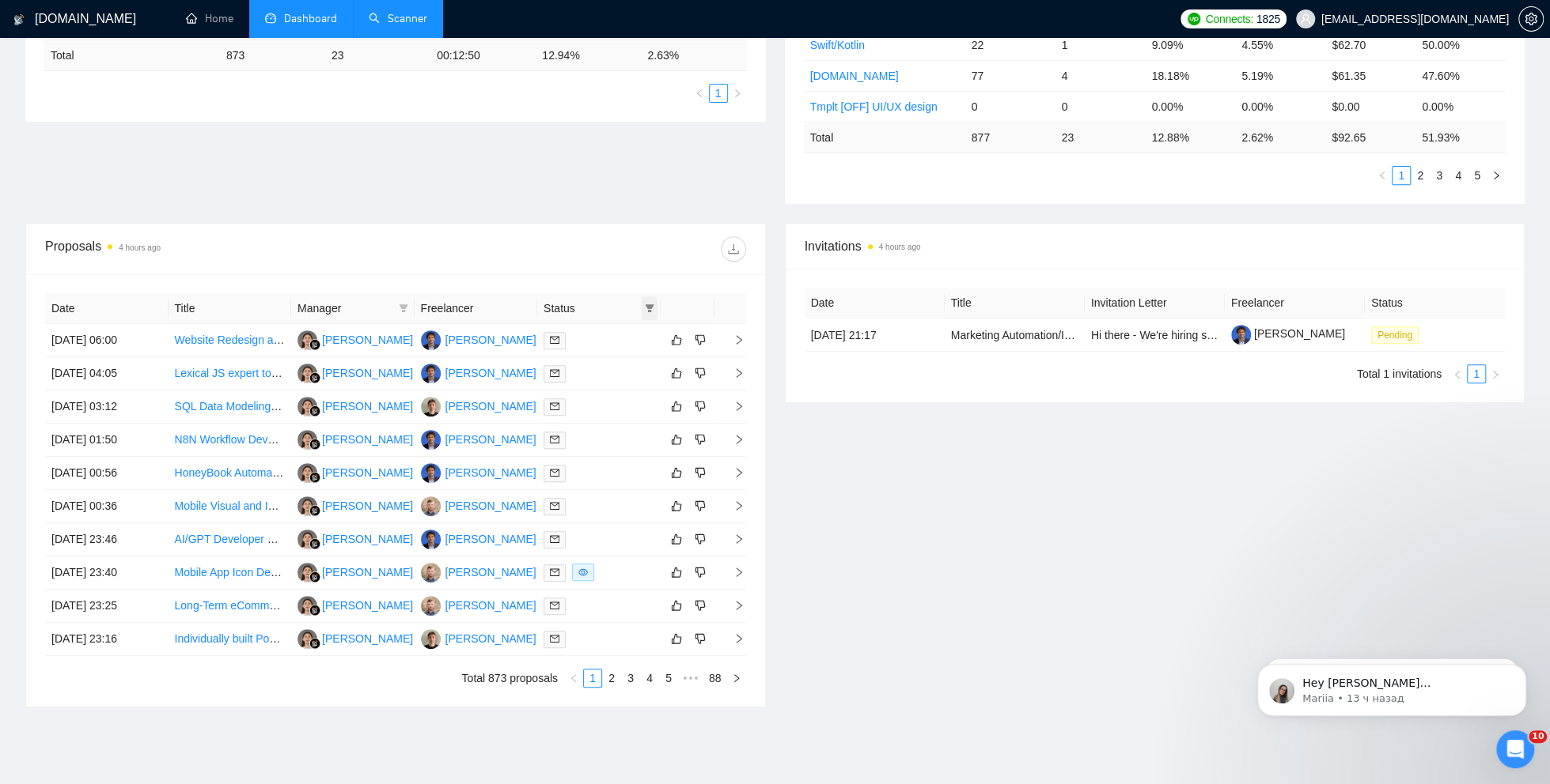
click at [654, 301] on span at bounding box center [649, 307] width 16 height 24
click at [602, 340] on span "Chat" at bounding box center [599, 336] width 30 height 12
click at [850, 543] on div "Invitations 4 hours ago Date Title Invitation Letter Freelancer Status [DATE] 2…" at bounding box center [1154, 465] width 759 height 484
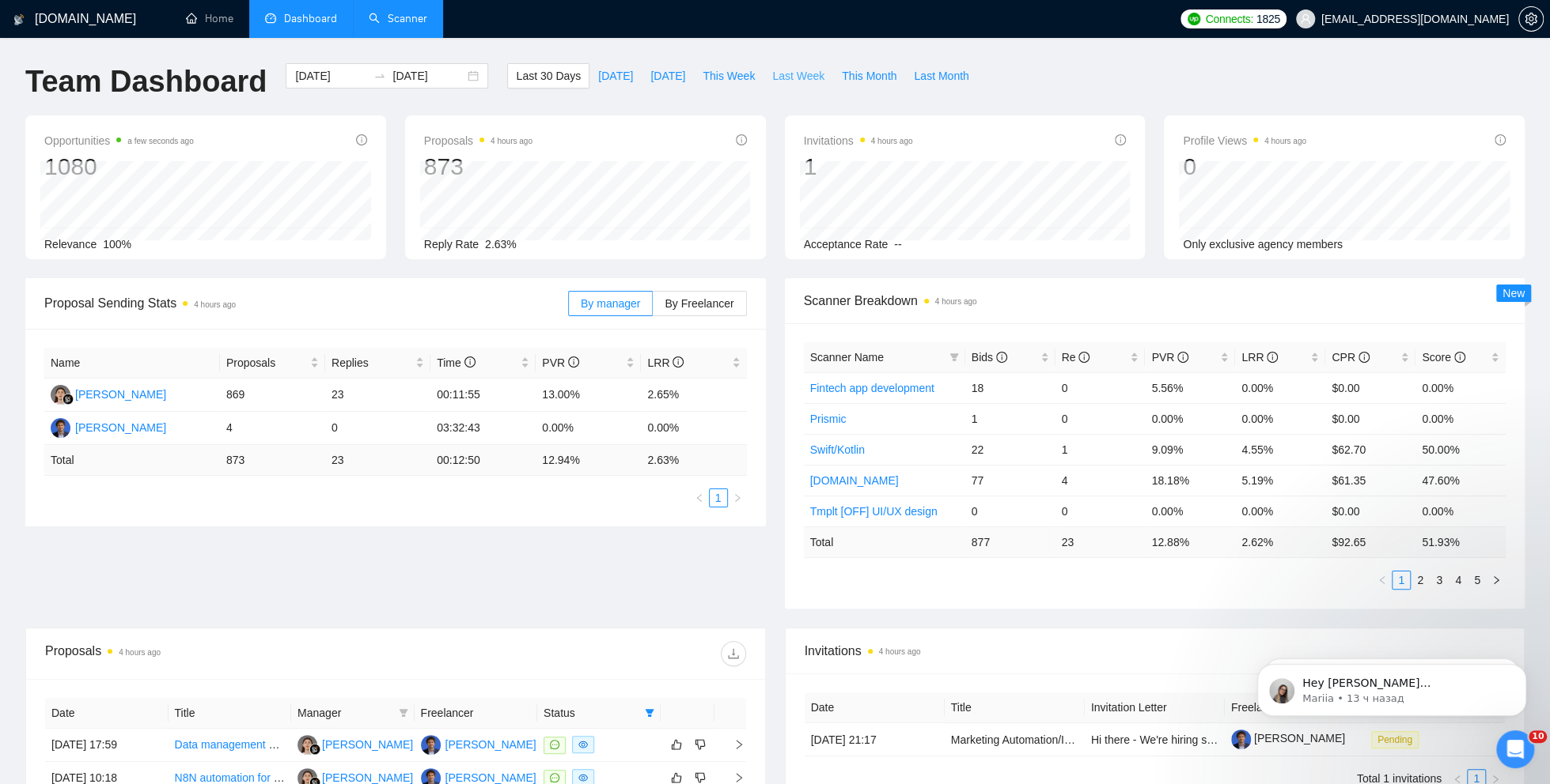
click at [791, 76] on span "Last Week" at bounding box center [798, 76] width 52 height 17
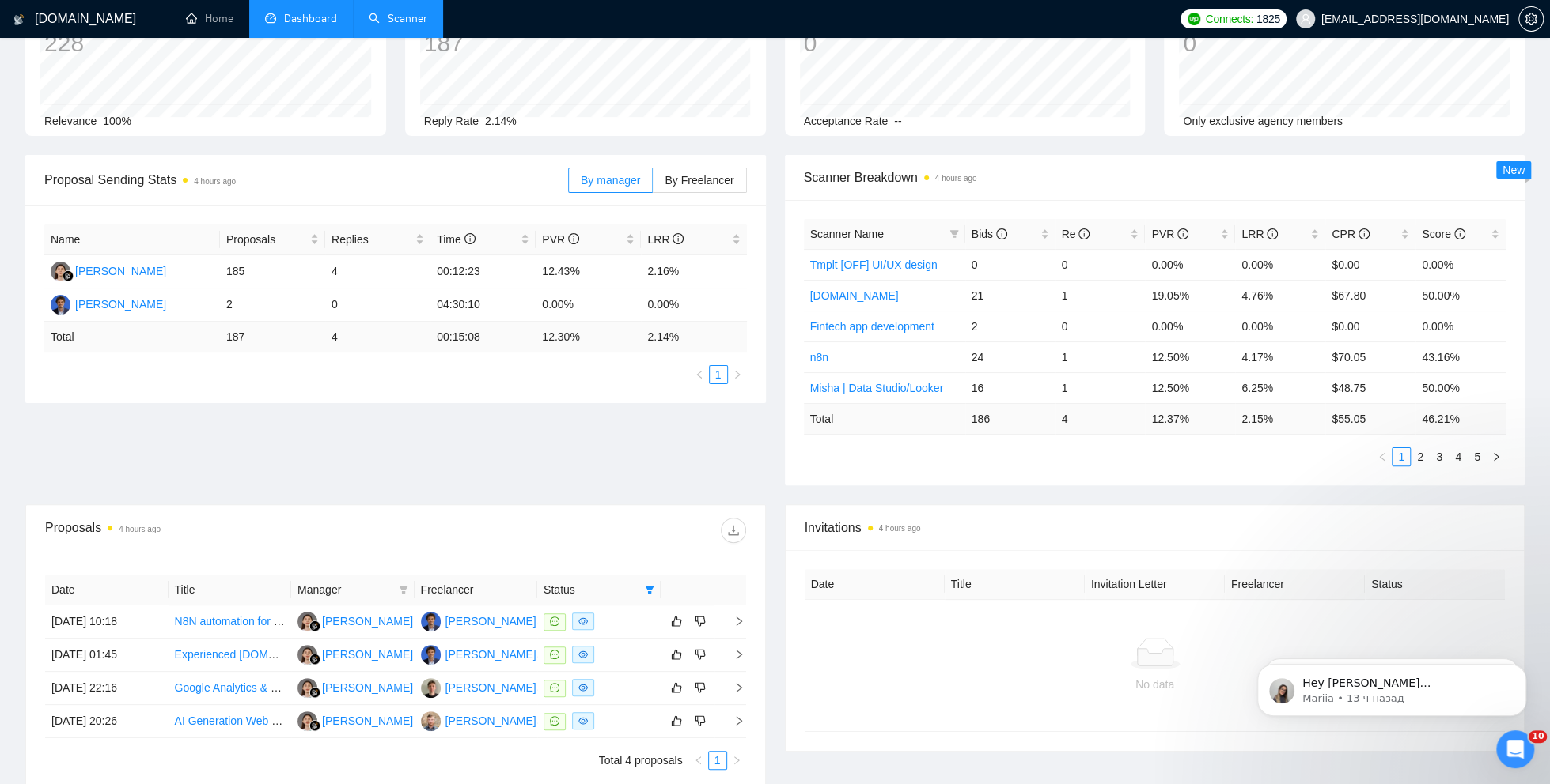
scroll to position [265, 0]
